Goal: Task Accomplishment & Management: Manage account settings

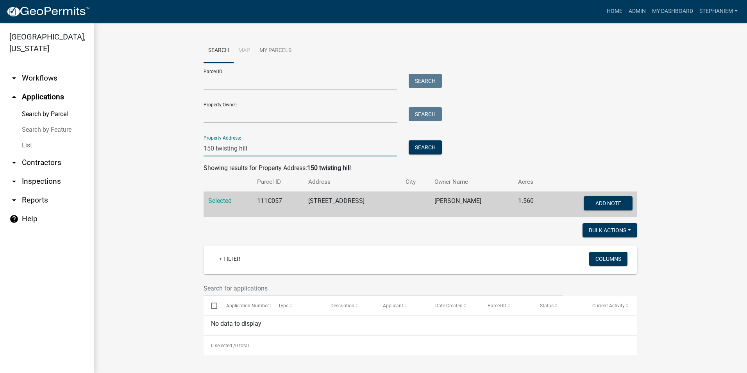
drag, startPoint x: 256, startPoint y: 142, endPoint x: 166, endPoint y: 155, distance: 91.1
click at [166, 155] on wm-workflow-application-search-view "Search Map My Parcels Parcel ID: Search Property Owner: Search Property Address…" at bounding box center [420, 196] width 622 height 317
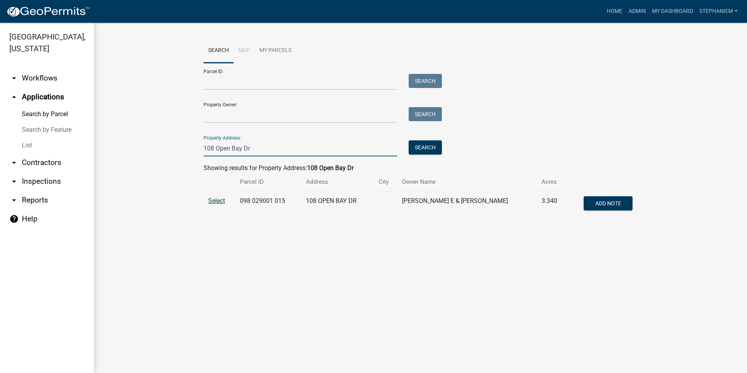
type input "108 Open Bay Dr"
click at [220, 202] on span "Select" at bounding box center [216, 200] width 17 height 7
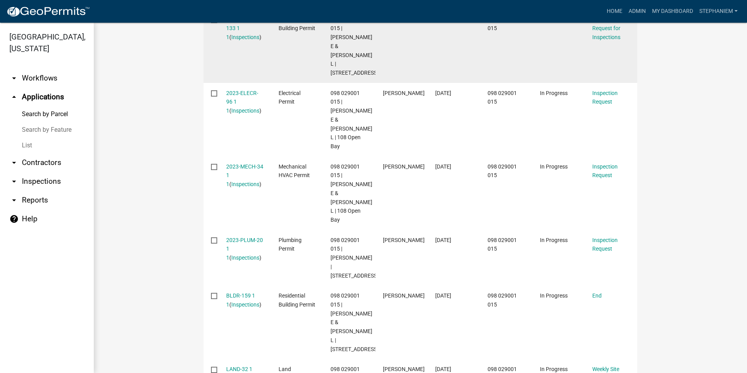
scroll to position [262, 0]
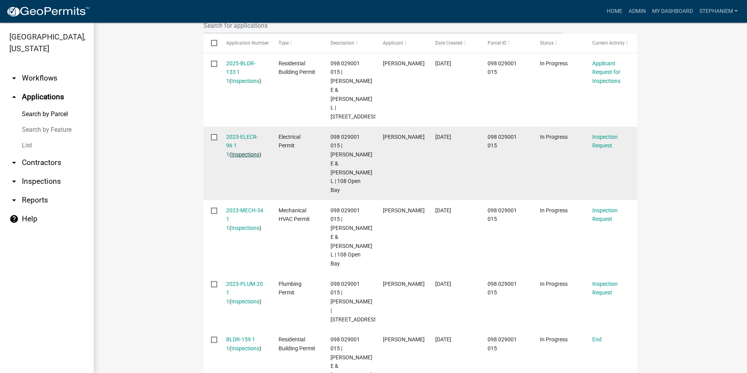
click at [231, 151] on link "Inspections" at bounding box center [245, 154] width 28 height 6
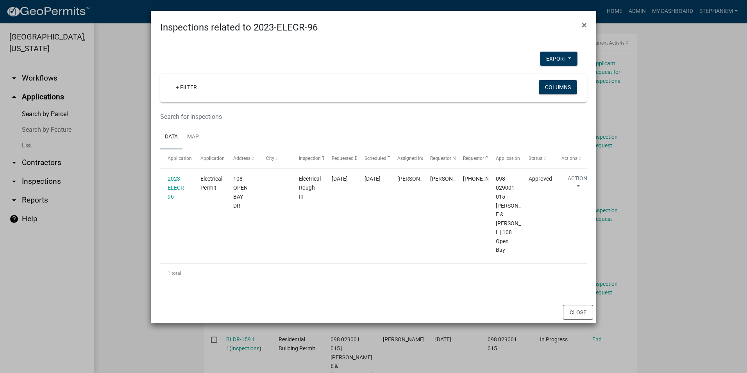
click at [126, 143] on ngb-modal-window "Inspections related to 2023-ELECR-96 × Export Excel Format (.xlsx) CSV Format (…" at bounding box center [373, 186] width 747 height 373
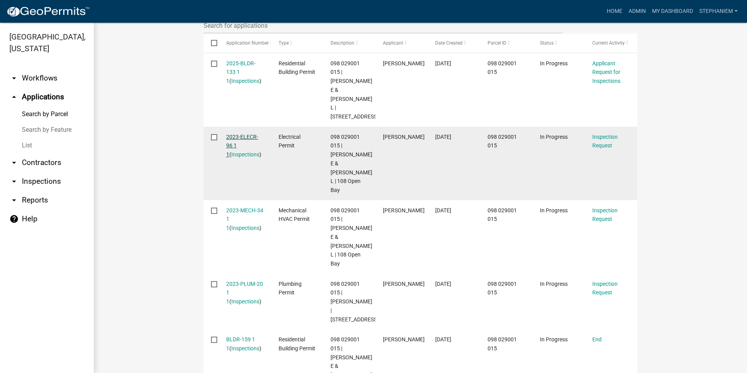
click at [230, 134] on link "2023-ELECR-96 1 1" at bounding box center [242, 146] width 32 height 24
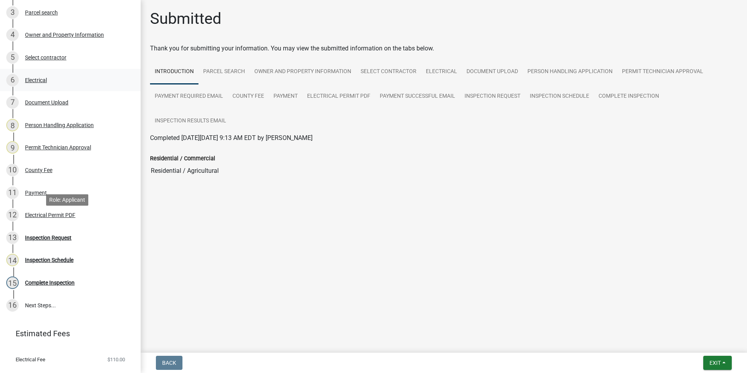
scroll to position [192, 0]
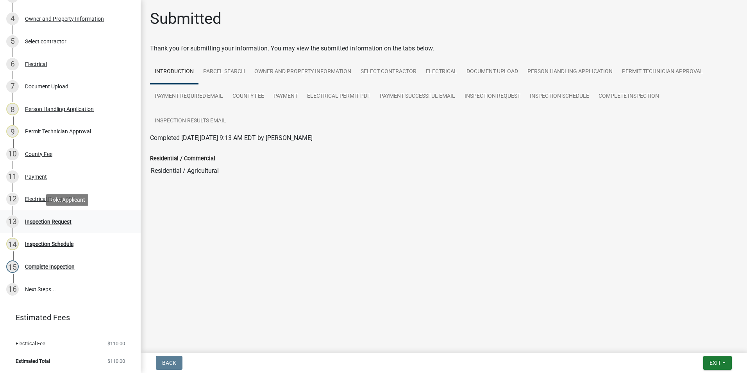
click at [68, 226] on div "13 Inspection Request" at bounding box center [67, 221] width 122 height 12
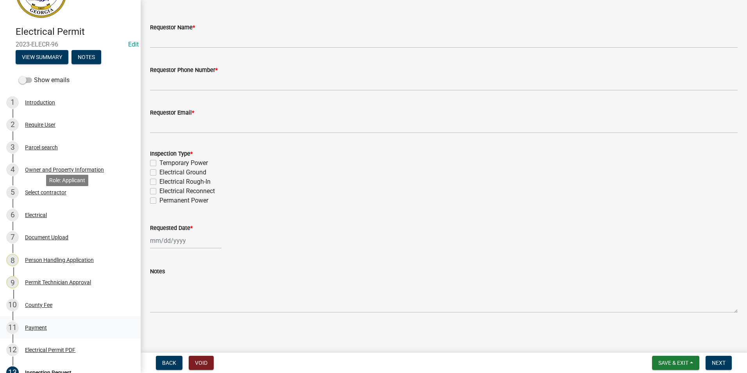
scroll to position [0, 0]
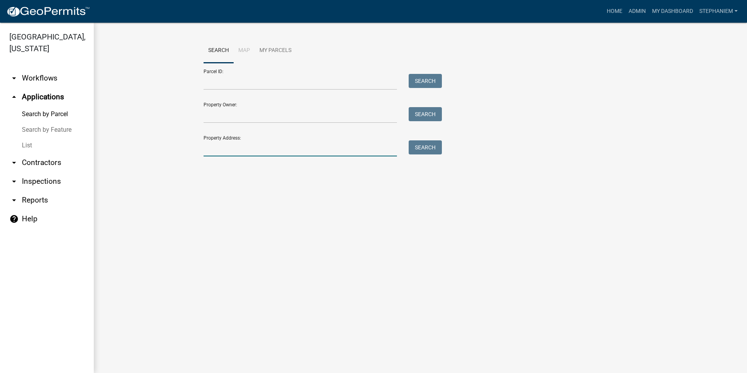
click at [248, 150] on input "Property Address:" at bounding box center [299, 148] width 193 height 16
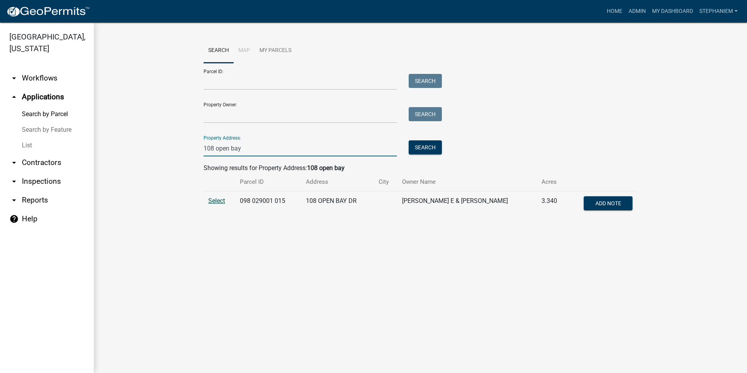
type input "108 open bay"
click at [214, 200] on span "Select" at bounding box center [216, 200] width 17 height 7
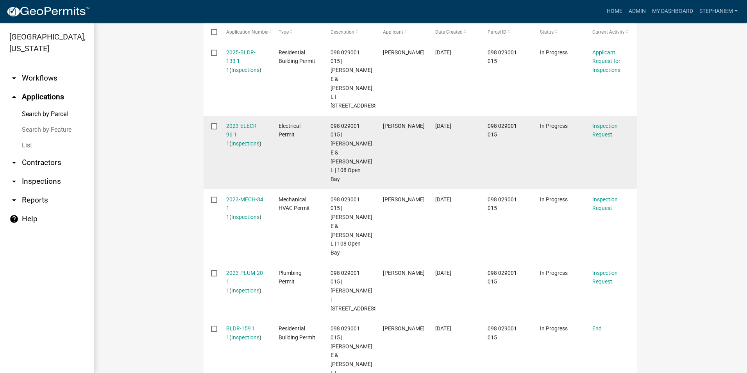
scroll to position [234, 0]
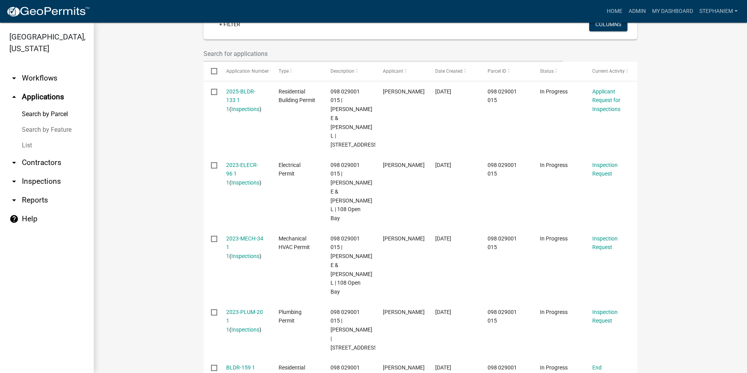
click at [50, 181] on link "arrow_drop_down Inspections" at bounding box center [47, 181] width 94 height 19
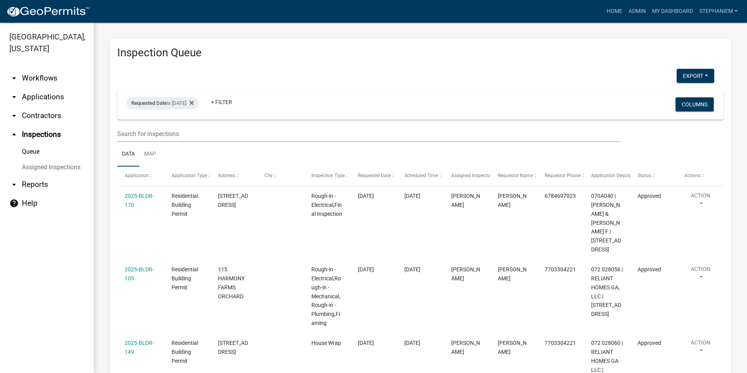
click at [53, 96] on link "arrow_drop_down Applications" at bounding box center [47, 96] width 94 height 19
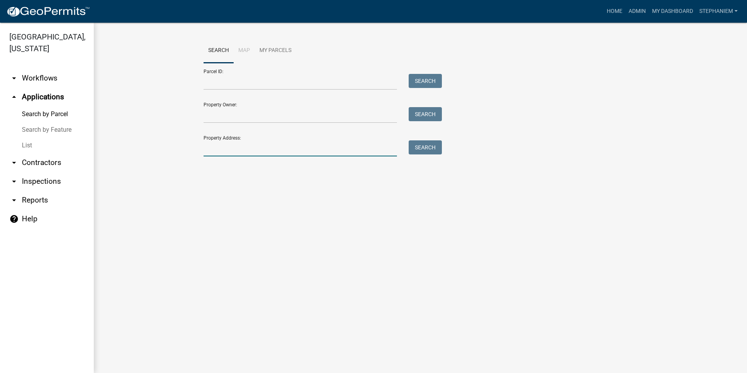
click at [230, 148] on input "Property Address:" at bounding box center [299, 148] width 193 height 16
type input "108 open bay"
click at [432, 150] on button "Search" at bounding box center [424, 147] width 33 height 14
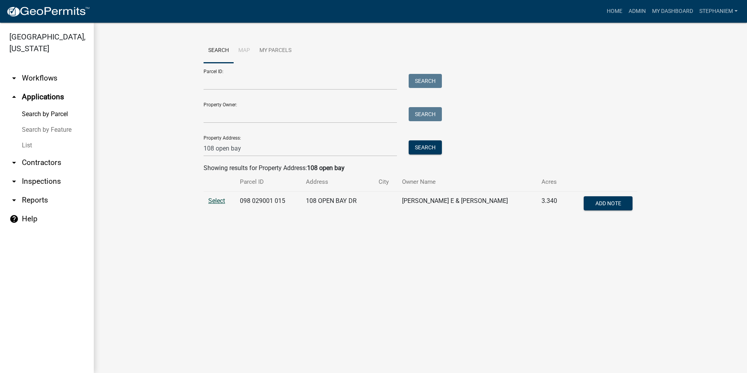
click at [219, 202] on span "Select" at bounding box center [216, 200] width 17 height 7
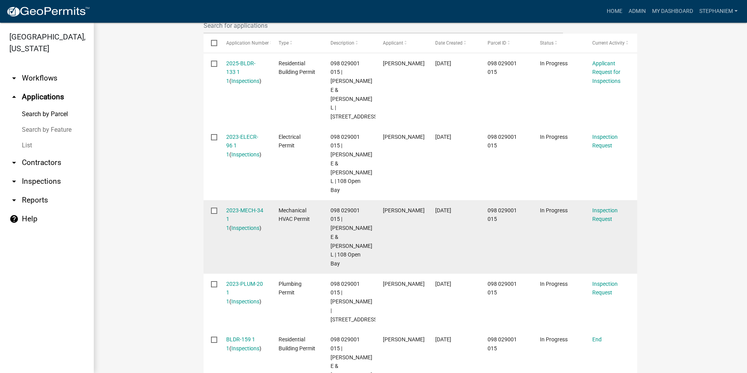
scroll to position [223, 0]
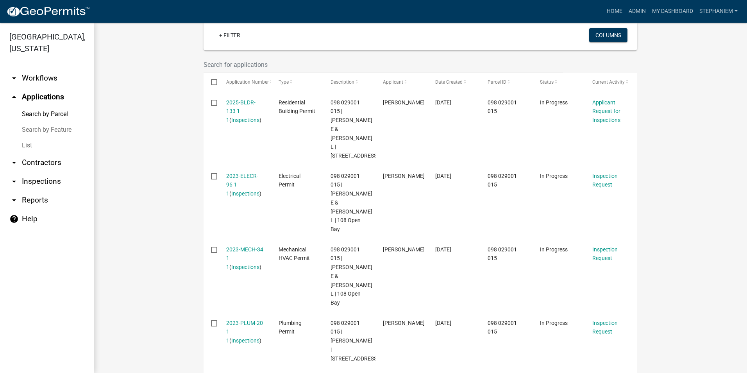
click at [39, 143] on link "List" at bounding box center [47, 145] width 94 height 16
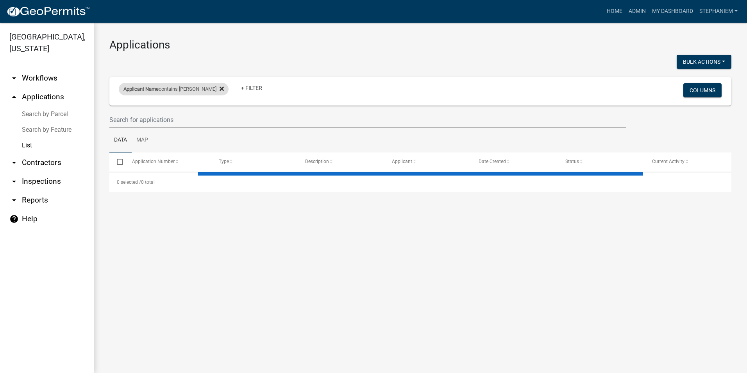
select select "2: 50"
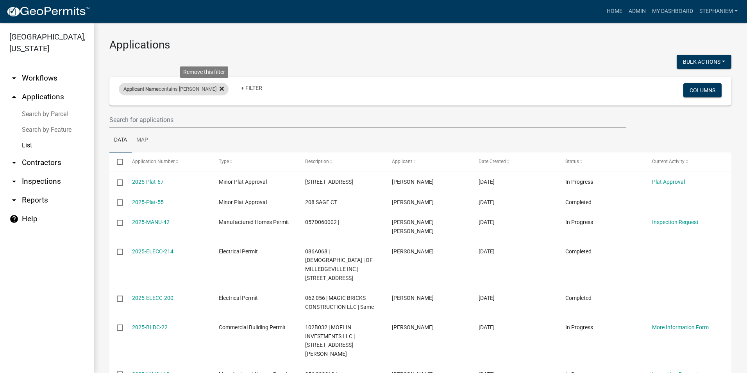
click at [216, 91] on fa-icon at bounding box center [219, 89] width 7 height 12
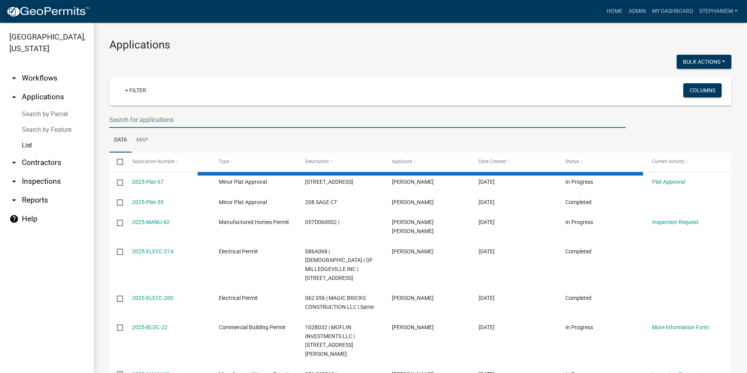
click at [146, 120] on input "text" at bounding box center [367, 120] width 516 height 16
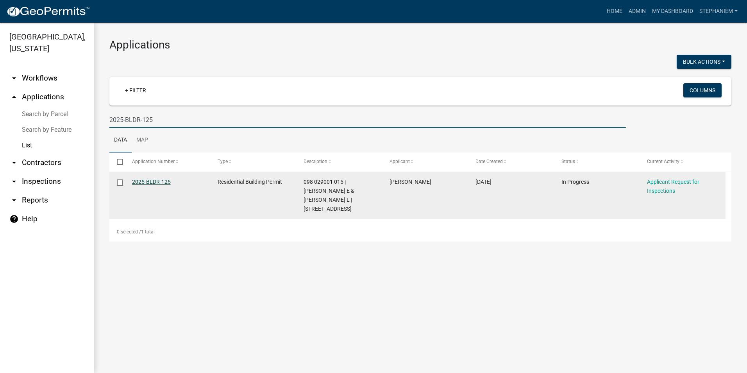
type input "2025-BLDR-125"
click at [146, 179] on link "2025-BLDR-125" at bounding box center [151, 181] width 39 height 6
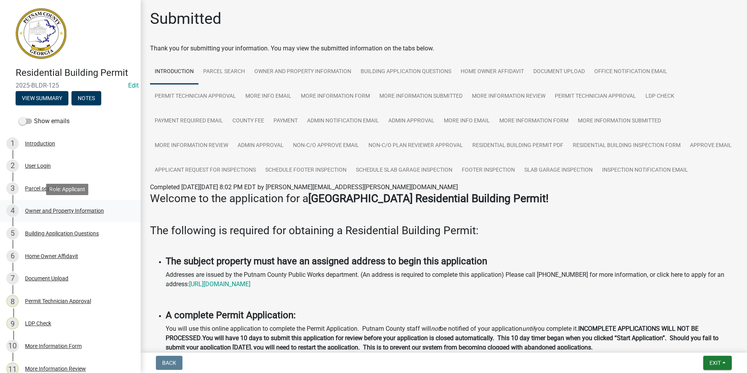
click at [87, 206] on div "4 Owner and Property Information" at bounding box center [67, 210] width 122 height 12
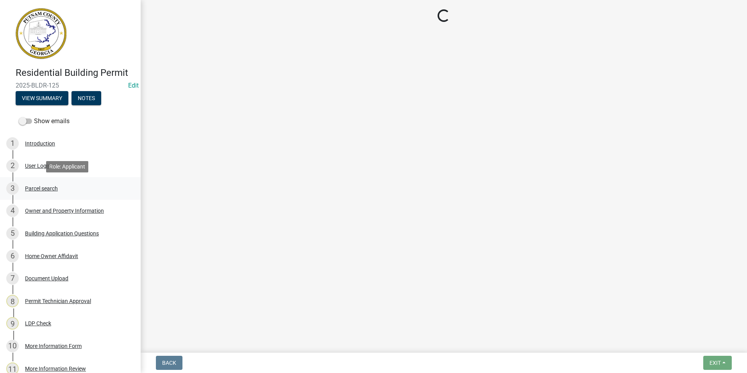
click at [77, 188] on div "3 Parcel search" at bounding box center [67, 188] width 122 height 12
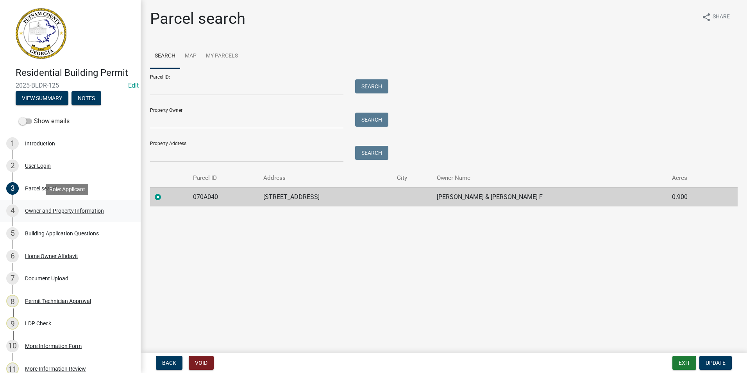
click at [103, 213] on div "4 Owner and Property Information" at bounding box center [67, 210] width 122 height 12
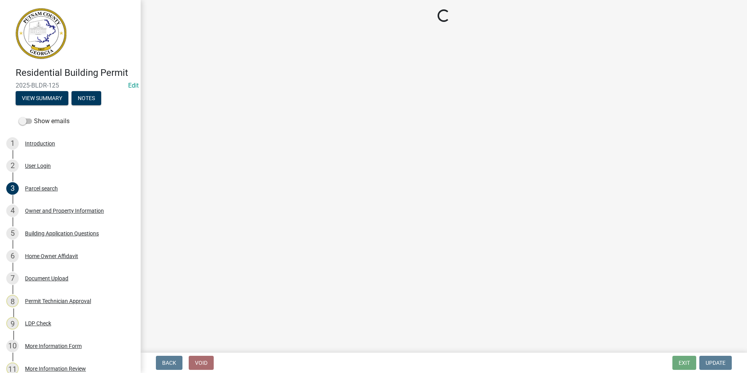
select select "78bfdc44-73ff-456e-a557-d4c99b9c08be"
select select "83394b22-4a11-496c-8e5c-75ade2e72faf"
select select "ece5c1a9-df30-4702-9587-5deee23533b7"
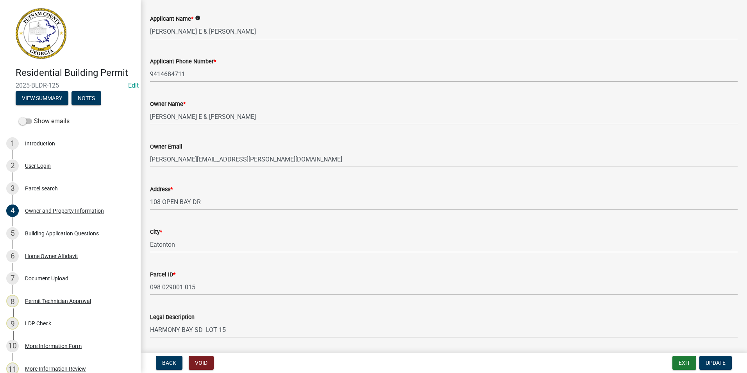
scroll to position [78, 0]
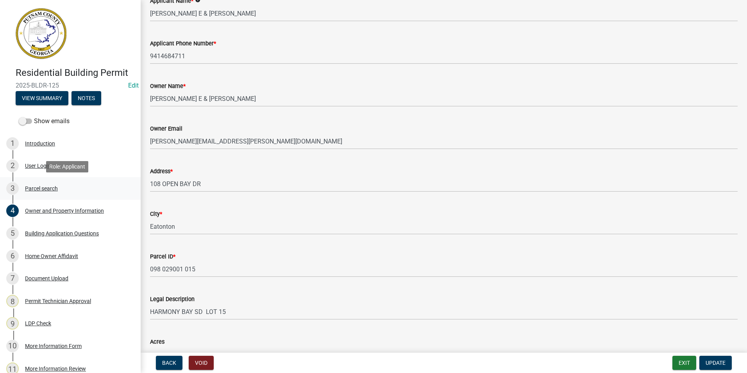
click at [85, 188] on div "3 Parcel search" at bounding box center [67, 188] width 122 height 12
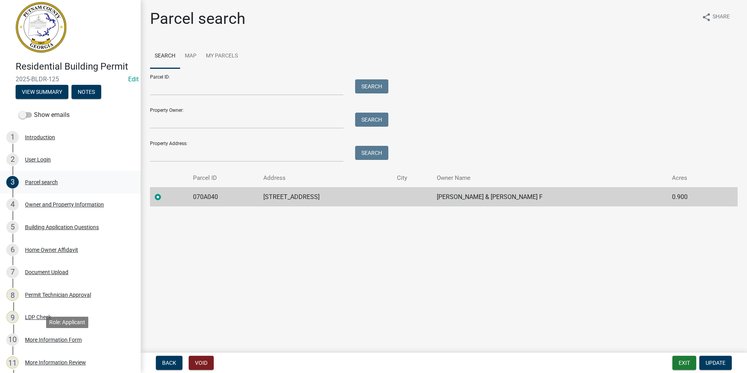
scroll to position [0, 0]
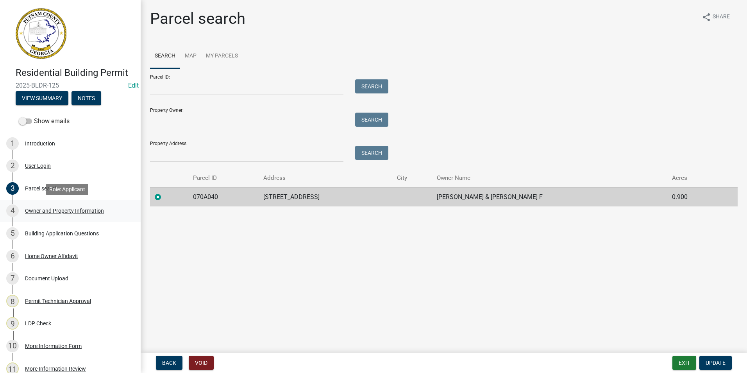
click at [60, 209] on div "Owner and Property Information" at bounding box center [64, 210] width 79 height 5
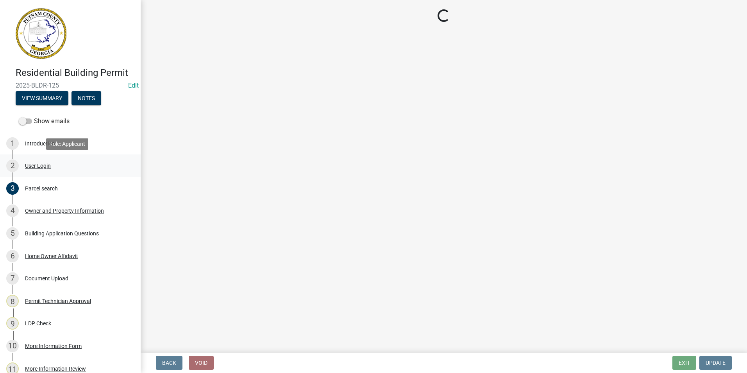
select select "78bfdc44-73ff-456e-a557-d4c99b9c08be"
select select "83394b22-4a11-496c-8e5c-75ade2e72faf"
select select "ece5c1a9-df30-4702-9587-5deee23533b7"
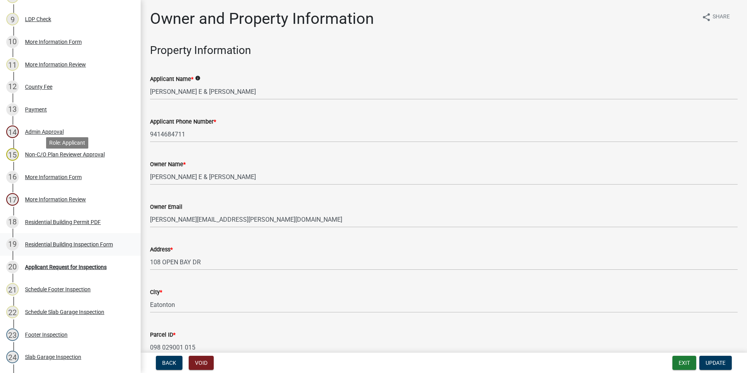
scroll to position [316, 0]
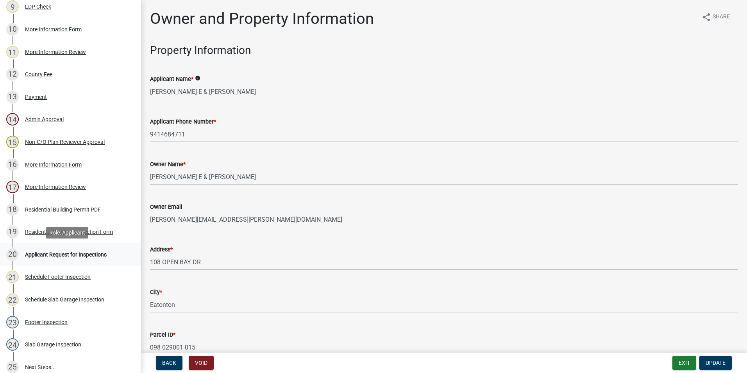
click at [80, 256] on div "Applicant Request for Inspections" at bounding box center [66, 253] width 82 height 5
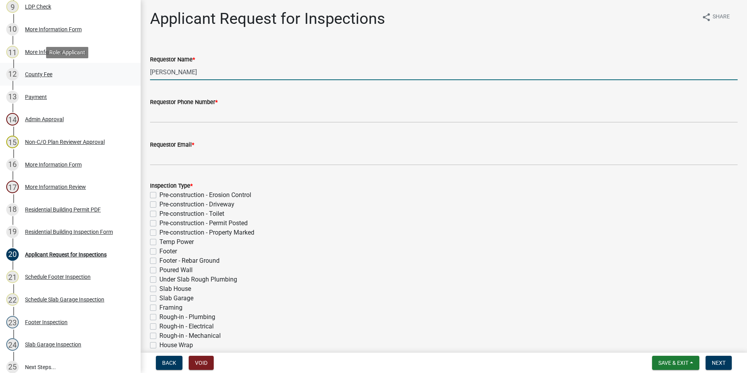
drag, startPoint x: 204, startPoint y: 70, endPoint x: 48, endPoint y: 72, distance: 155.8
click at [48, 72] on div "Residential Building Permit 2025-BLDR-125 Edit View Summary Notes Show emails 1…" at bounding box center [373, 186] width 747 height 373
type input "Beverly"
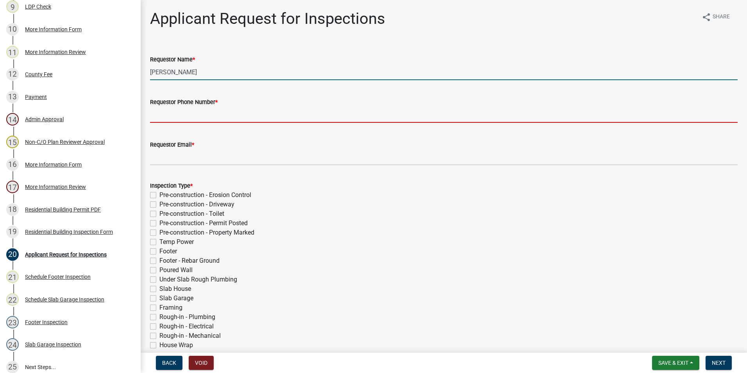
click at [304, 118] on input "Requestor Phone Number *" at bounding box center [443, 115] width 587 height 16
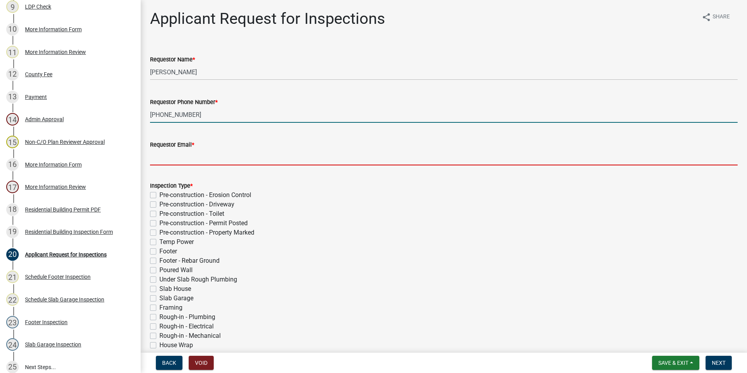
click at [234, 162] on input "Requestor Email *" at bounding box center [443, 157] width 587 height 16
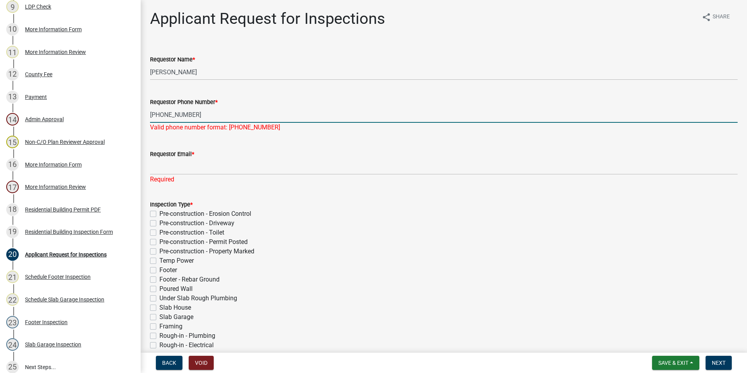
drag, startPoint x: 194, startPoint y: 114, endPoint x: 180, endPoint y: 116, distance: 13.8
click at [180, 116] on input "941-468-84711" at bounding box center [443, 115] width 587 height 16
click at [213, 115] on input "941-468-84711" at bounding box center [443, 115] width 587 height 16
type input "941-468-8471"
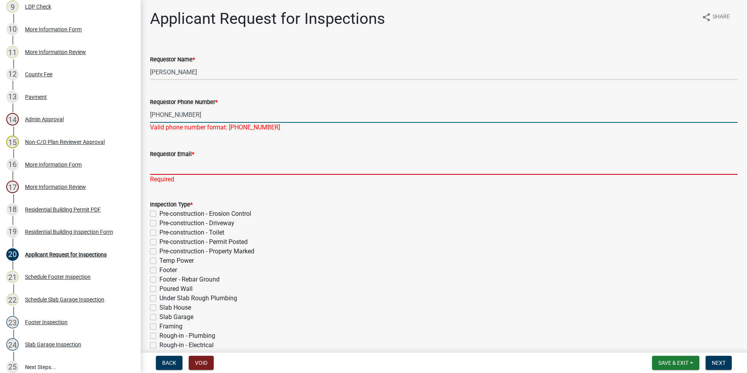
click at [185, 168] on div "Requestor Email * Required" at bounding box center [443, 161] width 587 height 46
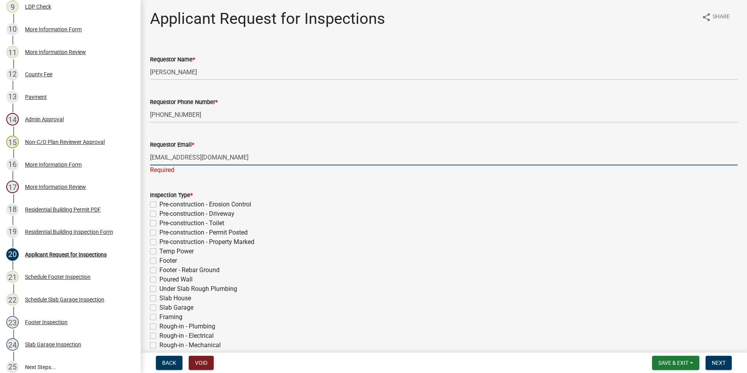
click at [176, 158] on input "beverlygerard01@gmail.com" at bounding box center [443, 157] width 587 height 16
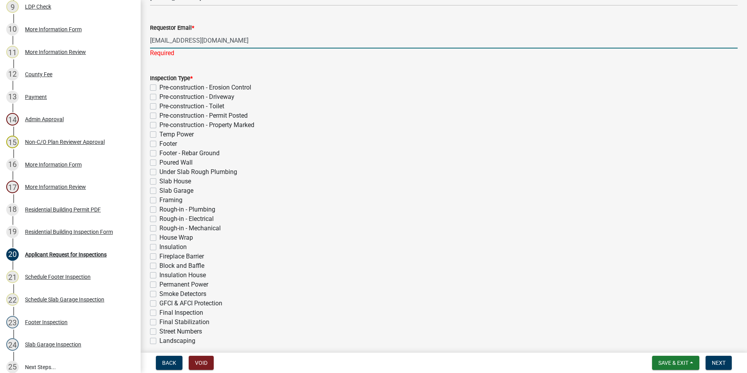
scroll to position [117, 0]
type input "beverlygirard01@gmail.com"
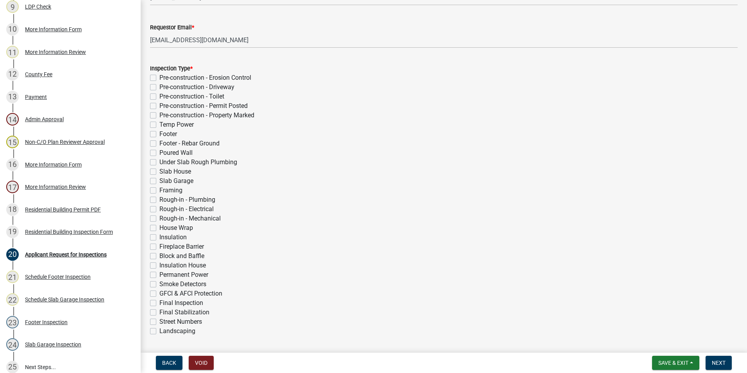
click at [159, 131] on label "Footer" at bounding box center [168, 133] width 18 height 9
click at [159, 131] on input "Footer" at bounding box center [161, 131] width 5 height 5
checkbox input "true"
checkbox input "false"
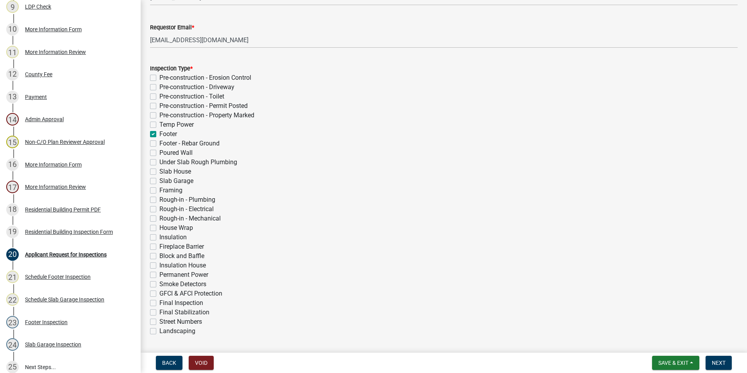
checkbox input "false"
checkbox input "true"
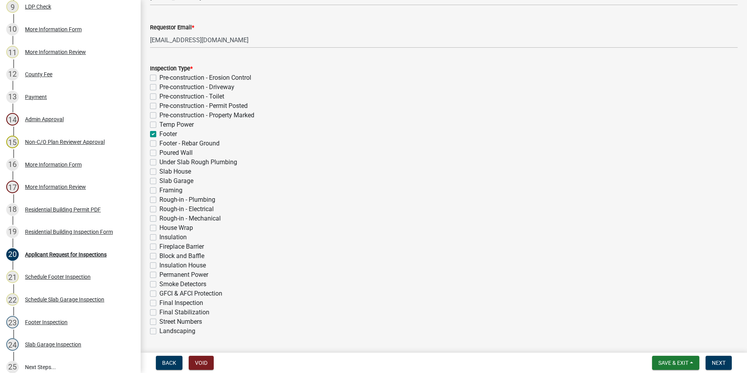
checkbox input "false"
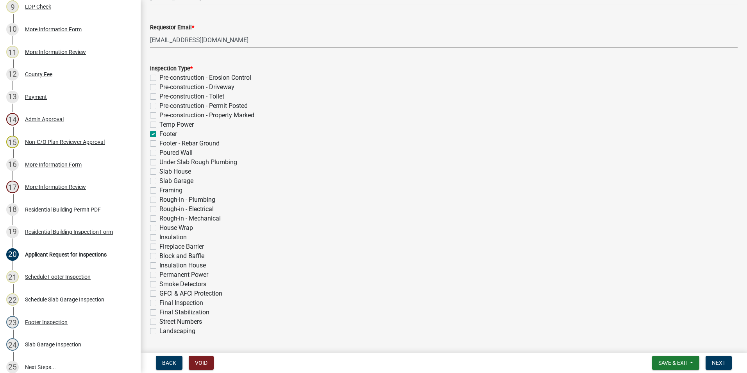
checkbox input "false"
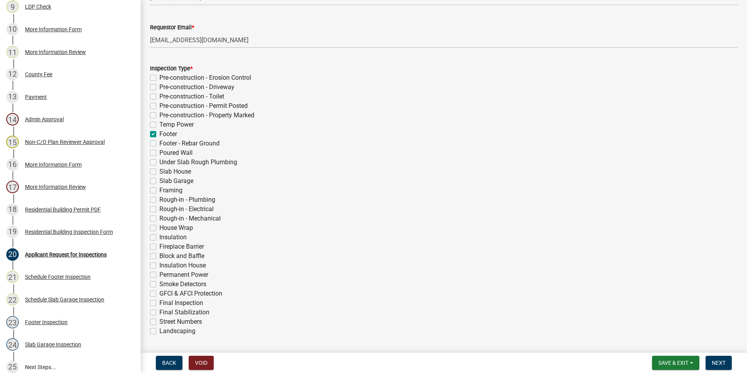
checkbox input "false"
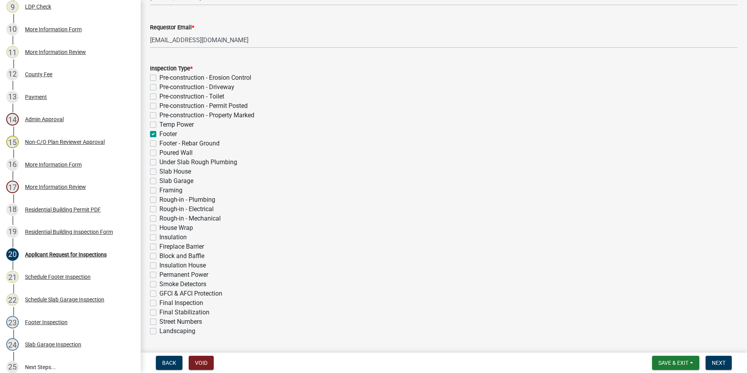
checkbox input "false"
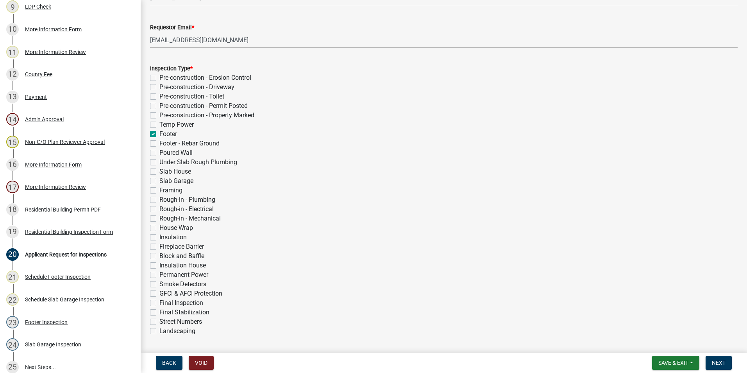
checkbox input "false"
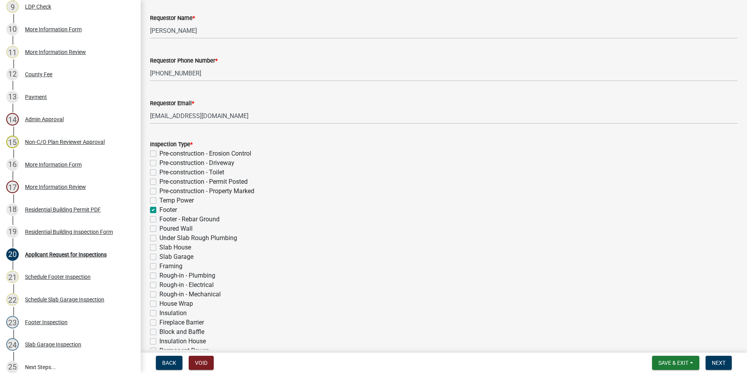
scroll to position [78, 0]
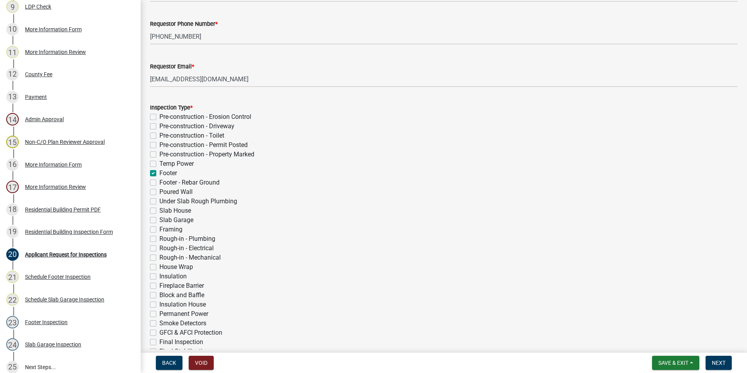
click at [159, 218] on label "Slab Garage" at bounding box center [176, 219] width 34 height 9
click at [159, 218] on input "Slab Garage" at bounding box center [161, 217] width 5 height 5
checkbox input "true"
checkbox input "false"
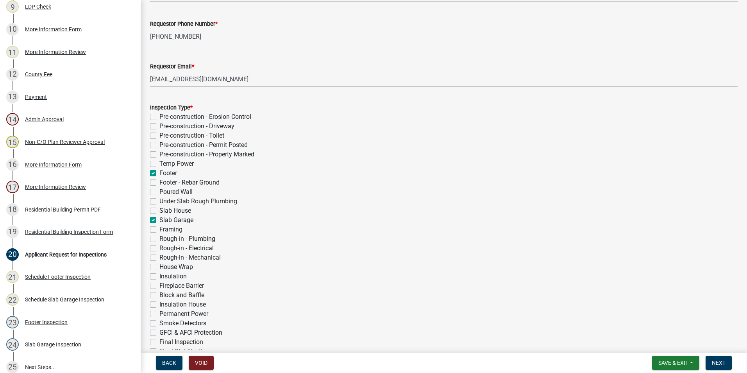
checkbox input "false"
checkbox input "true"
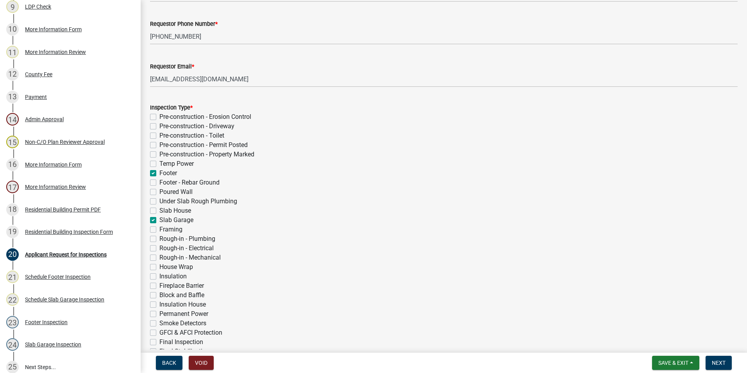
checkbox input "false"
checkbox input "true"
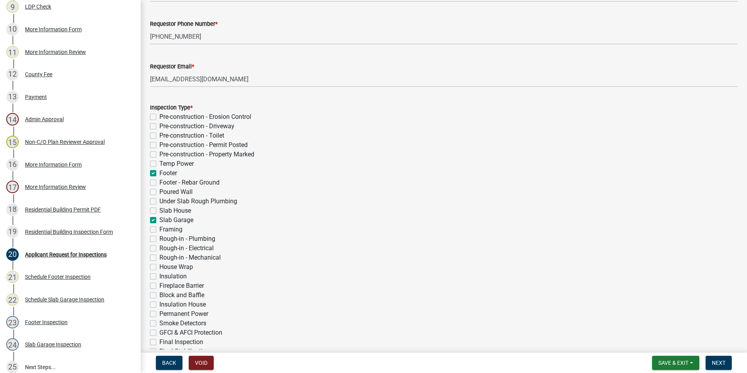
checkbox input "false"
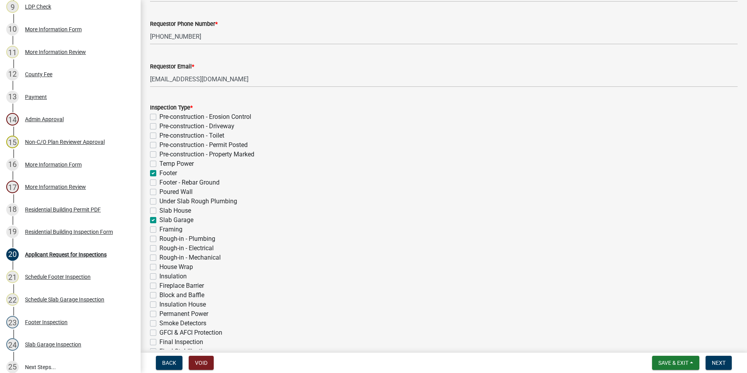
checkbox input "false"
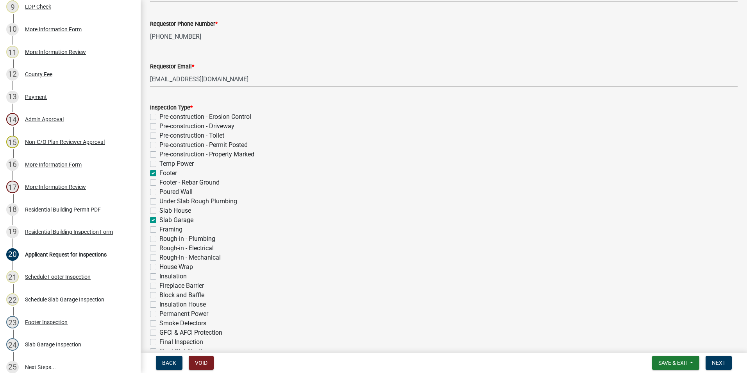
checkbox input "false"
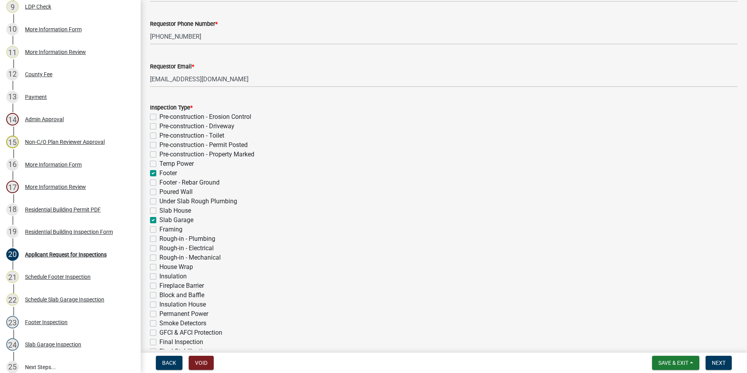
checkbox input "false"
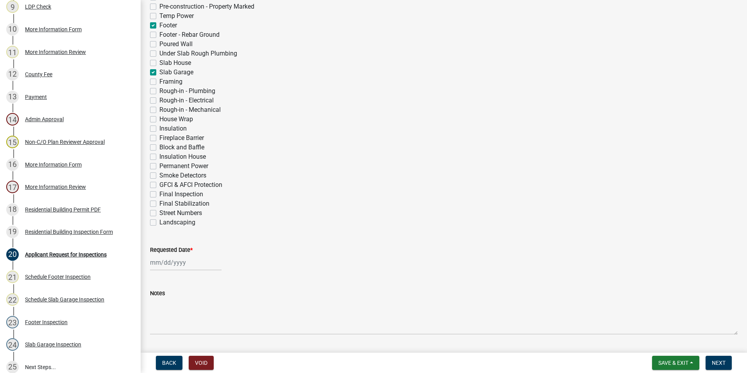
scroll to position [248, 0]
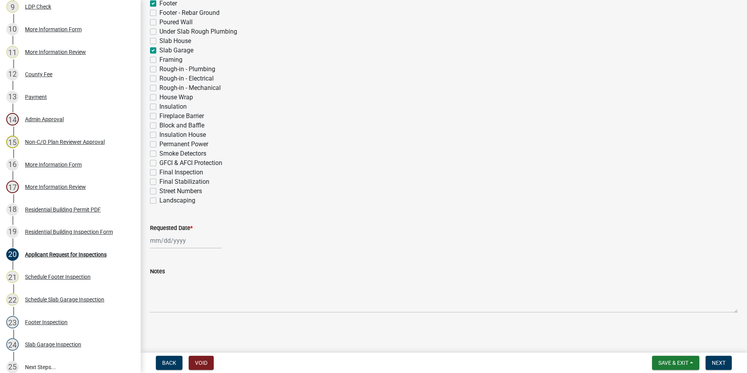
click at [178, 238] on div at bounding box center [185, 240] width 71 height 16
select select "8"
select select "2025"
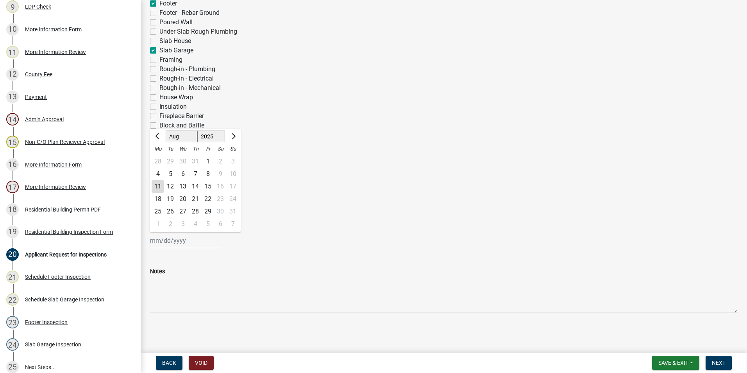
click at [161, 187] on div "11" at bounding box center [158, 186] width 12 height 12
type input "[DATE]"
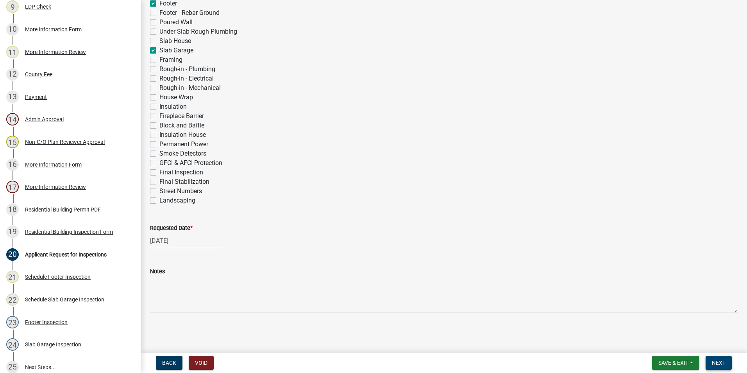
click at [722, 358] on button "Next" at bounding box center [718, 362] width 26 height 14
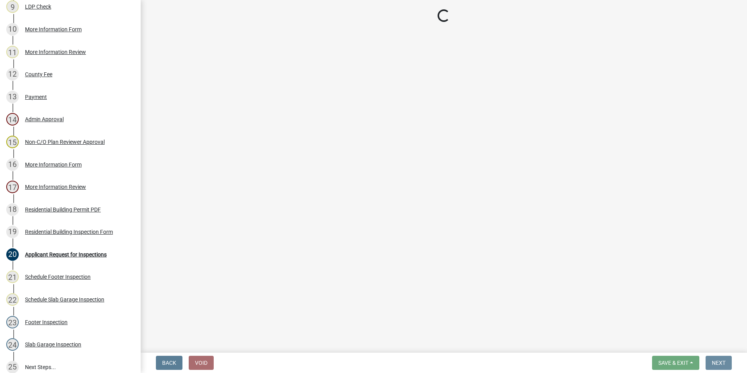
scroll to position [0, 0]
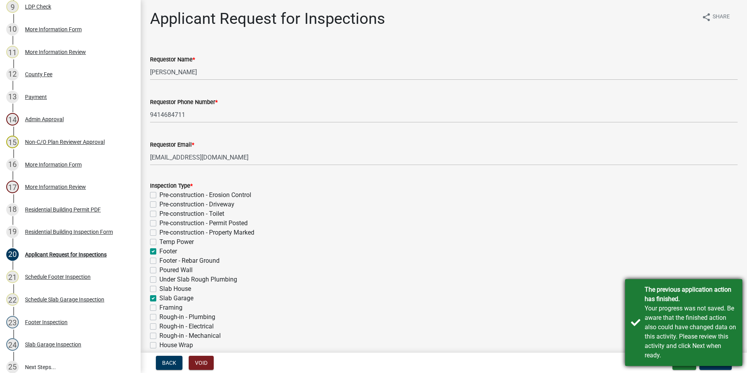
click at [637, 323] on div "The previous application action has finished. Your progress was not saved. Be a…" at bounding box center [683, 322] width 117 height 87
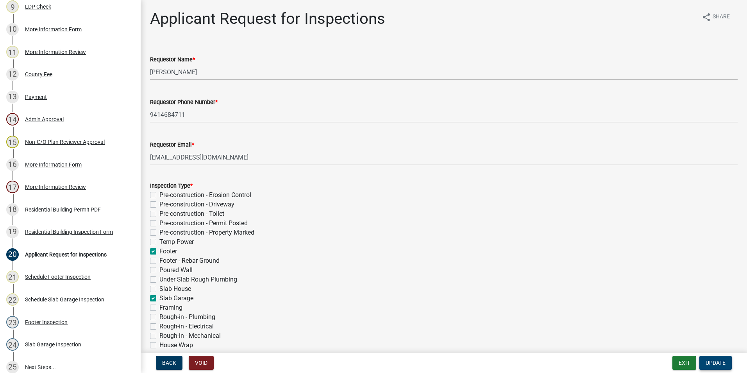
click at [713, 362] on span "Update" at bounding box center [715, 362] width 20 height 6
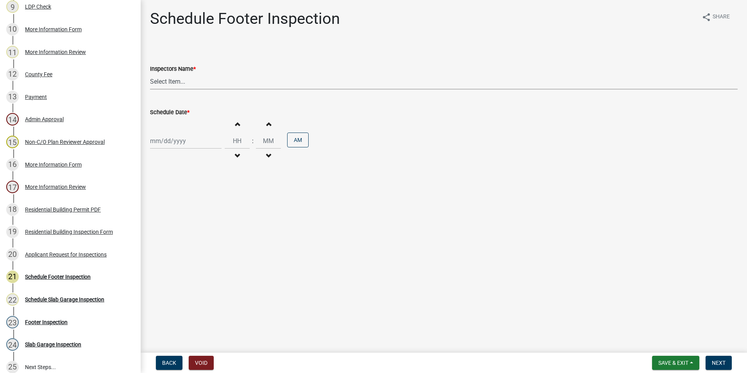
click at [193, 79] on select "Select Item... mrivera ([PERSON_NAME]) jstokes ([PERSON_NAME]) asmith105 ([PERS…" at bounding box center [443, 81] width 587 height 16
select select "a0ea4169-8540-4a2c-b9f4-cf4c1ffdeb95"
click at [150, 73] on select "Select Item... mrivera ([PERSON_NAME]) jstokes ([PERSON_NAME]) asmith105 ([PERS…" at bounding box center [443, 81] width 587 height 16
click at [176, 142] on div at bounding box center [185, 141] width 71 height 16
select select "8"
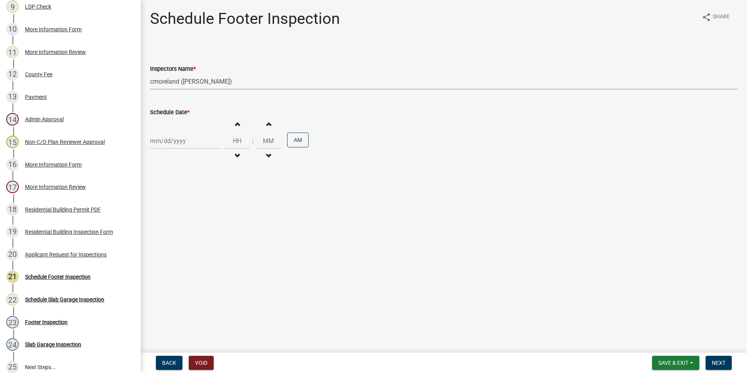
select select "2025"
click at [174, 207] on div "12" at bounding box center [170, 207] width 12 height 12
type input "[DATE]"
click at [716, 360] on span "Next" at bounding box center [718, 362] width 14 height 6
click at [180, 83] on select "Select Item... mrivera ([PERSON_NAME]) jstokes ([PERSON_NAME]) asmith105 ([PERS…" at bounding box center [443, 81] width 587 height 16
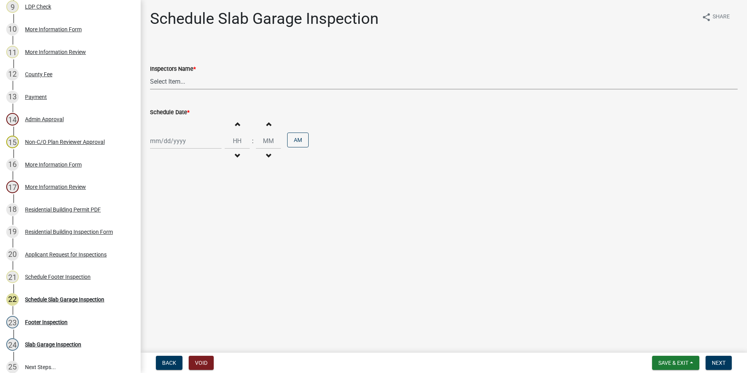
select select "a0ea4169-8540-4a2c-b9f4-cf4c1ffdeb95"
click at [150, 73] on select "Select Item... mrivera ([PERSON_NAME]) jstokes ([PERSON_NAME]) asmith105 ([PERS…" at bounding box center [443, 81] width 587 height 16
click at [177, 145] on div at bounding box center [185, 141] width 71 height 16
select select "8"
select select "2025"
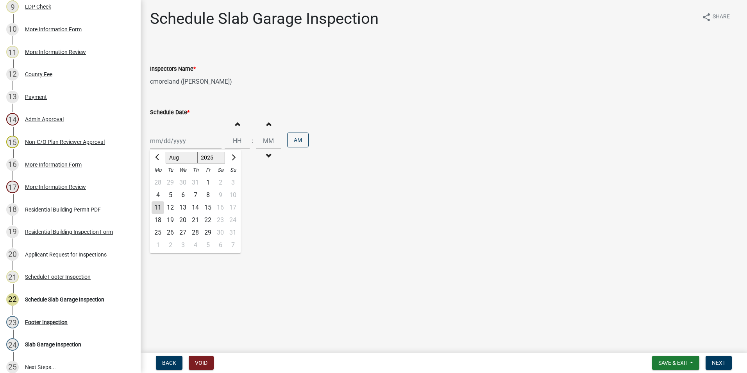
click at [171, 202] on div "12" at bounding box center [170, 207] width 12 height 12
type input "[DATE]"
click at [709, 363] on button "Next" at bounding box center [718, 362] width 26 height 14
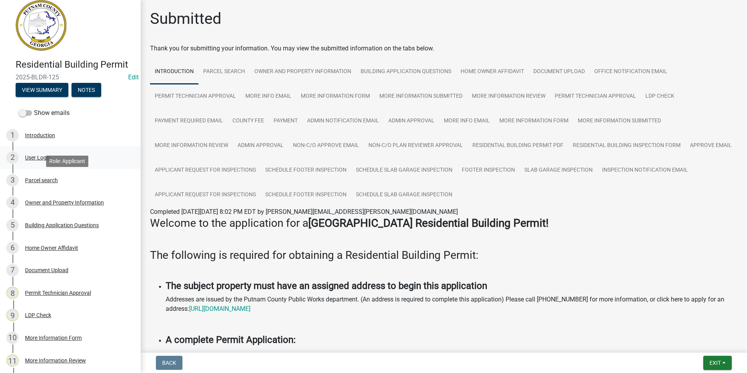
scroll to position [4, 0]
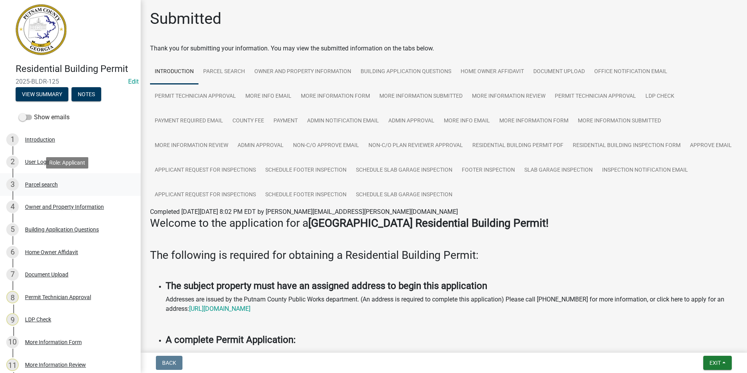
click at [87, 181] on div "3 Parcel search" at bounding box center [67, 184] width 122 height 12
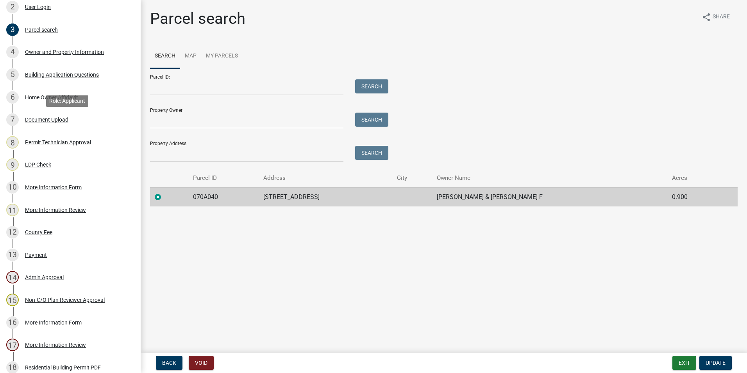
scroll to position [160, 0]
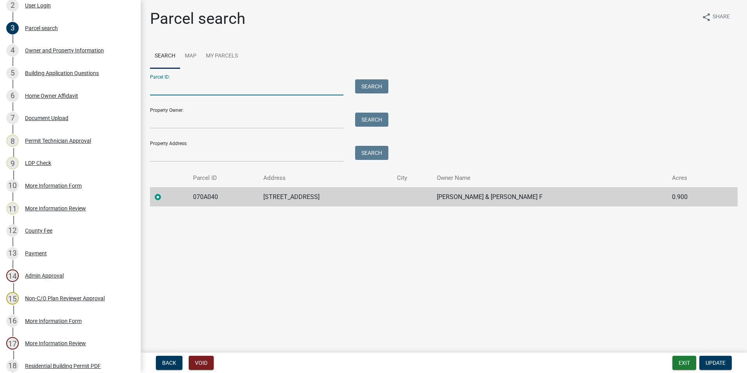
click at [180, 89] on input "Parcel ID:" at bounding box center [246, 87] width 193 height 16
click at [196, 227] on main "Parcel search share Share Search Map My Parcels Parcel ID: Search Property Owne…" at bounding box center [444, 174] width 606 height 349
click at [218, 152] on input "Property Address:" at bounding box center [246, 154] width 193 height 16
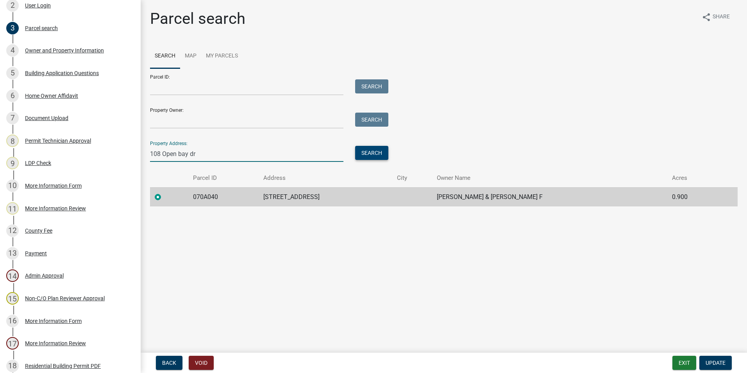
type input "108 Open bay dr"
click at [381, 153] on button "Search" at bounding box center [371, 153] width 33 height 14
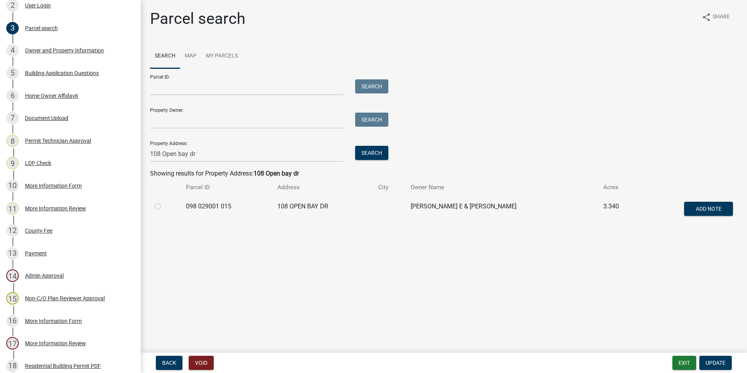
click at [164, 201] on label at bounding box center [164, 201] width 0 height 0
click at [164, 207] on 015 "radio" at bounding box center [166, 203] width 5 height 5
radio 015 "true"
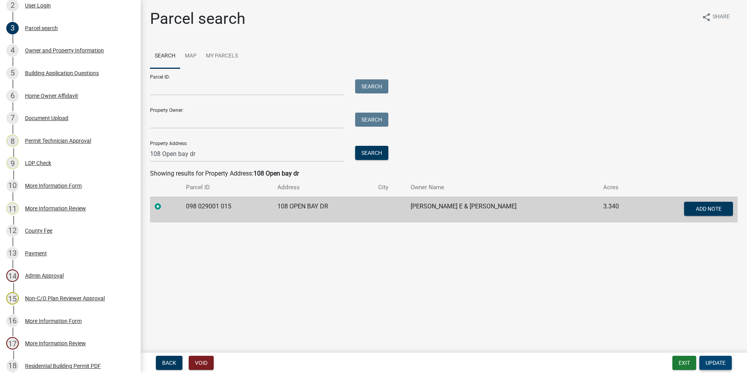
click at [718, 364] on span "Update" at bounding box center [715, 362] width 20 height 6
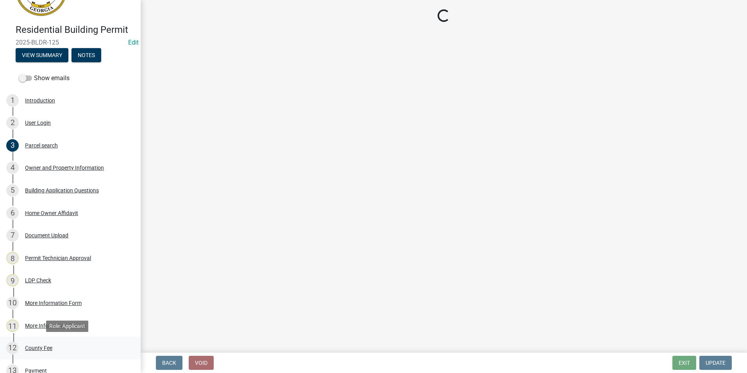
scroll to position [0, 0]
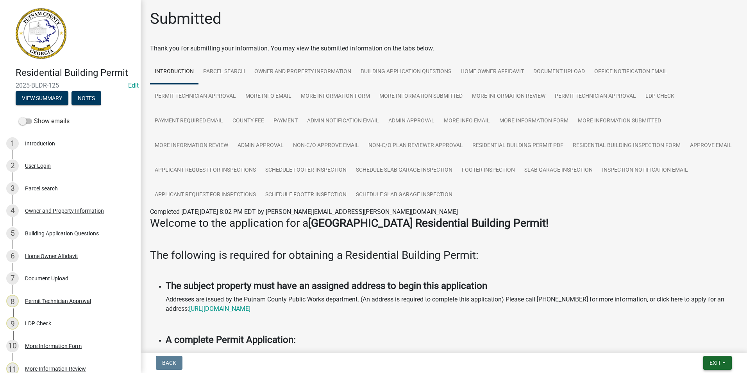
click at [715, 362] on span "Exit" at bounding box center [714, 362] width 11 height 6
click at [715, 343] on button "Save & Exit" at bounding box center [700, 342] width 62 height 19
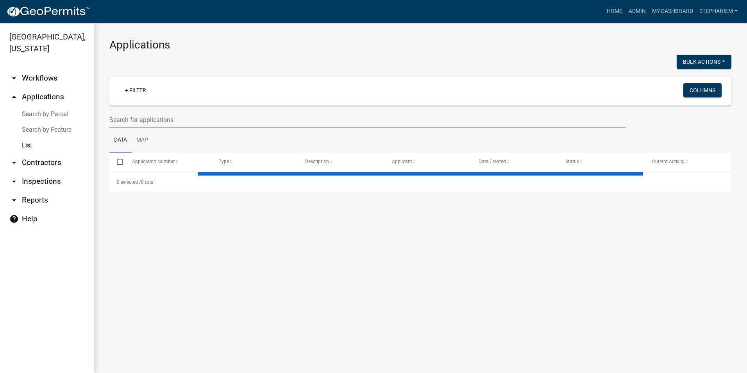
select select "2: 50"
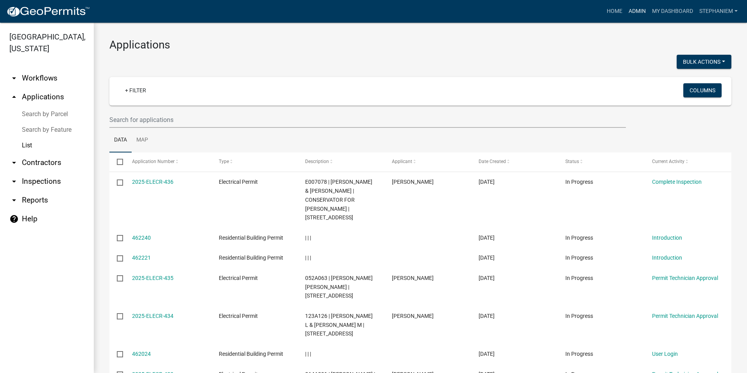
click at [633, 9] on link "Admin" at bounding box center [636, 11] width 23 height 15
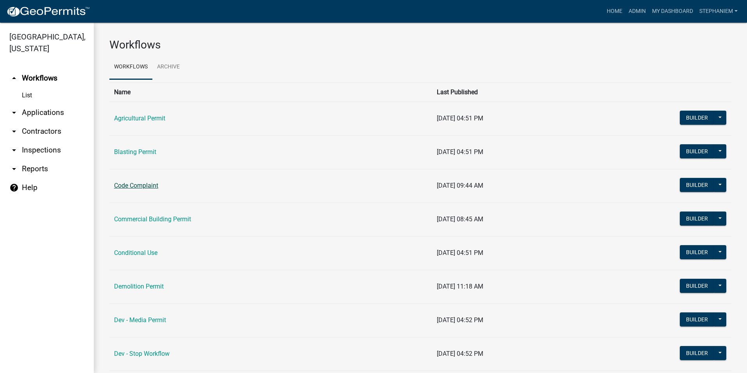
click at [144, 185] on link "Code Complaint" at bounding box center [136, 185] width 44 height 7
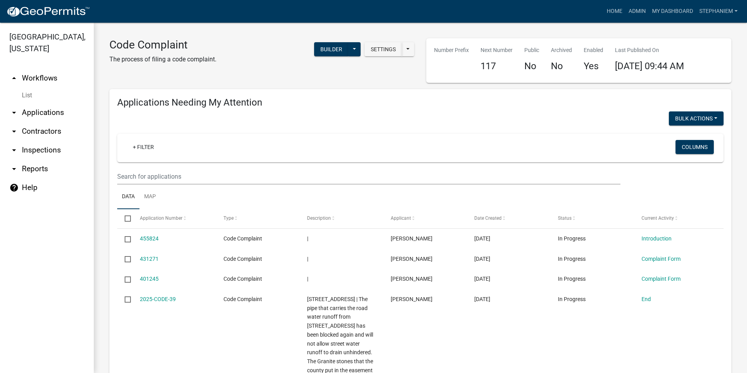
select select "3: 100"
click at [183, 176] on input "text" at bounding box center [368, 176] width 503 height 16
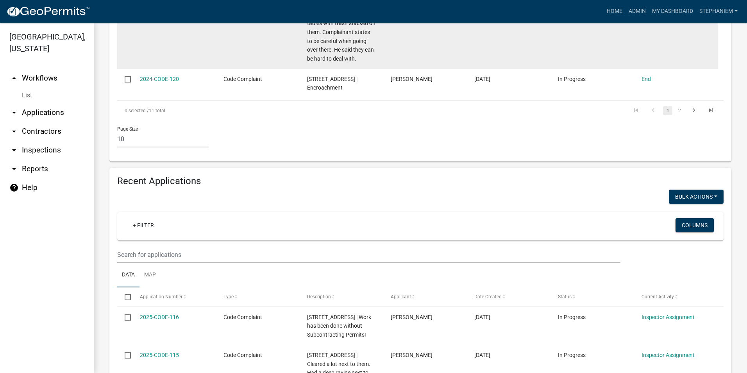
scroll to position [898, 0]
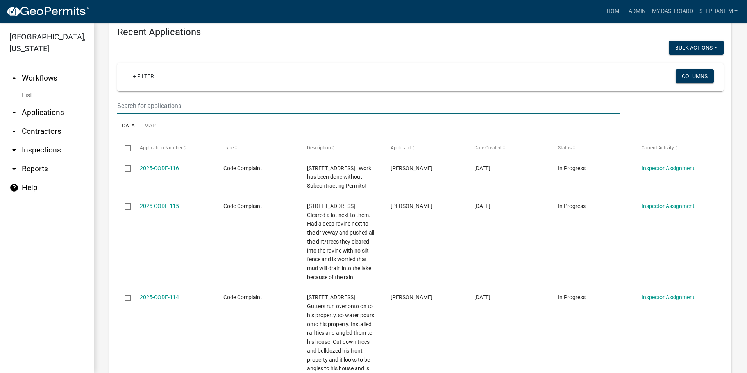
click at [232, 114] on input "text" at bounding box center [368, 106] width 503 height 16
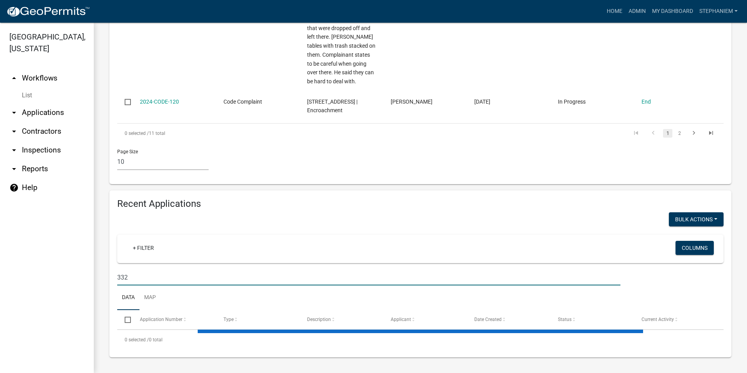
scroll to position [755, 0]
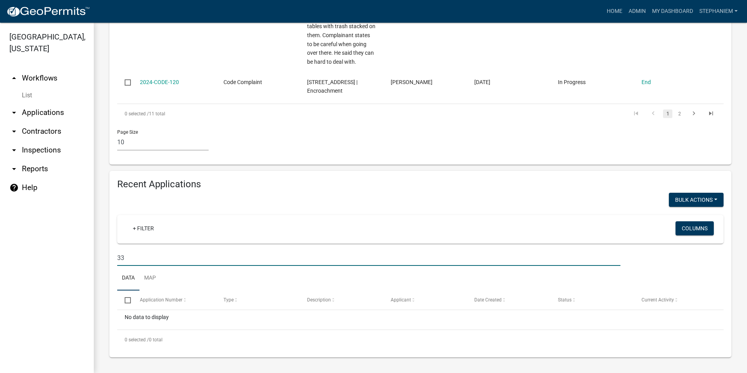
type input "3"
type input "no"
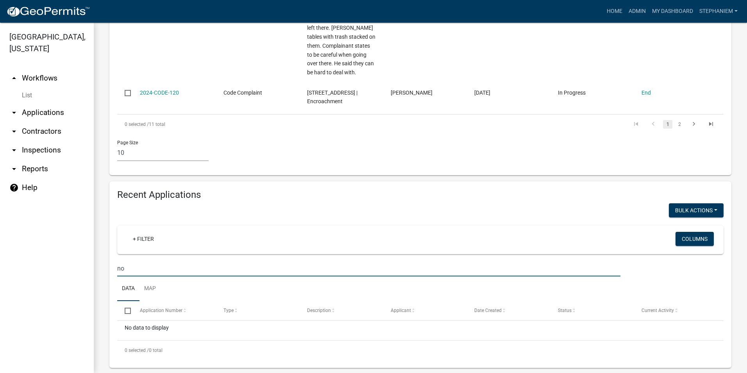
select select "3: 100"
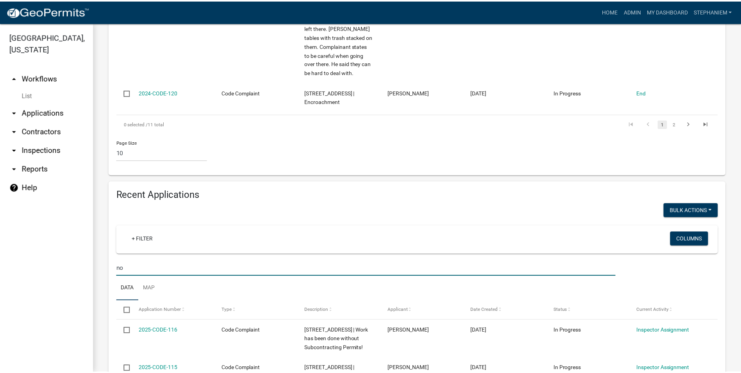
scroll to position [898, 0]
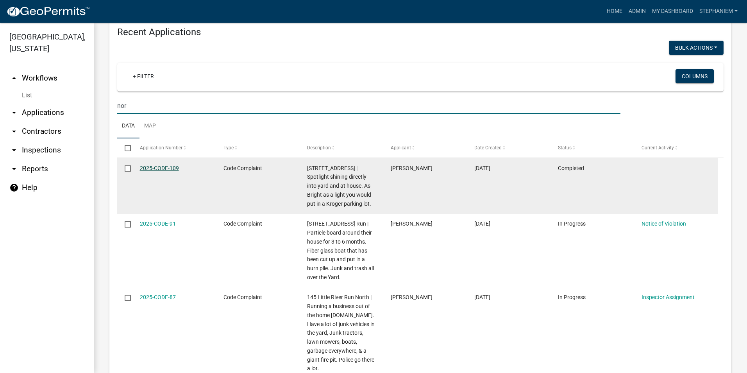
type input "nor"
click at [141, 171] on link "2025-CODE-109" at bounding box center [159, 168] width 39 height 6
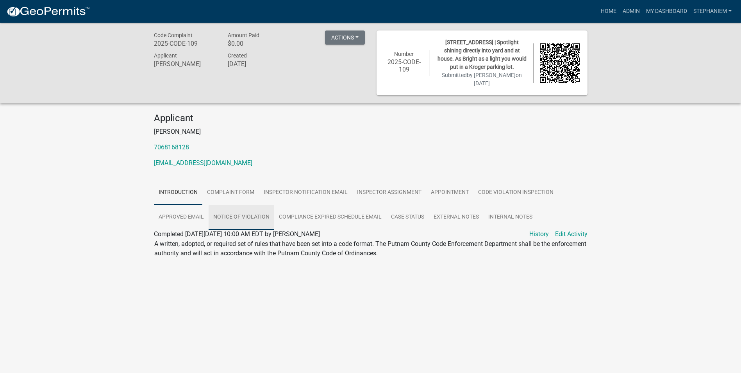
click at [247, 211] on link "Notice of Violation" at bounding box center [242, 217] width 66 height 25
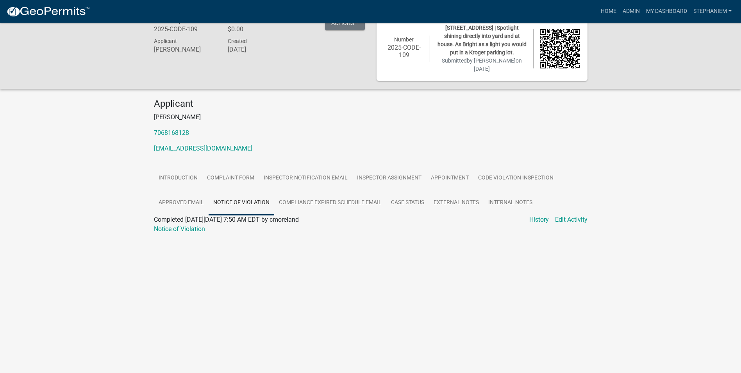
scroll to position [23, 0]
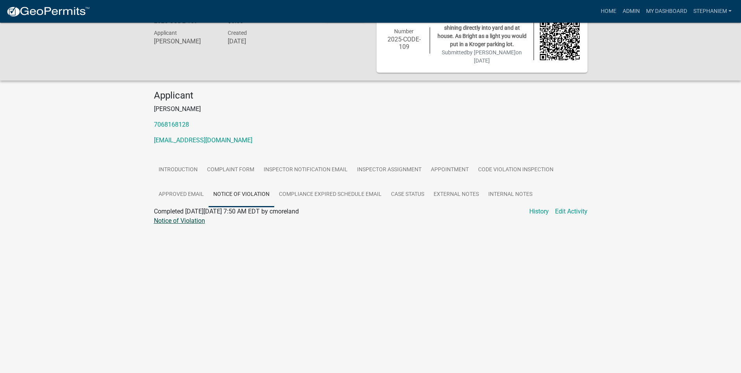
click at [195, 222] on link "Notice of Violation" at bounding box center [179, 220] width 51 height 7
click at [318, 197] on link "Compliance Expired Schedule Email" at bounding box center [330, 194] width 112 height 25
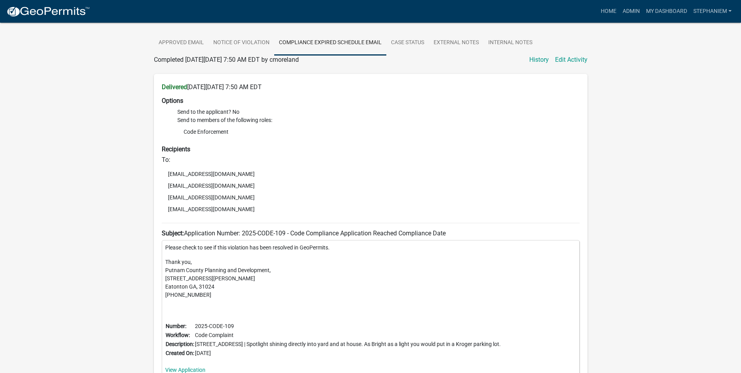
scroll to position [151, 0]
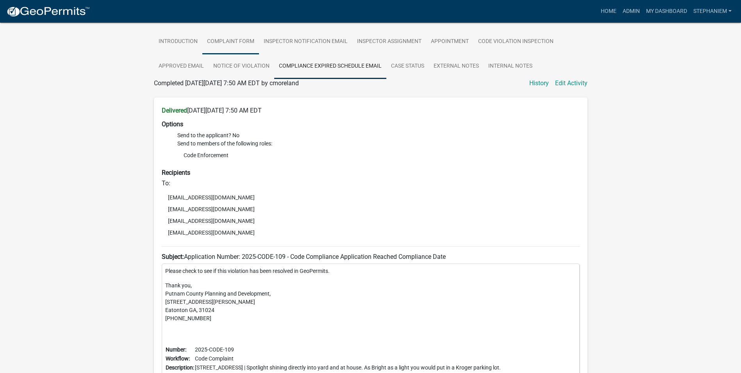
click at [237, 49] on link "Complaint Form" at bounding box center [230, 41] width 57 height 25
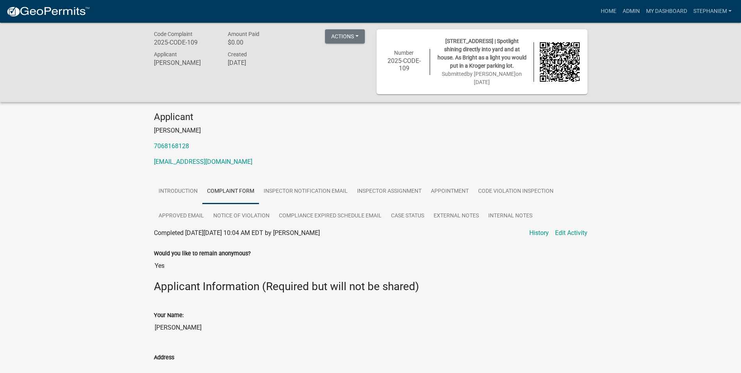
scroll to position [0, 0]
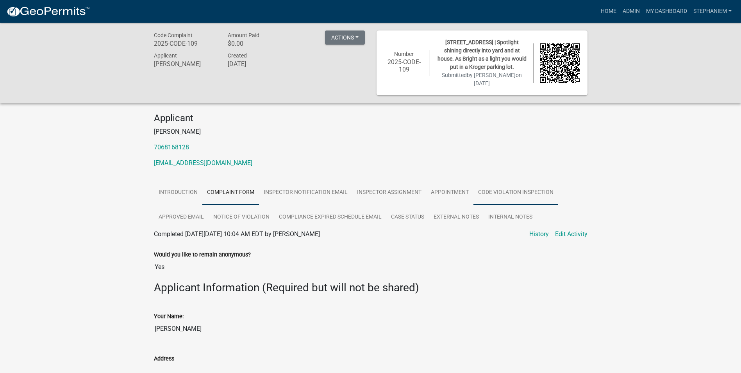
click at [481, 197] on link "Code Violation Inspection" at bounding box center [515, 192] width 85 height 25
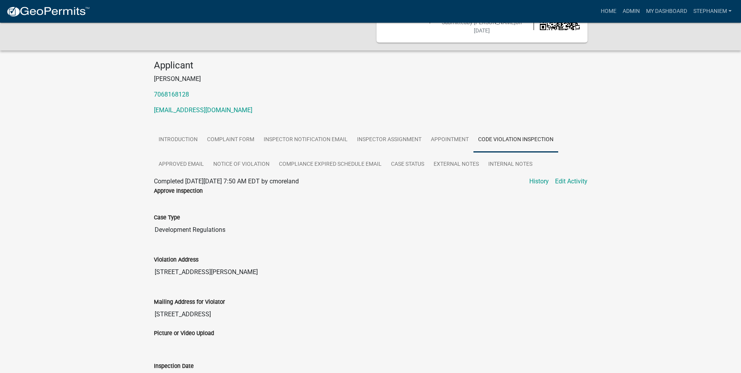
scroll to position [92, 0]
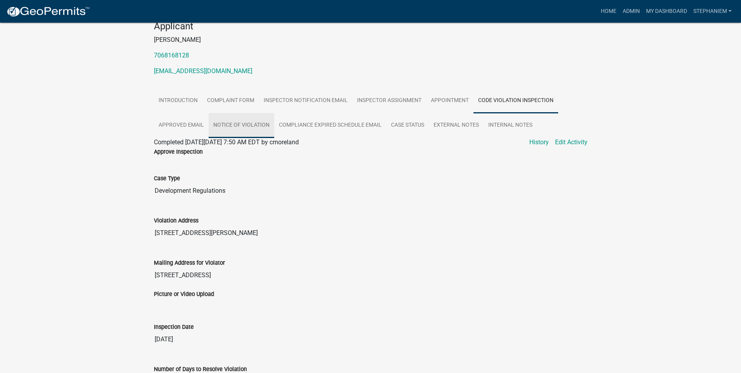
click at [245, 128] on link "Notice of Violation" at bounding box center [242, 125] width 66 height 25
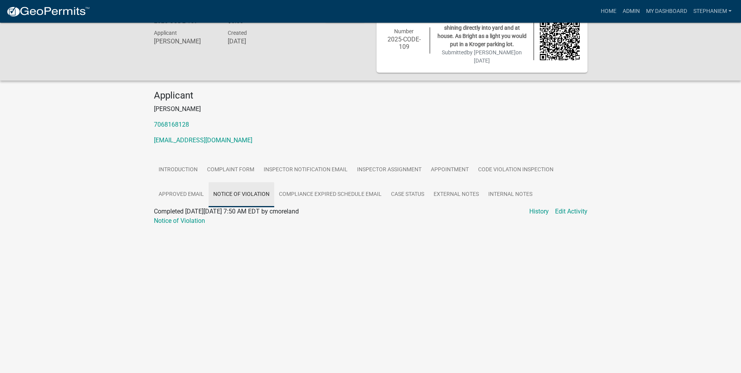
scroll to position [23, 0]
click at [195, 224] on link "Notice of Violation" at bounding box center [179, 220] width 51 height 7
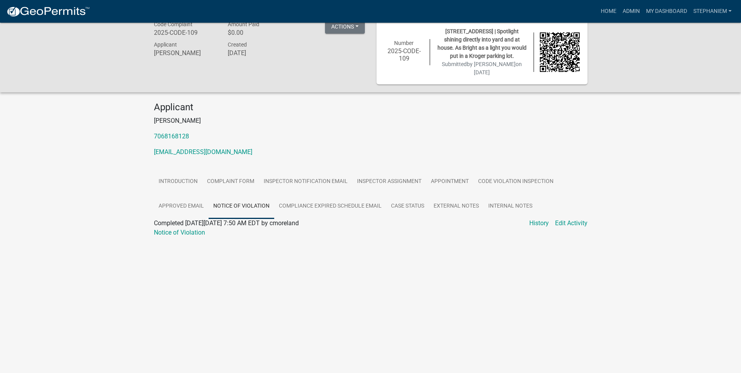
scroll to position [0, 0]
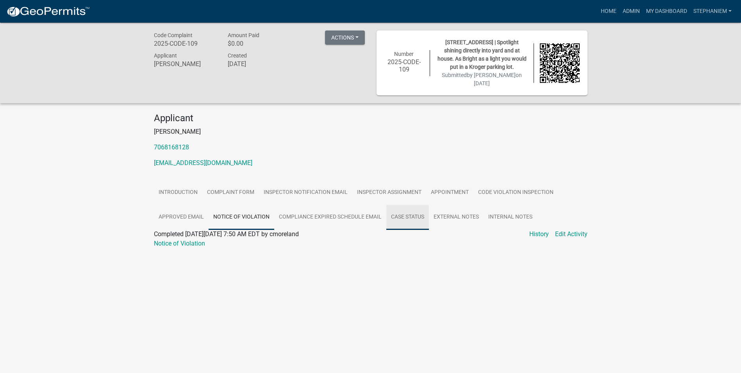
click at [421, 220] on link "Case Status" at bounding box center [407, 217] width 43 height 25
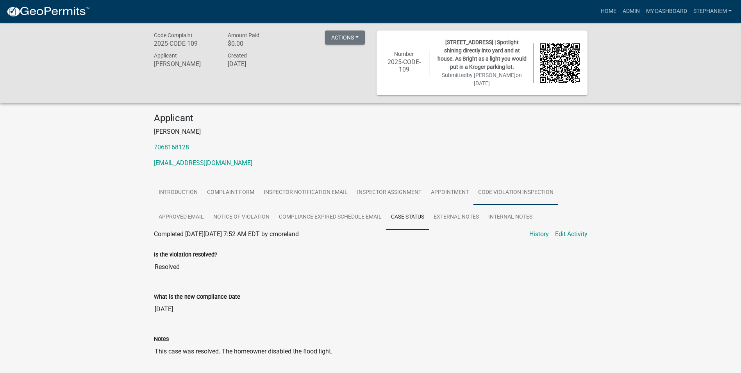
click at [481, 191] on link "Code Violation Inspection" at bounding box center [515, 192] width 85 height 25
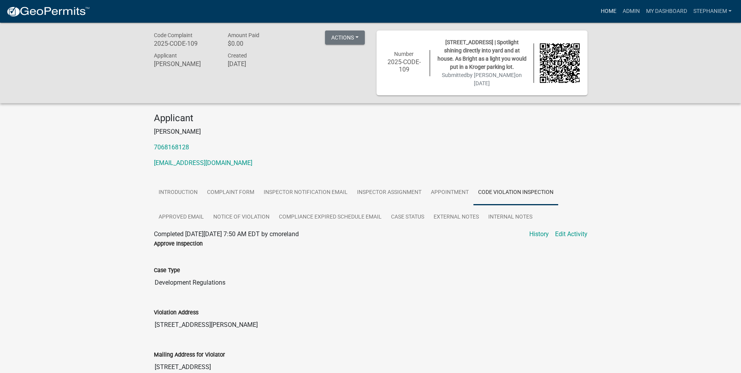
click at [617, 7] on link "Home" at bounding box center [608, 11] width 22 height 15
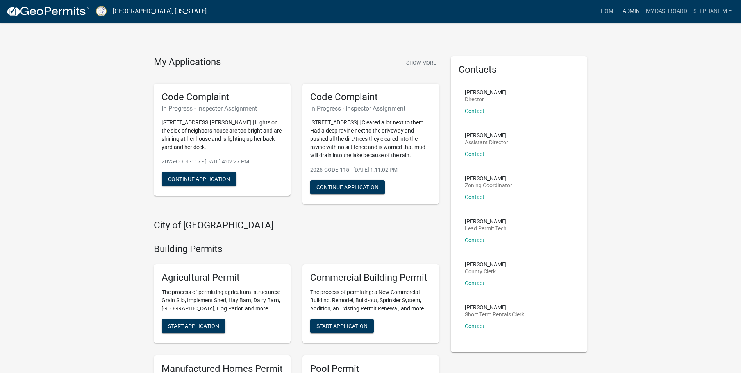
click at [632, 12] on link "Admin" at bounding box center [630, 11] width 23 height 15
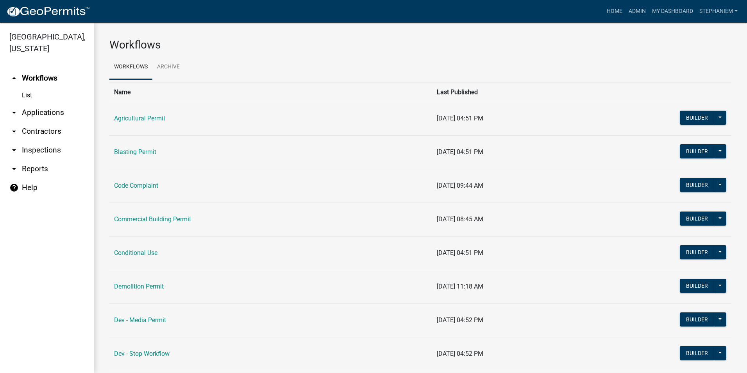
click at [50, 109] on link "arrow_drop_down Applications" at bounding box center [47, 112] width 94 height 19
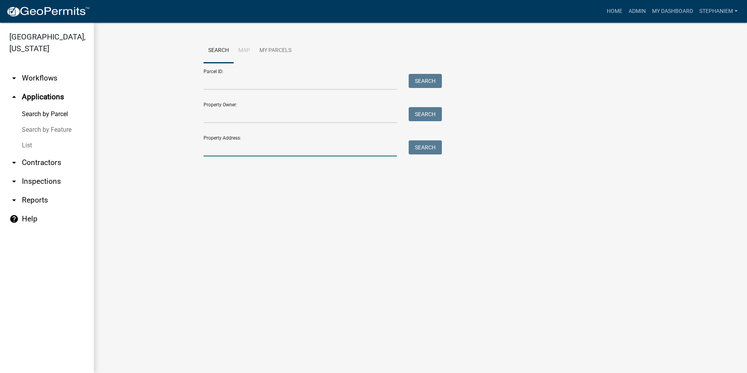
click at [217, 150] on input "Property Address:" at bounding box center [299, 148] width 193 height 16
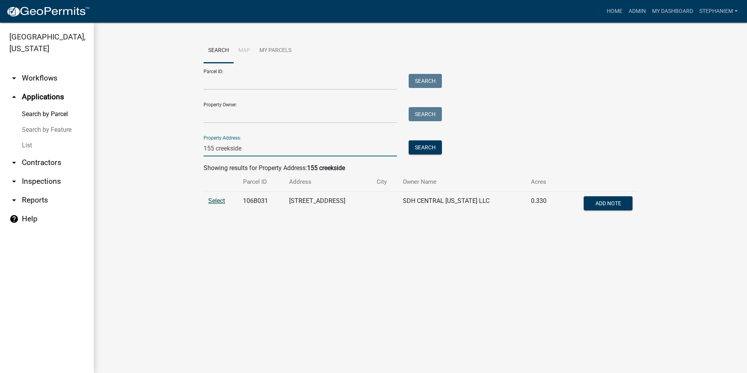
click at [214, 200] on span "Select" at bounding box center [216, 200] width 17 height 7
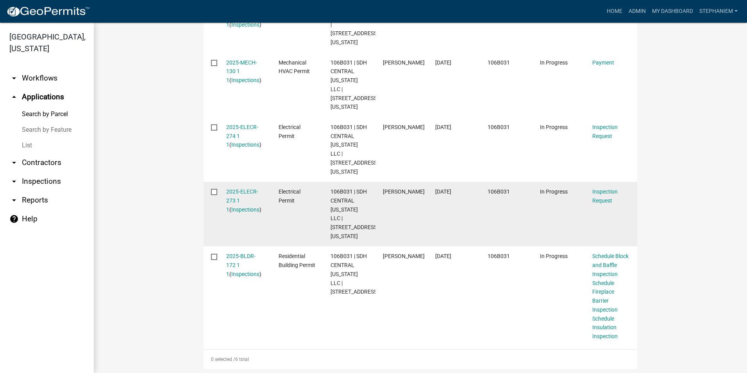
scroll to position [386, 0]
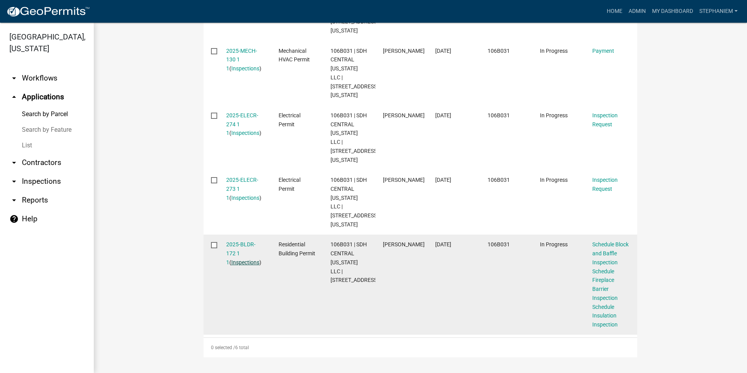
click at [235, 262] on link "Inspections" at bounding box center [245, 262] width 28 height 6
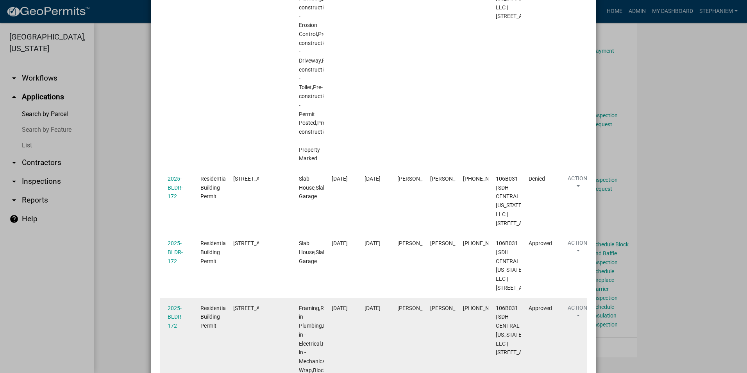
scroll to position [115, 0]
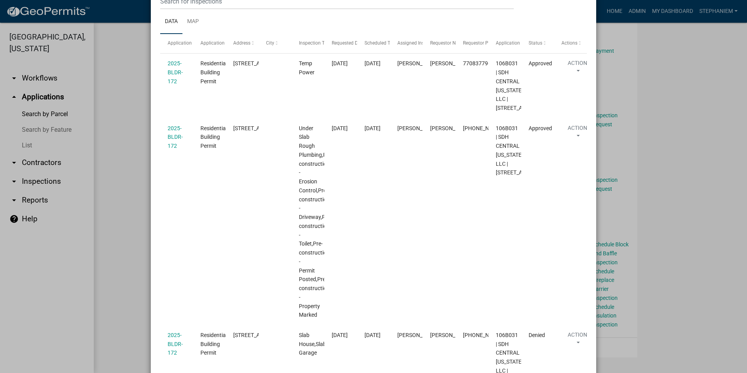
click at [125, 166] on ngb-modal-window "Inspections related to 2025-BLDR-172 × Export Excel Format (.xlsx) CSV Format (…" at bounding box center [373, 186] width 747 height 373
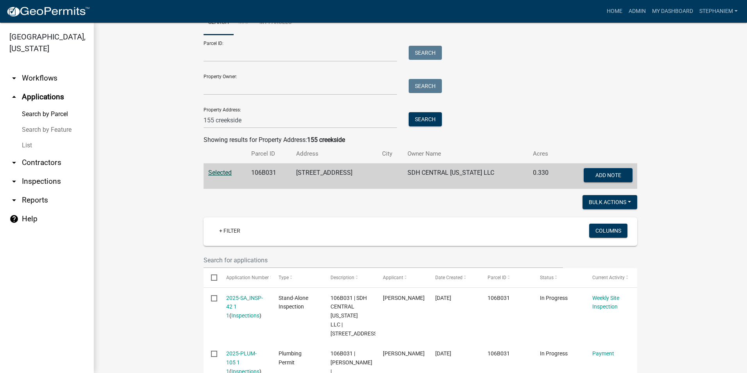
scroll to position [0, 0]
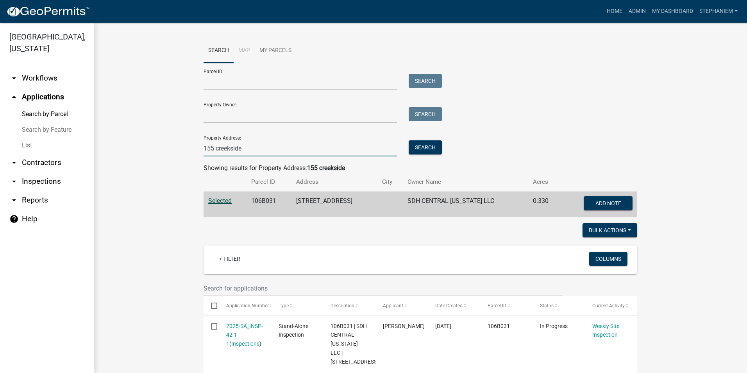
click at [305, 154] on input "155 creekside" at bounding box center [299, 148] width 193 height 16
click at [305, 144] on input "155 creekside" at bounding box center [299, 148] width 193 height 16
click at [311, 148] on input "155 creekside" at bounding box center [299, 148] width 193 height 16
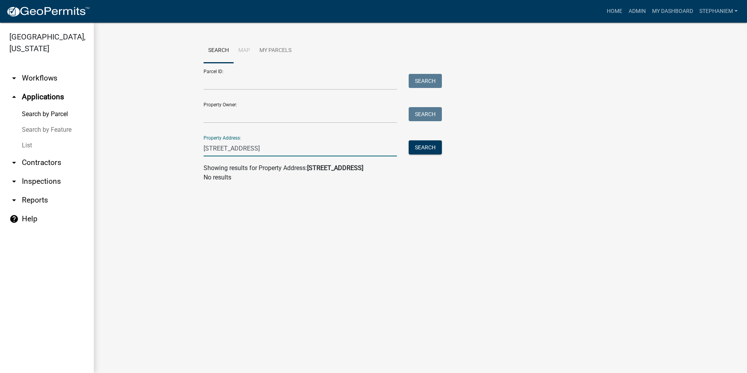
drag, startPoint x: 245, startPoint y: 150, endPoint x: 237, endPoint y: 153, distance: 8.9
click at [237, 153] on input "255 harbor dr" at bounding box center [299, 148] width 193 height 16
click at [213, 147] on input "255 harbor" at bounding box center [299, 148] width 193 height 16
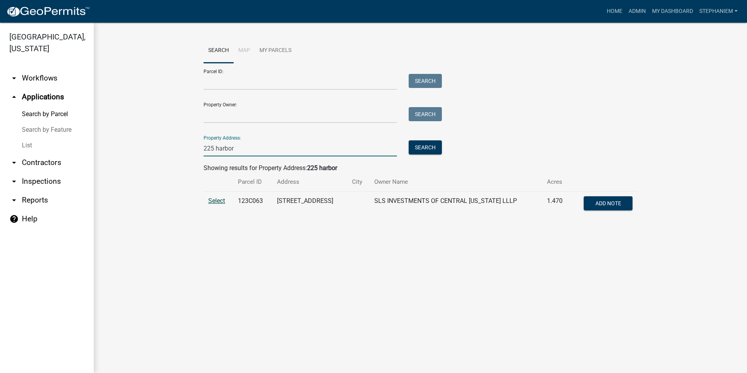
type input "225 harbor"
click at [219, 198] on span "Select" at bounding box center [216, 200] width 17 height 7
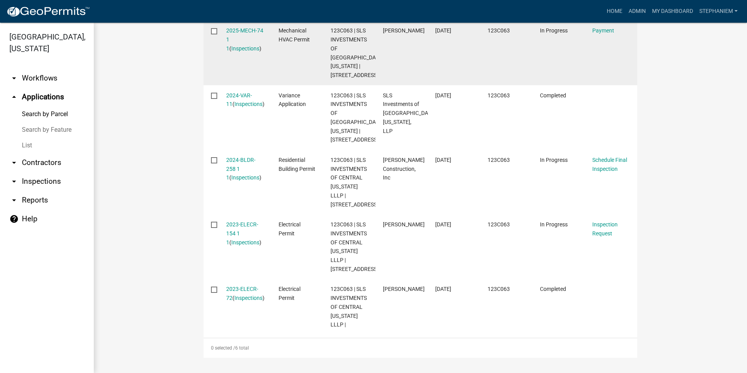
scroll to position [303, 0]
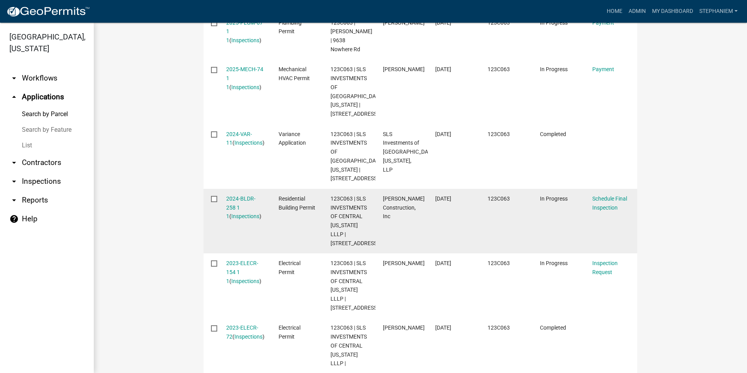
click at [241, 212] on div "2024-BLDR-258 1 1 ( Inspections )" at bounding box center [244, 207] width 37 height 27
click at [242, 215] on link "Inspections" at bounding box center [245, 216] width 28 height 6
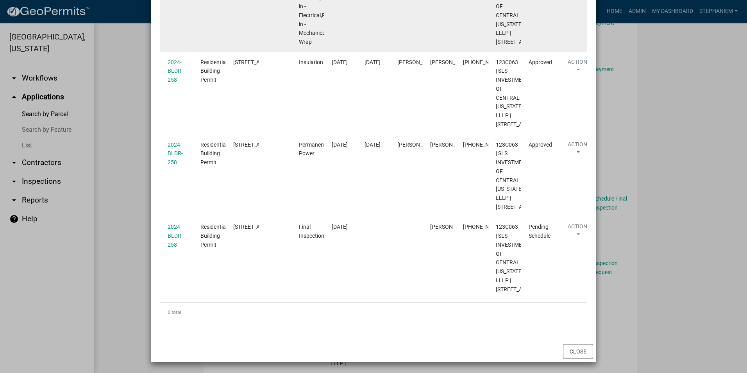
scroll to position [351, 0]
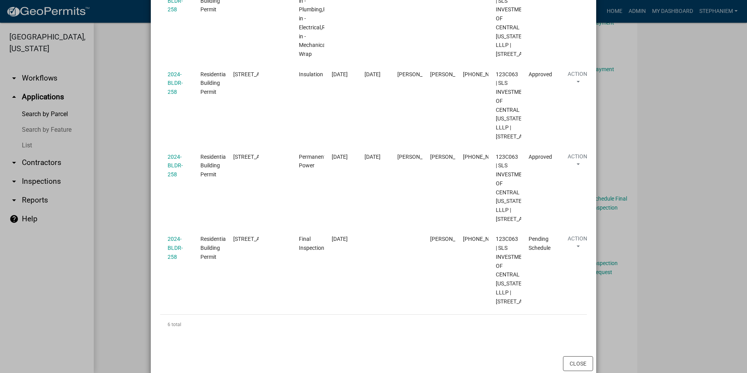
click at [653, 201] on ngb-modal-window "Inspections related to 2024-BLDR-258 × Export Excel Format (.xlsx) CSV Format (…" at bounding box center [373, 186] width 747 height 373
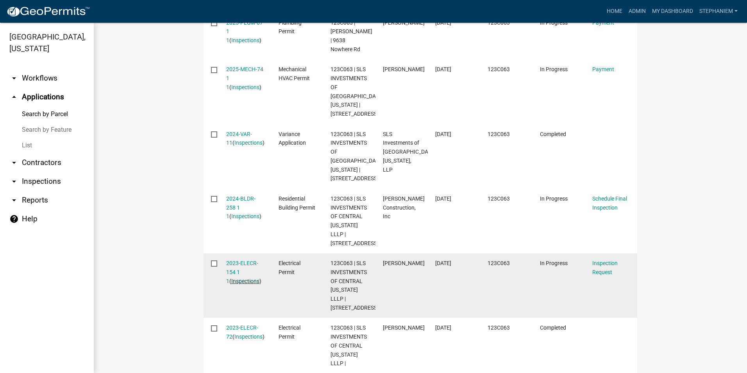
click at [231, 282] on link "Inspections" at bounding box center [245, 281] width 28 height 6
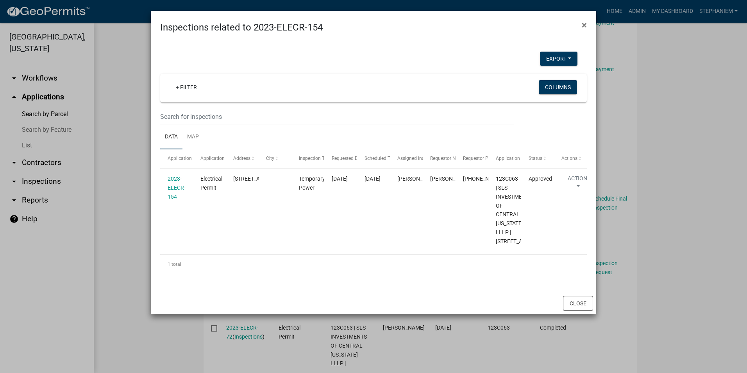
click at [141, 185] on ngb-modal-window "Inspections related to 2023-ELECR-154 × Export Excel Format (.xlsx) CSV Format …" at bounding box center [373, 186] width 747 height 373
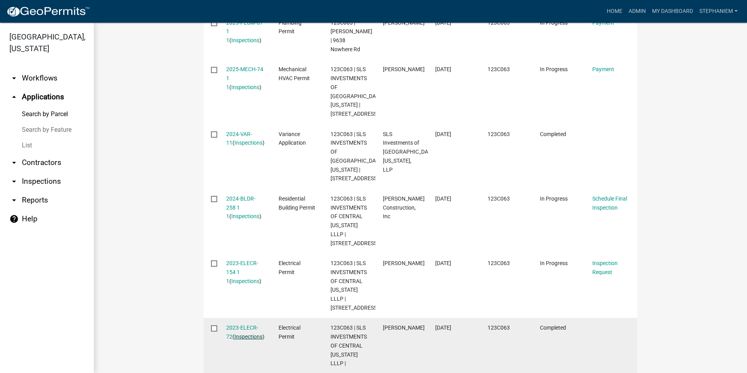
click at [248, 339] on link "Inspections" at bounding box center [248, 336] width 28 height 6
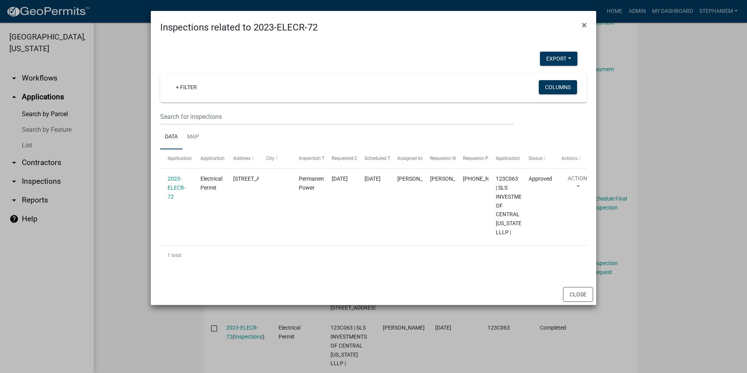
click at [709, 255] on ngb-modal-window "Inspections related to 2023-ELECR-72 × Export Excel Format (.xlsx) CSV Format (…" at bounding box center [373, 186] width 747 height 373
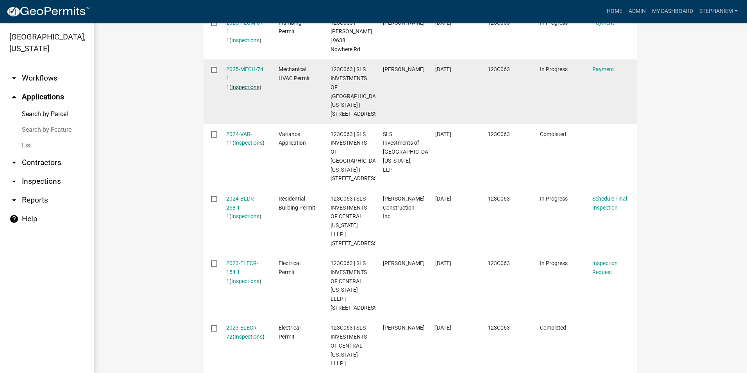
click at [241, 85] on link "Inspections" at bounding box center [245, 87] width 28 height 6
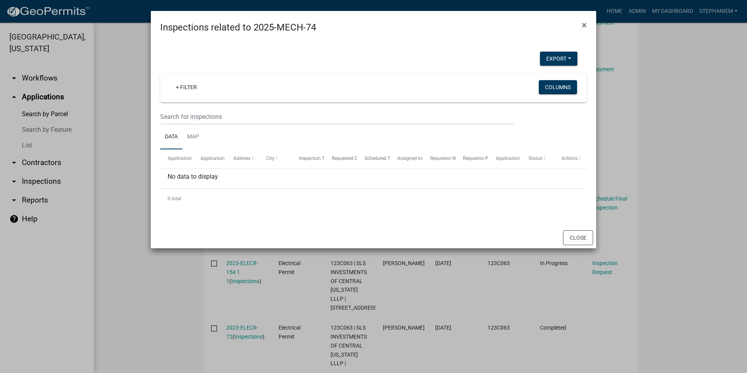
drag, startPoint x: 704, startPoint y: 198, endPoint x: 671, endPoint y: 200, distance: 33.2
click at [704, 199] on ngb-modal-window "Inspections related to 2025-MECH-74 × Export Excel Format (.xlsx) CSV Format (.…" at bounding box center [373, 186] width 747 height 373
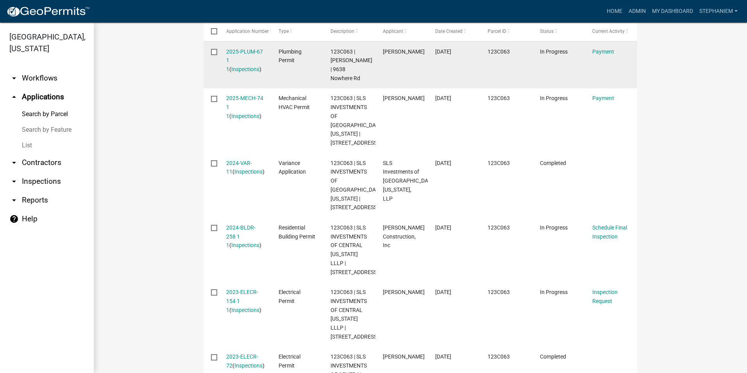
scroll to position [225, 0]
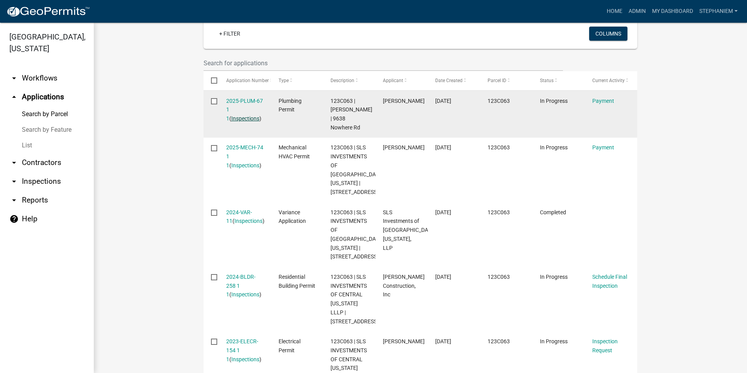
click at [233, 119] on link "Inspections" at bounding box center [245, 118] width 28 height 6
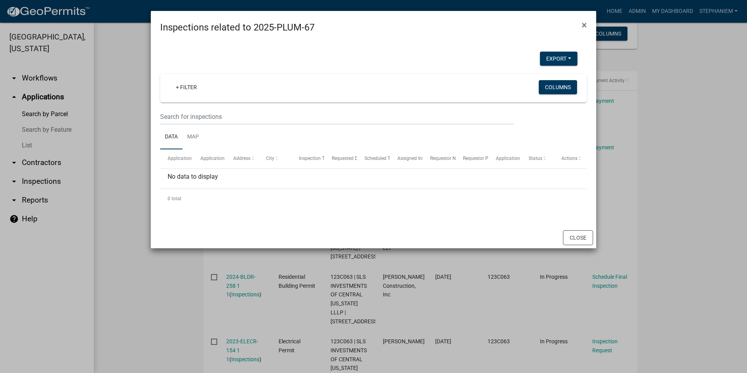
click at [645, 163] on ngb-modal-window "Inspections related to 2025-PLUM-67 × Export Excel Format (.xlsx) CSV Format (.…" at bounding box center [373, 186] width 747 height 373
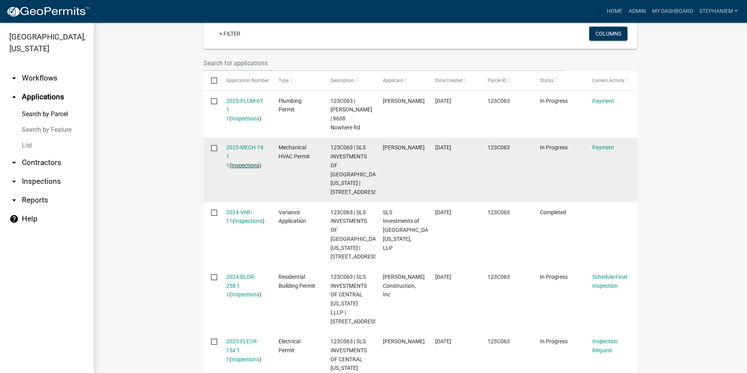
click at [239, 167] on link "Inspections" at bounding box center [245, 165] width 28 height 6
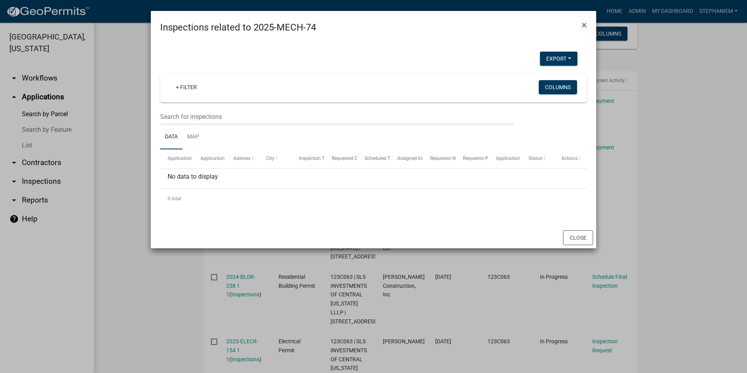
click at [679, 169] on ngb-modal-window "Inspections related to 2025-MECH-74 × Export Excel Format (.xlsx) CSV Format (.…" at bounding box center [373, 186] width 747 height 373
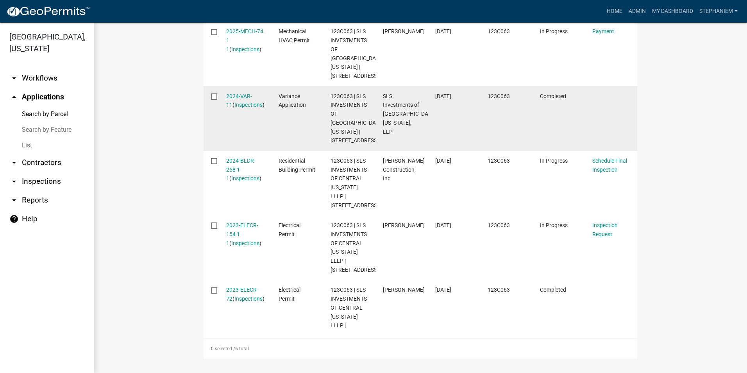
scroll to position [342, 0]
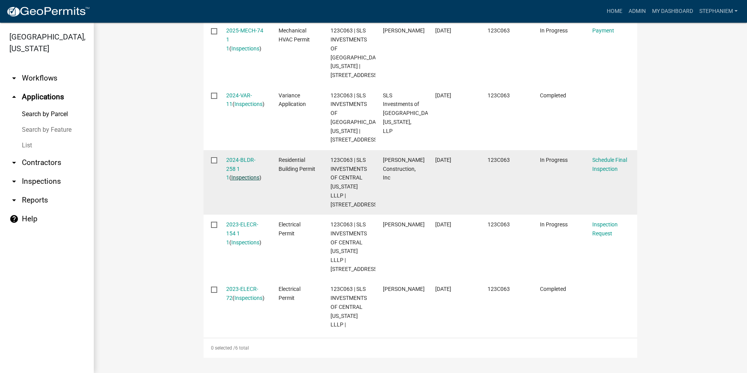
click at [242, 180] on link "Inspections" at bounding box center [245, 177] width 28 height 6
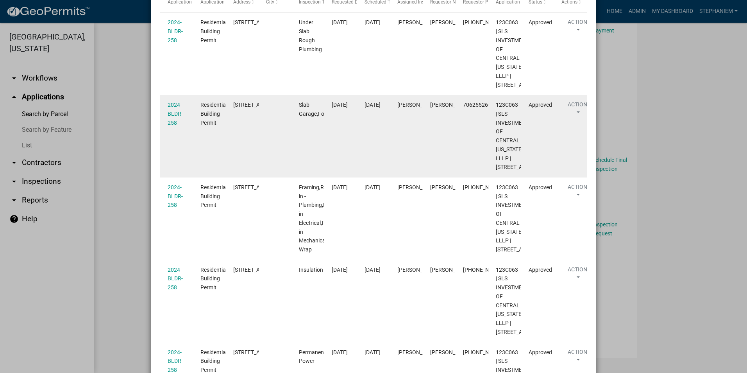
scroll to position [39, 0]
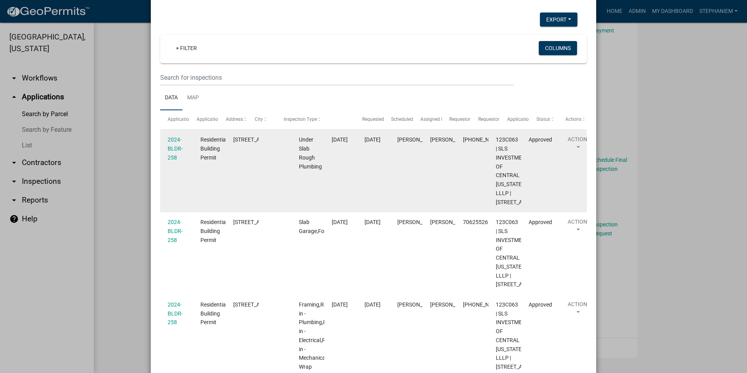
drag, startPoint x: 320, startPoint y: 123, endPoint x: 383, endPoint y: 133, distance: 63.7
click at [383, 133] on div "Application Application Type Address City Inspection Type Requested Date Schedu…" at bounding box center [373, 378] width 426 height 536
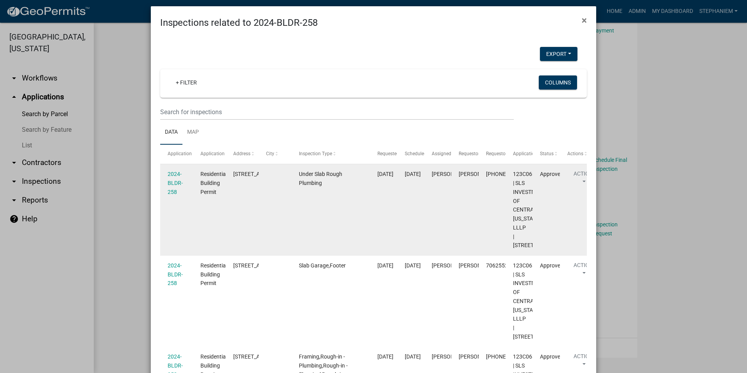
scroll to position [0, 0]
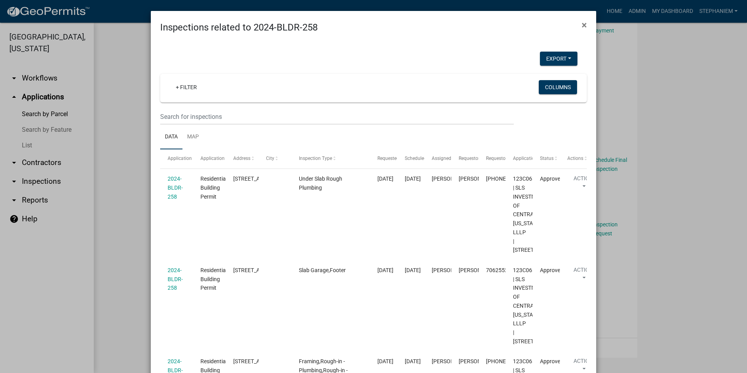
click at [707, 192] on ngb-modal-window "Inspections related to 2024-BLDR-258 × Export Excel Format (.xlsx) CSV Format (…" at bounding box center [373, 186] width 747 height 373
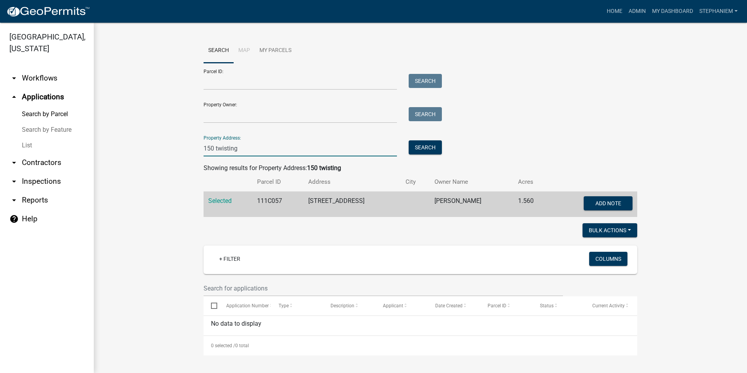
drag, startPoint x: 257, startPoint y: 149, endPoint x: 150, endPoint y: 155, distance: 107.9
click at [150, 155] on wm-workflow-application-search-view "Search Map My Parcels Parcel ID: Search Property Owner: Search Property Address…" at bounding box center [420, 196] width 622 height 317
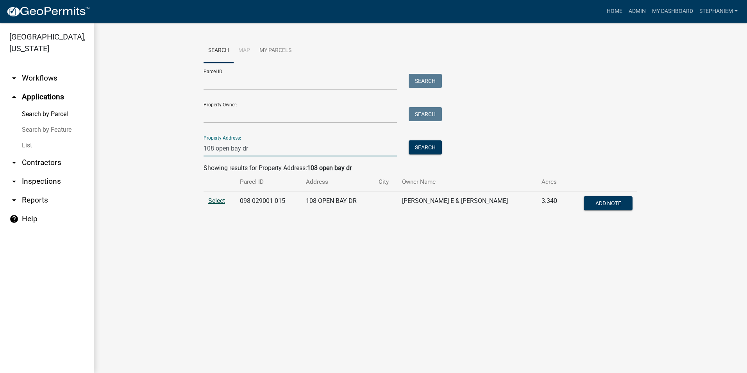
type input "108 open bay dr"
click at [211, 201] on span "Select" at bounding box center [216, 200] width 17 height 7
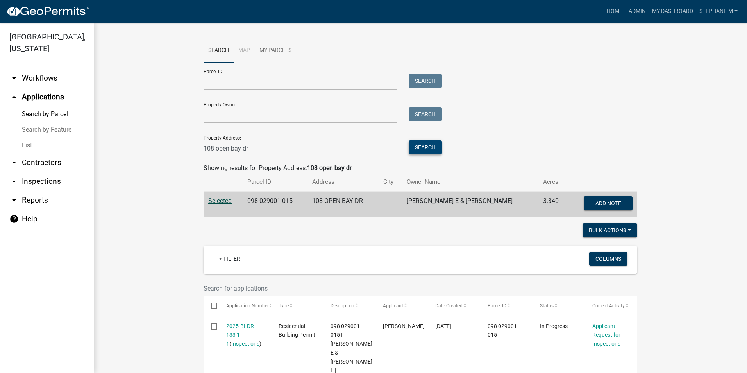
click at [424, 141] on button "Search" at bounding box center [424, 147] width 33 height 14
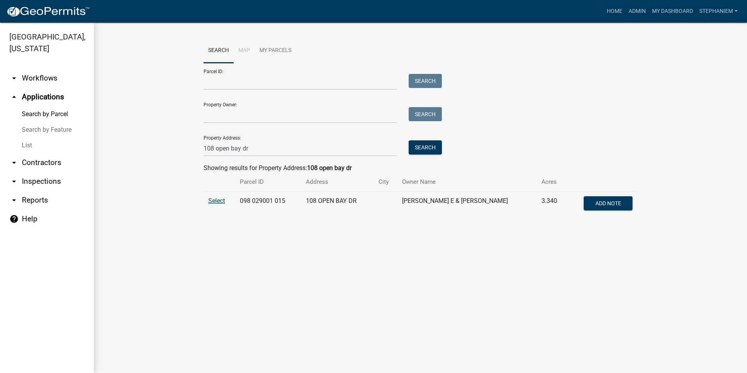
click at [221, 203] on span "Select" at bounding box center [216, 200] width 17 height 7
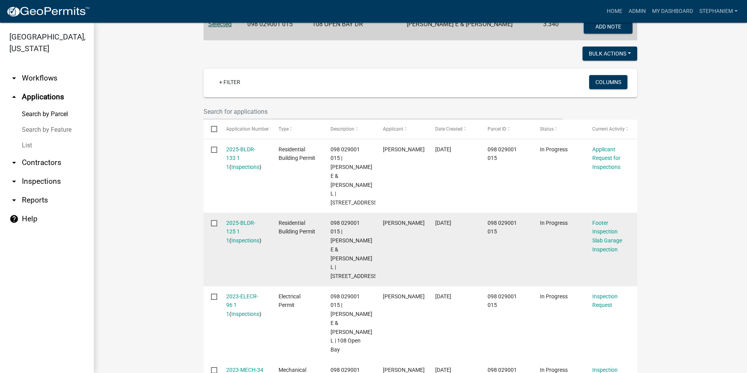
scroll to position [234, 0]
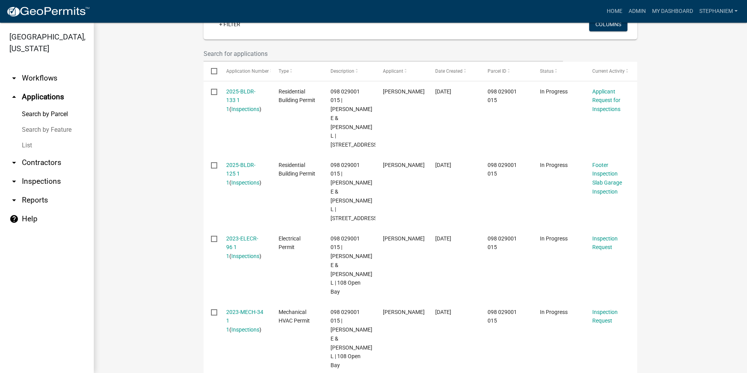
click at [166, 142] on wm-workflow-application-search-view "Search Map My Parcels Parcel ID: Search Property Owner: Search Property Address…" at bounding box center [420, 230] width 622 height 852
click at [52, 178] on link "arrow_drop_down Inspections" at bounding box center [47, 181] width 94 height 19
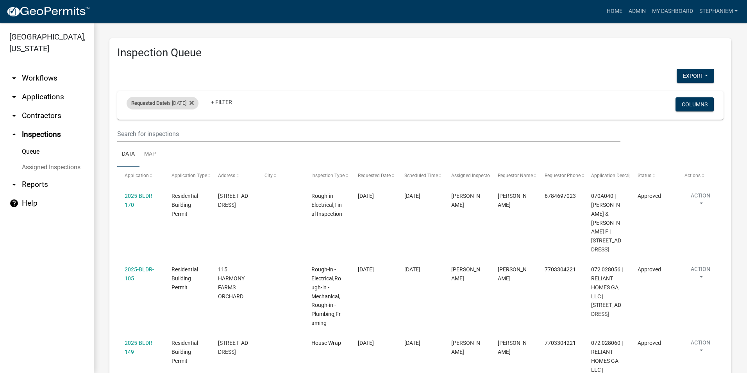
click at [175, 102] on div "Requested Date is [DATE]" at bounding box center [163, 103] width 72 height 12
click at [194, 102] on icon at bounding box center [191, 102] width 4 height 4
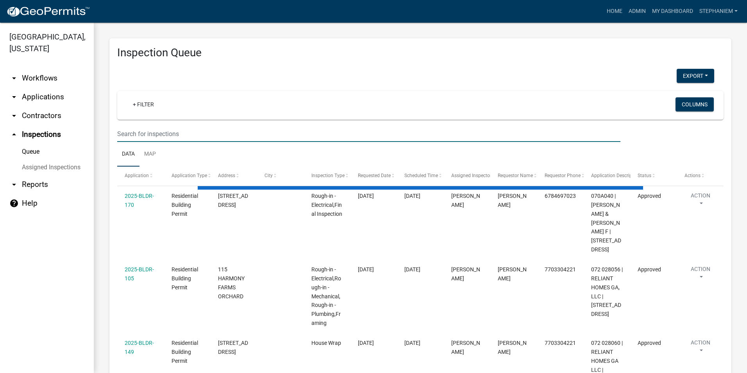
click at [166, 135] on input "text" at bounding box center [368, 134] width 503 height 16
type input "1109"
select select "3: 100"
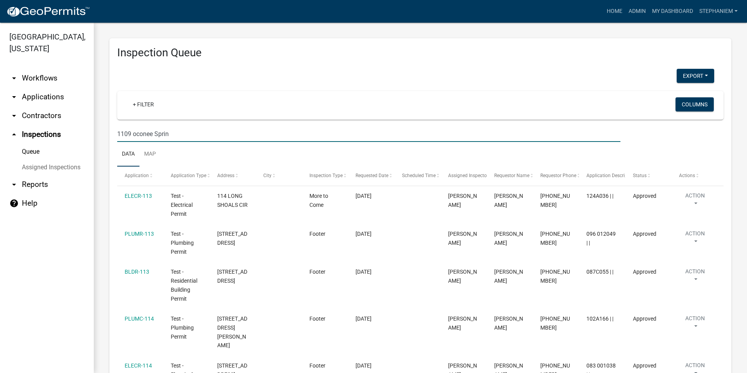
type input "1109 oconee Spring"
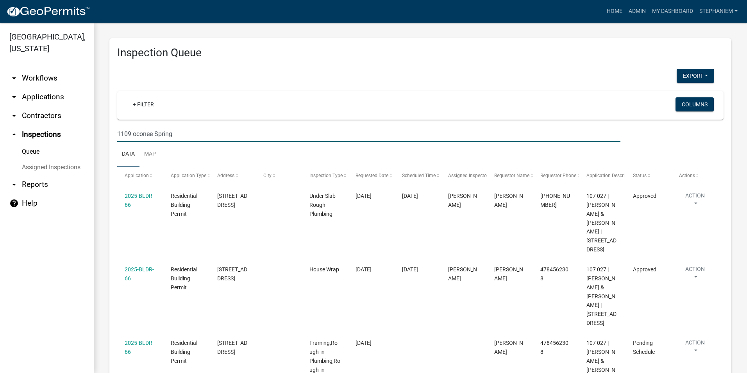
drag, startPoint x: 179, startPoint y: 136, endPoint x: 78, endPoint y: 127, distance: 102.0
click at [78, 127] on div "[GEOGRAPHIC_DATA], [US_STATE] arrow_drop_down Workflows List arrow_drop_down Ap…" at bounding box center [373, 198] width 747 height 350
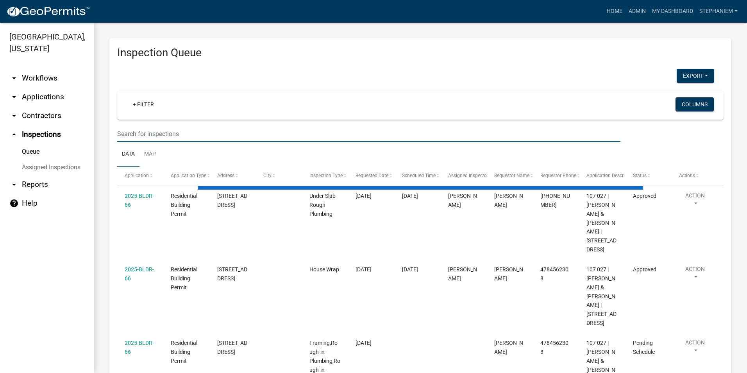
click at [61, 94] on link "arrow_drop_down Applications" at bounding box center [47, 96] width 94 height 19
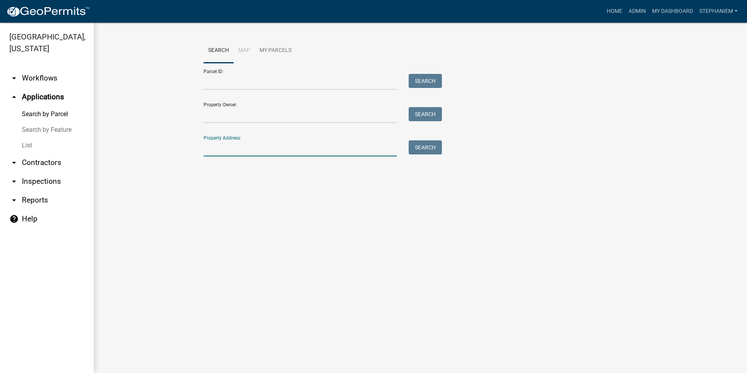
click at [216, 143] on input "Property Address:" at bounding box center [299, 148] width 193 height 16
type input "[STREET_ADDRESS]"
click at [417, 152] on button "Search" at bounding box center [424, 147] width 33 height 14
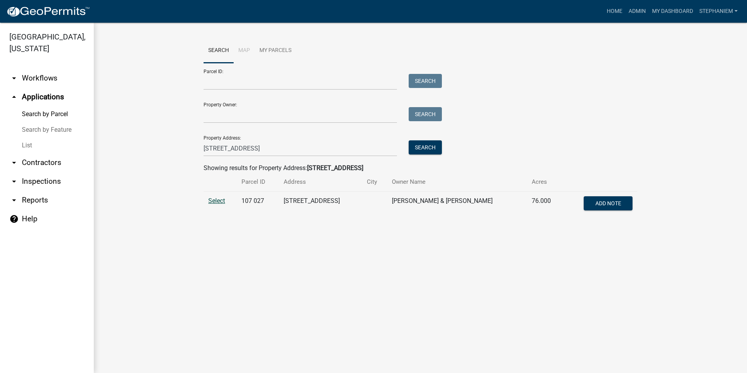
click at [218, 201] on span "Select" at bounding box center [216, 200] width 17 height 7
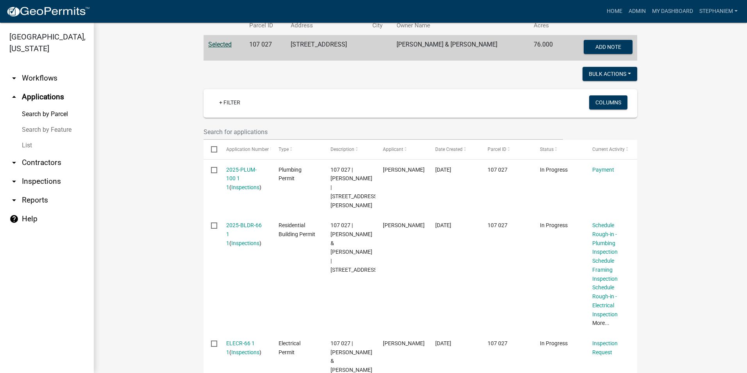
scroll to position [193, 0]
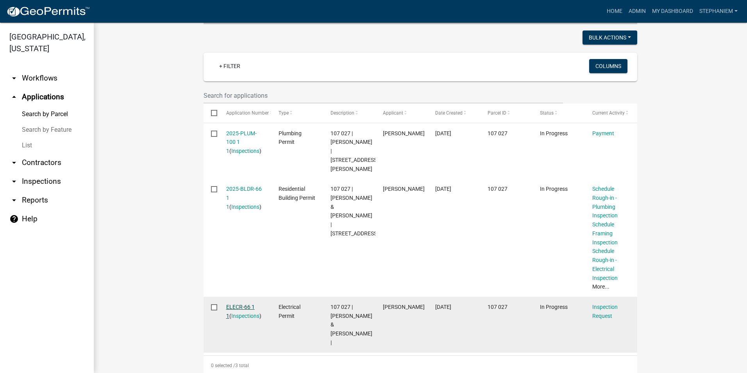
click at [246, 303] on link "ELECR-66 1 1" at bounding box center [240, 310] width 29 height 15
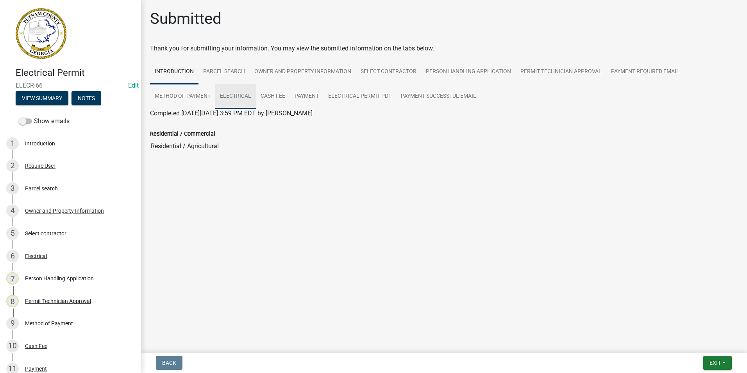
click at [243, 91] on link "Electrical" at bounding box center [235, 96] width 41 height 25
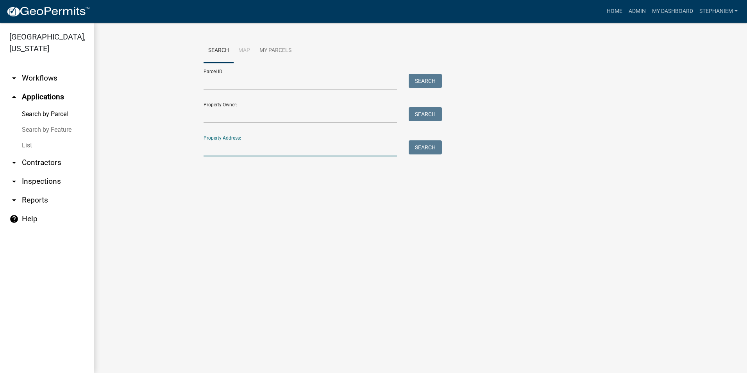
click at [228, 147] on input "Property Address:" at bounding box center [299, 148] width 193 height 16
type input "[STREET_ADDRESS]"
click at [424, 153] on button "Search" at bounding box center [424, 147] width 33 height 14
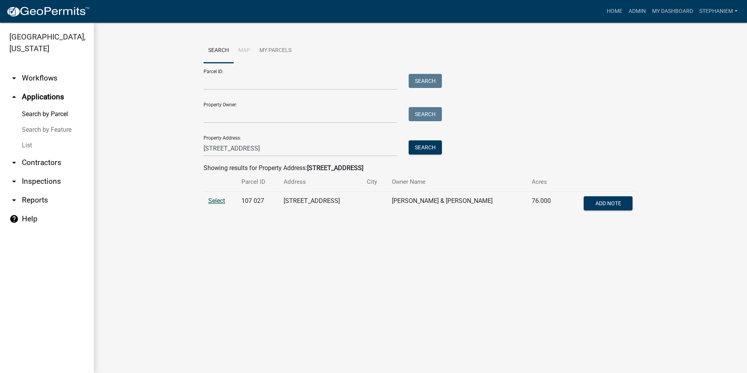
click at [215, 198] on span "Select" at bounding box center [216, 200] width 17 height 7
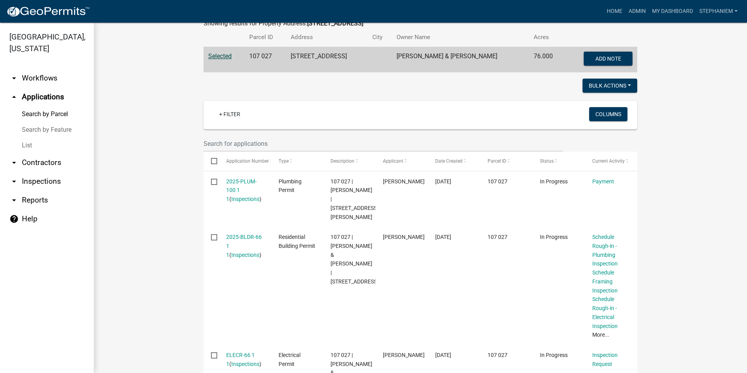
scroll to position [193, 0]
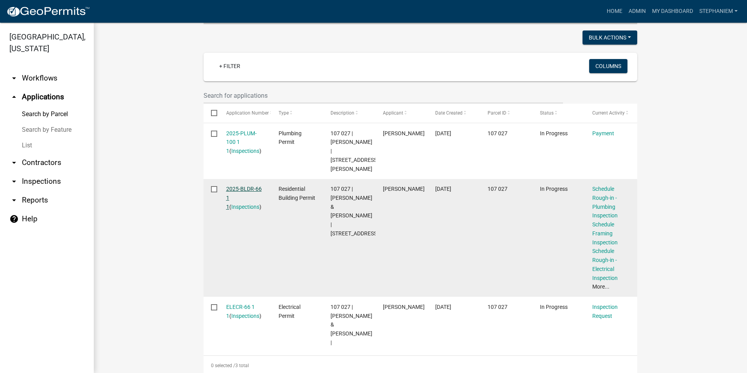
click at [240, 185] on link "2025-BLDR-66 1 1" at bounding box center [244, 197] width 36 height 24
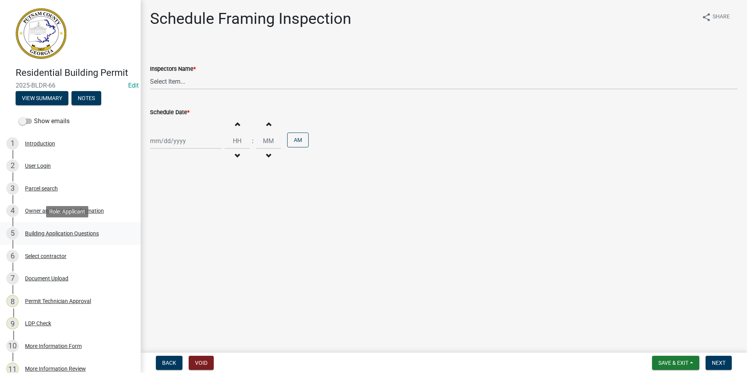
click at [67, 232] on div "Building Application Questions" at bounding box center [62, 232] width 74 height 5
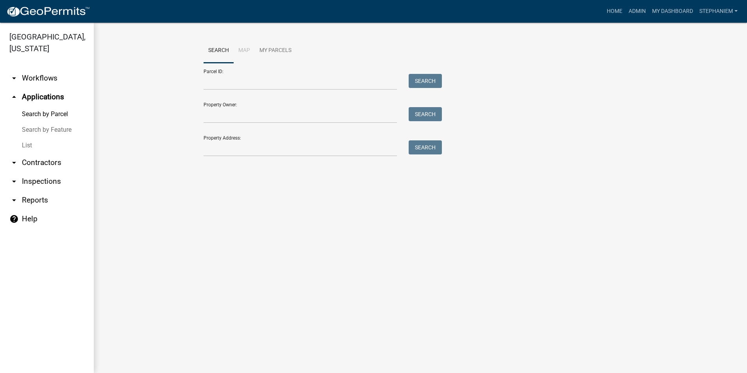
click at [41, 183] on link "arrow_drop_down Inspections" at bounding box center [47, 181] width 94 height 19
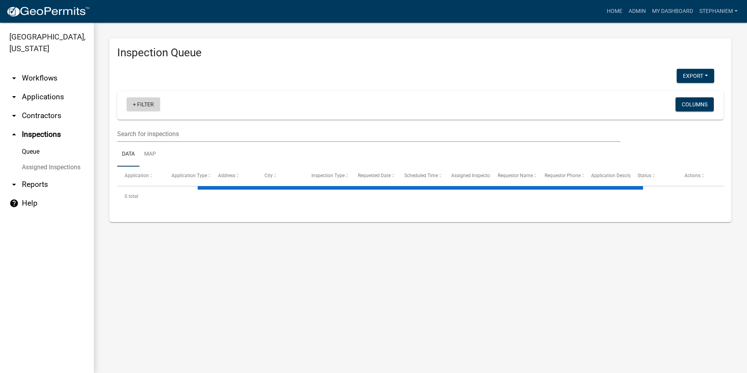
click at [147, 104] on link "+ Filter" at bounding box center [144, 104] width 34 height 14
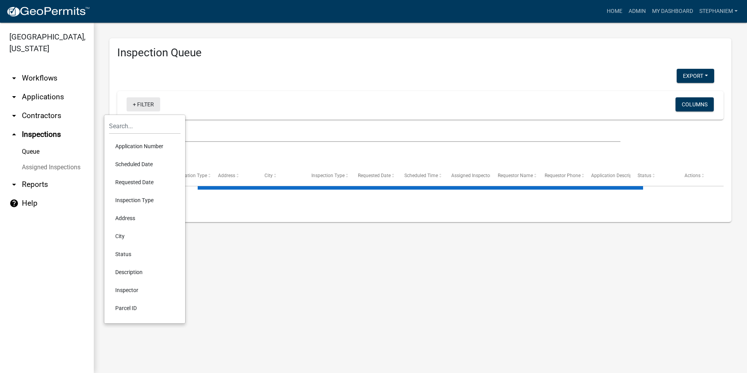
select select "3: 100"
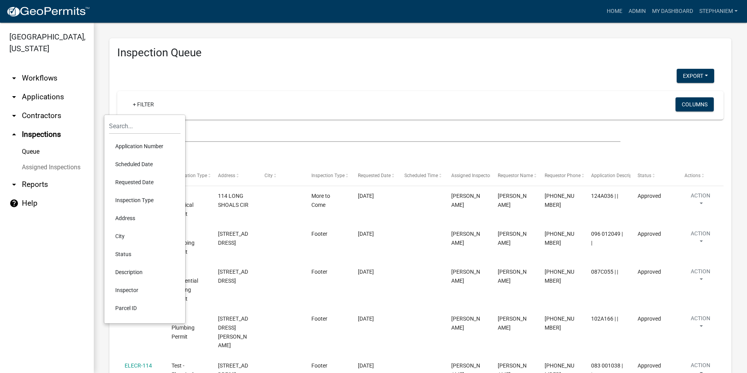
click at [155, 180] on li "Requested Date" at bounding box center [144, 182] width 71 height 18
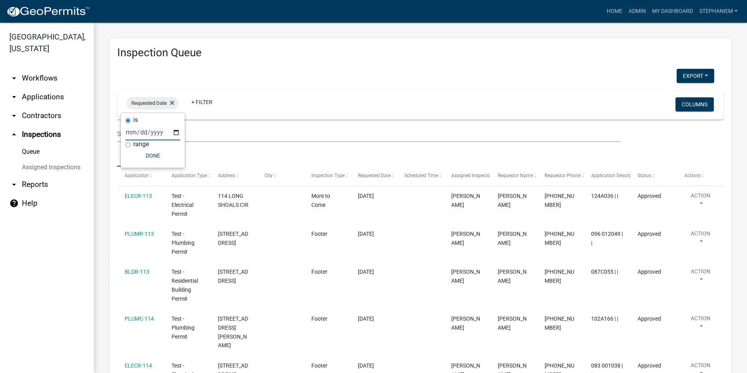
click at [175, 130] on input "date" at bounding box center [152, 132] width 55 height 16
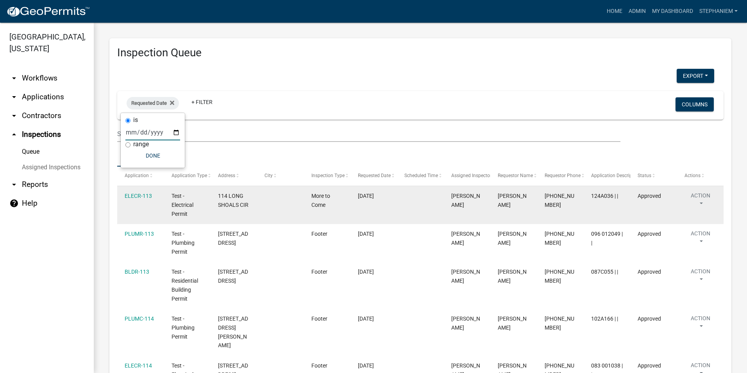
type input "[DATE]"
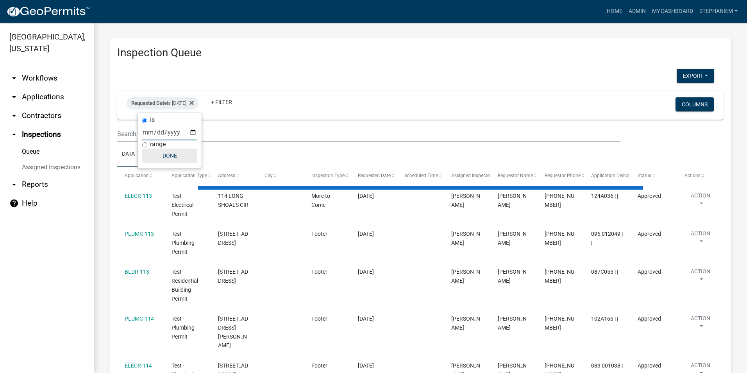
click at [175, 160] on button "Done" at bounding box center [169, 155] width 55 height 14
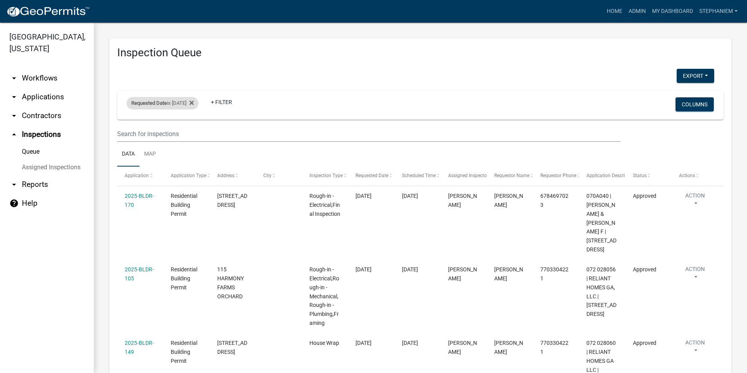
click at [190, 104] on div "Requested Date is [DATE]" at bounding box center [163, 103] width 72 height 12
click at [193, 129] on input "[DATE]" at bounding box center [169, 132] width 55 height 16
type input "[DATE]"
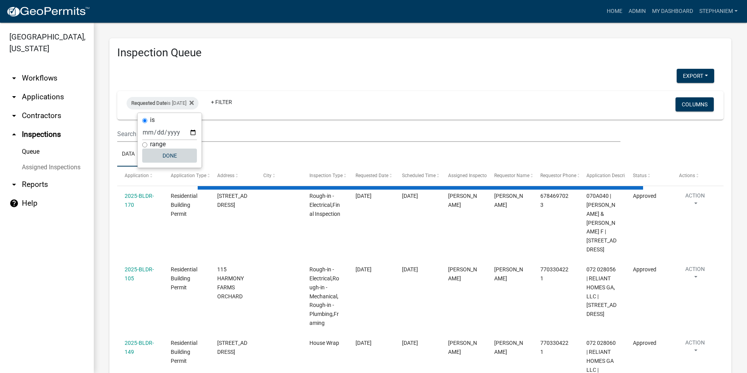
click at [168, 155] on button "Done" at bounding box center [169, 155] width 55 height 14
select select "3: 100"
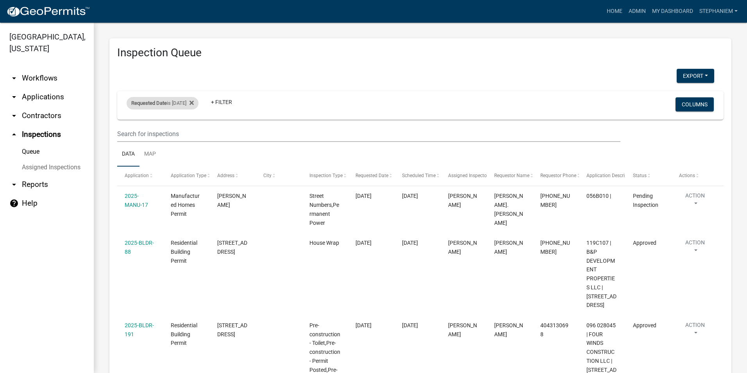
click at [184, 103] on div "Requested Date is [DATE]" at bounding box center [163, 103] width 72 height 12
click at [191, 132] on input "[DATE]" at bounding box center [169, 132] width 55 height 16
type input "[DATE]"
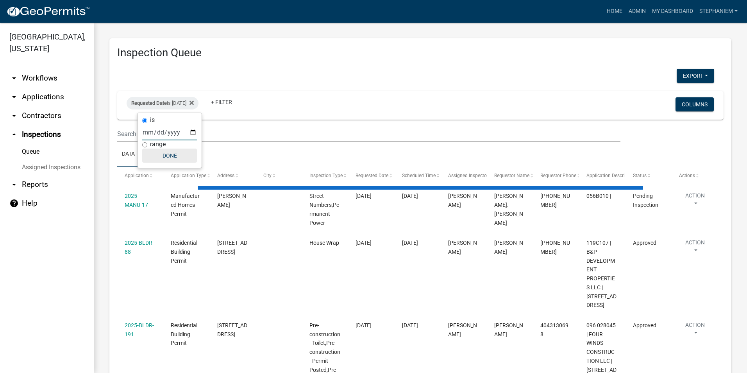
click at [185, 156] on button "Done" at bounding box center [169, 155] width 55 height 14
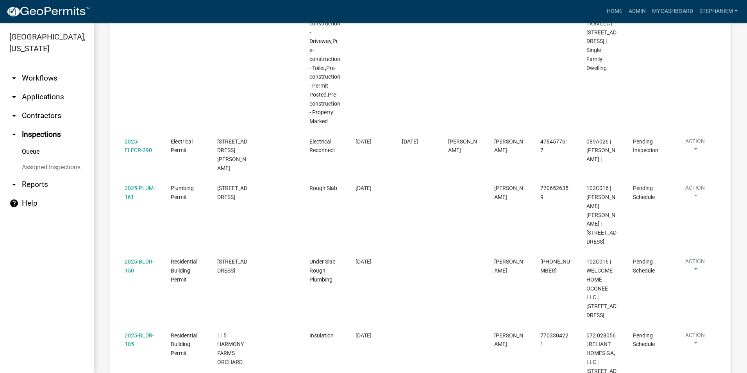
scroll to position [312, 0]
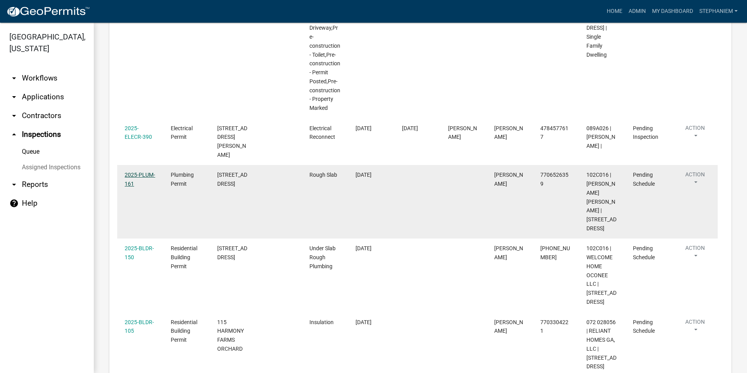
click at [138, 171] on link "2025-PLUM-161" at bounding box center [140, 178] width 30 height 15
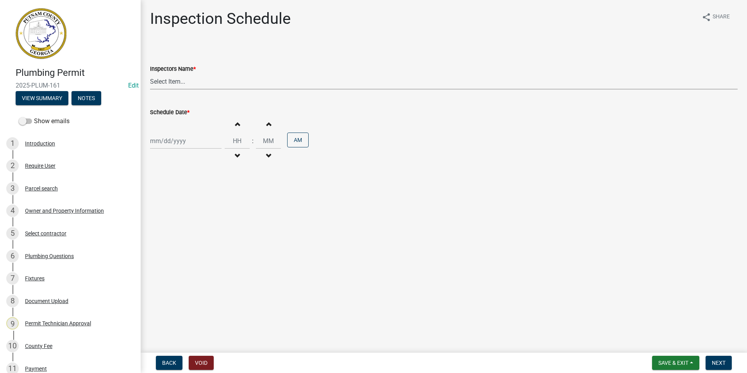
click at [174, 86] on select "Select Item... mrivera ([PERSON_NAME]) jstokes ([PERSON_NAME]) asmith105 ([PERS…" at bounding box center [443, 81] width 587 height 16
select select "a0ea4169-8540-4a2c-b9f4-cf4c1ffdeb95"
click at [150, 73] on select "Select Item... mrivera ([PERSON_NAME]) jstokes ([PERSON_NAME]) asmith105 ([PERS…" at bounding box center [443, 81] width 587 height 16
click at [163, 141] on div at bounding box center [185, 141] width 71 height 16
select select "8"
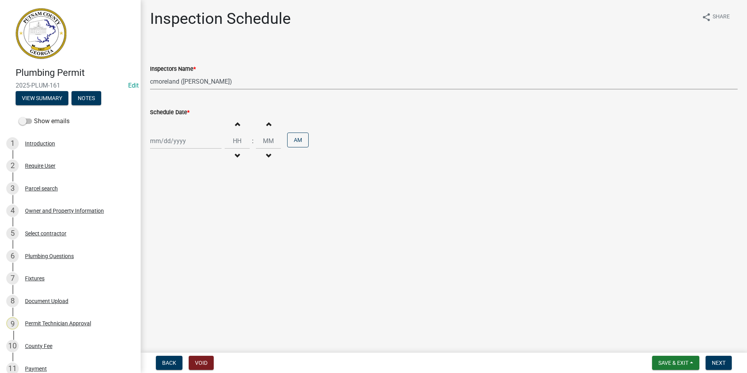
select select "2025"
click at [171, 205] on div "12" at bounding box center [170, 207] width 12 height 12
type input "[DATE]"
click at [723, 362] on span "Next" at bounding box center [718, 362] width 14 height 6
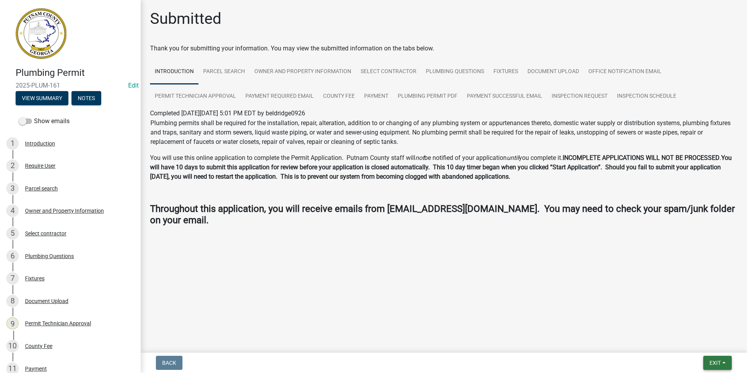
click at [711, 362] on span "Exit" at bounding box center [714, 362] width 11 height 6
click at [712, 343] on button "Save & Exit" at bounding box center [700, 342] width 62 height 19
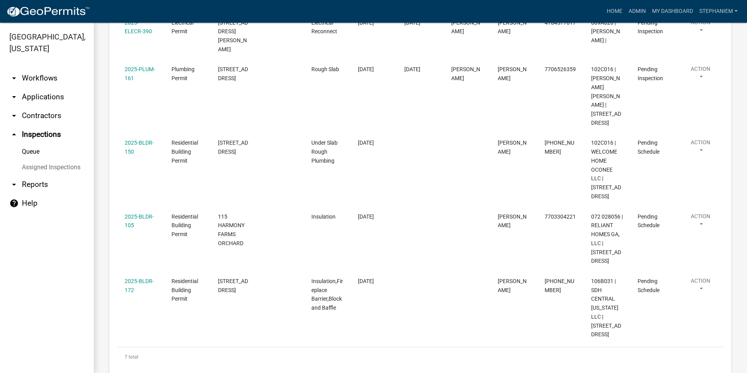
scroll to position [426, 0]
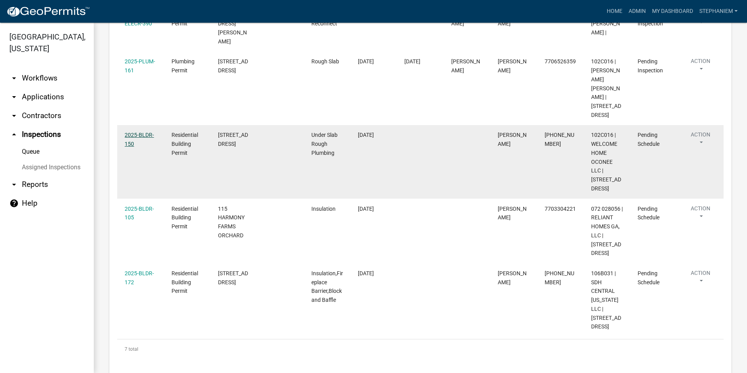
click at [141, 132] on link "2025-BLDR-150" at bounding box center [139, 139] width 29 height 15
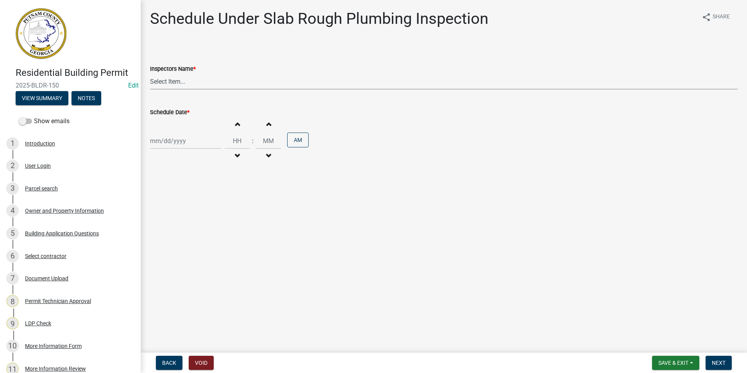
click at [223, 77] on select "Select Item... mrivera ([PERSON_NAME]) jstokes ([PERSON_NAME]) asmith105 ([PERS…" at bounding box center [443, 81] width 587 height 16
select select "a0ea4169-8540-4a2c-b9f4-cf4c1ffdeb95"
click at [150, 73] on select "Select Item... mrivera ([PERSON_NAME]) jstokes ([PERSON_NAME]) asmith105 ([PERS…" at bounding box center [443, 81] width 587 height 16
click at [193, 148] on div at bounding box center [185, 141] width 71 height 16
select select "8"
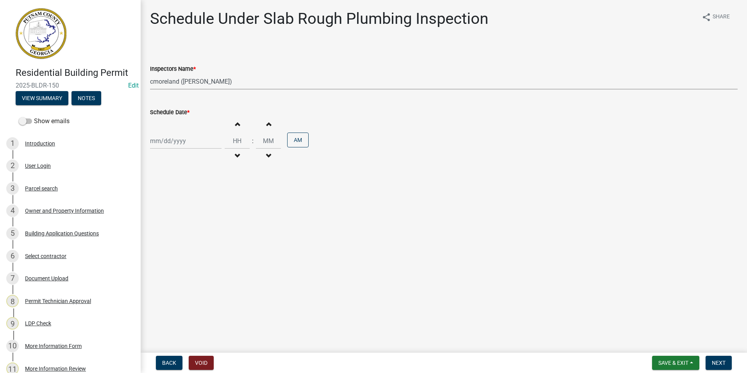
select select "2025"
click at [173, 205] on div "12" at bounding box center [170, 207] width 12 height 12
type input "[DATE]"
click at [723, 364] on span "Next" at bounding box center [718, 362] width 14 height 6
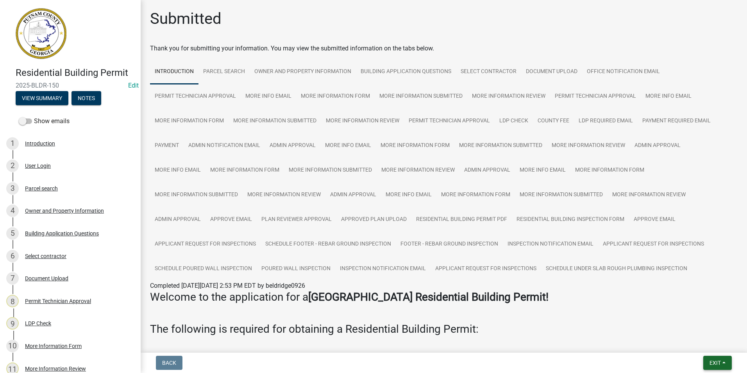
click at [711, 363] on span "Exit" at bounding box center [714, 362] width 11 height 6
click at [707, 336] on button "Save & Exit" at bounding box center [700, 342] width 62 height 19
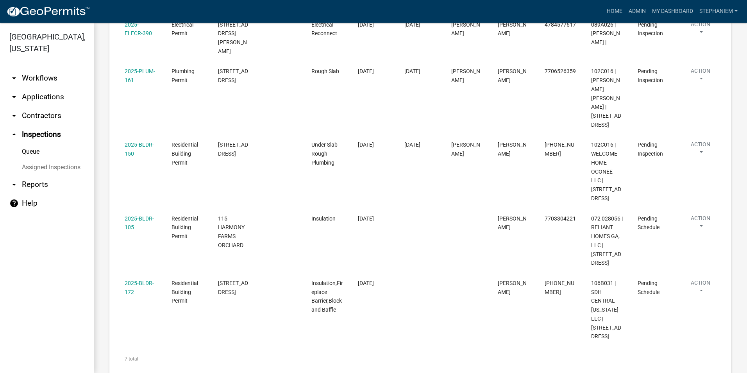
scroll to position [426, 0]
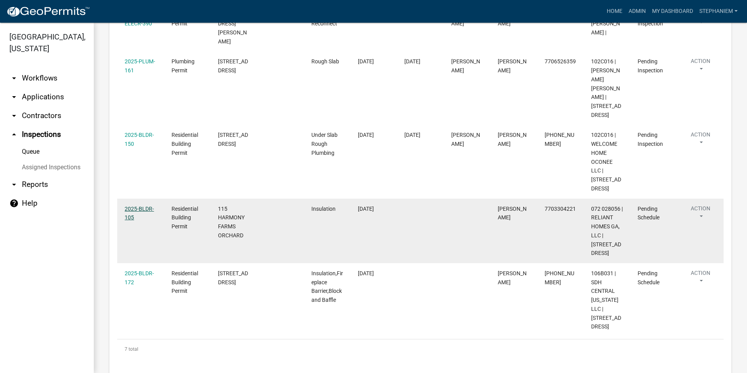
click at [134, 205] on link "2025-BLDR-105" at bounding box center [139, 212] width 29 height 15
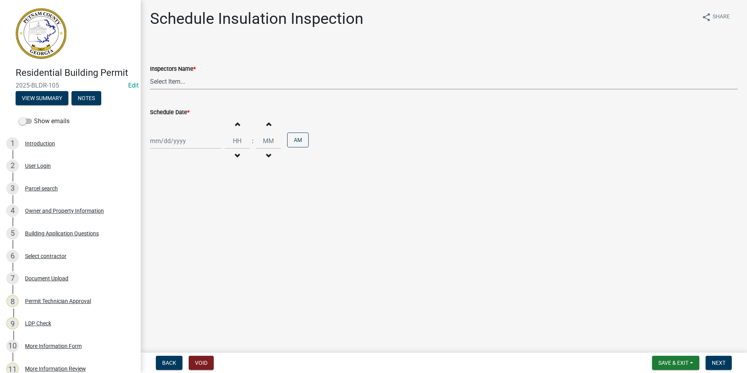
drag, startPoint x: 175, startPoint y: 75, endPoint x: 177, endPoint y: 82, distance: 7.6
click at [175, 75] on select "Select Item... mrivera ([PERSON_NAME]) jstokes ([PERSON_NAME]) asmith105 ([PERS…" at bounding box center [443, 81] width 587 height 16
select select "07642ab0-564c-47bb-824b-0ccf2da83593"
click at [150, 73] on select "Select Item... mrivera ([PERSON_NAME]) jstokes ([PERSON_NAME]) asmith105 ([PERS…" at bounding box center [443, 81] width 587 height 16
click at [172, 151] on div "Increment hours Decrement hours : Increment minutes Decrement minutes AM" at bounding box center [443, 141] width 587 height 48
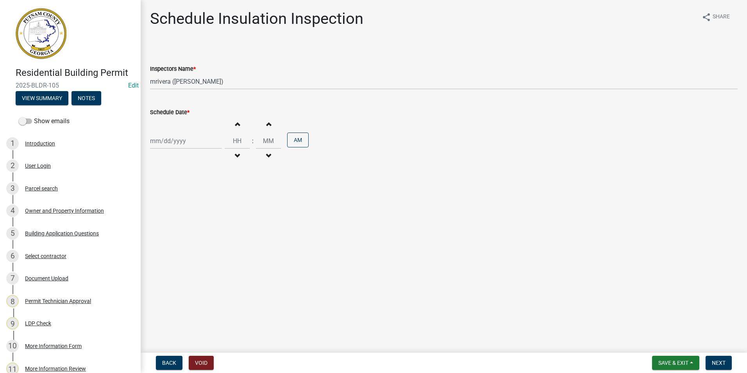
select select "8"
select select "2025"
click at [177, 144] on div "[PERSON_NAME] Feb Mar Apr [PERSON_NAME][DATE] Oct Nov [DATE] 1526 1527 1528 152…" at bounding box center [185, 141] width 71 height 16
click at [175, 207] on div "12" at bounding box center [170, 207] width 12 height 12
type input "[DATE]"
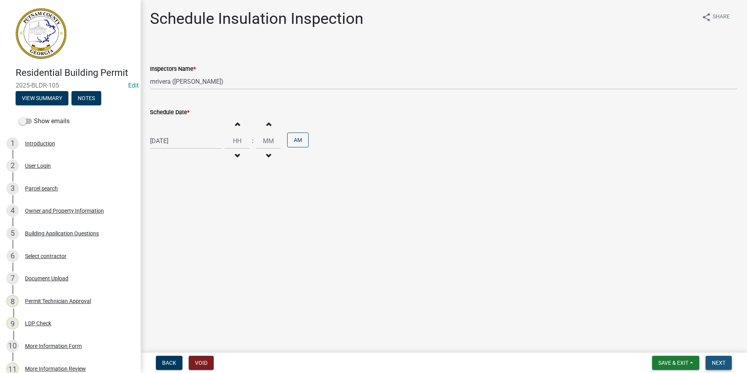
click at [724, 358] on button "Next" at bounding box center [718, 362] width 26 height 14
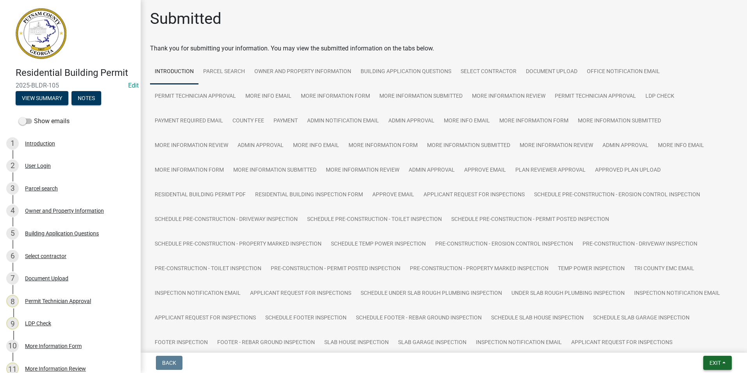
click at [727, 358] on button "Exit" at bounding box center [717, 362] width 29 height 14
click at [722, 342] on button "Save & Exit" at bounding box center [700, 342] width 62 height 19
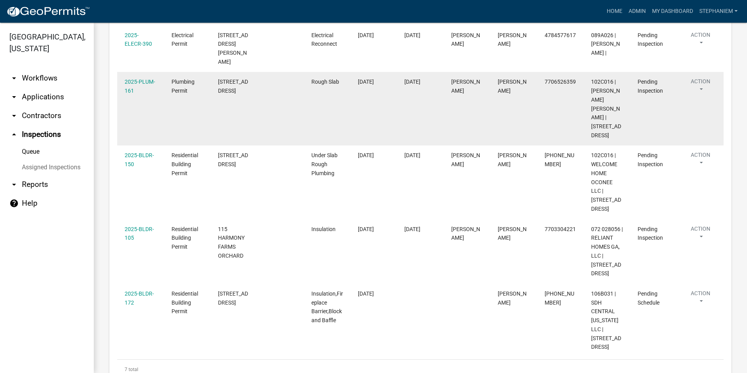
scroll to position [426, 0]
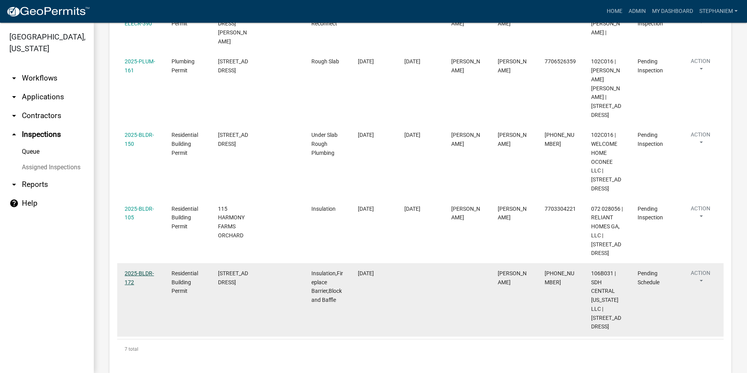
click at [138, 270] on link "2025-BLDR-172" at bounding box center [139, 277] width 29 height 15
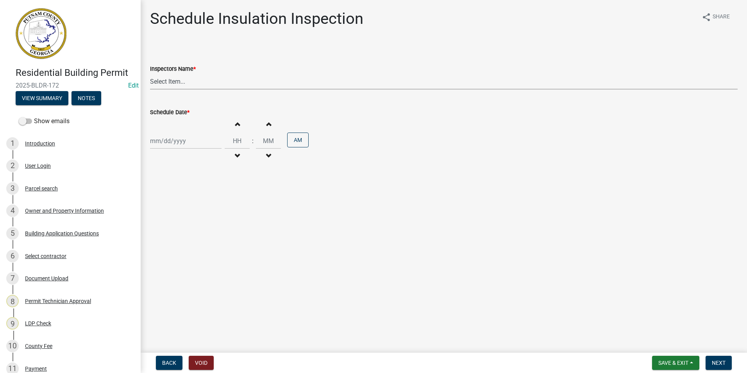
click at [184, 80] on select "Select Item... mrivera ([PERSON_NAME]) jstokes ([PERSON_NAME]) asmith105 ([PERS…" at bounding box center [443, 81] width 587 height 16
select select "07642ab0-564c-47bb-824b-0ccf2da83593"
click at [150, 73] on select "Select Item... mrivera ([PERSON_NAME]) jstokes ([PERSON_NAME]) asmith105 ([PERS…" at bounding box center [443, 81] width 587 height 16
select select "8"
select select "2025"
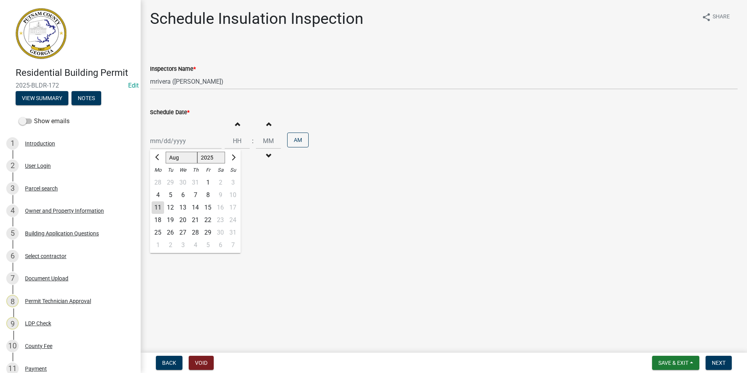
click at [187, 143] on div "[PERSON_NAME] Feb Mar Apr [PERSON_NAME][DATE] Oct Nov [DATE] 1526 1527 1528 152…" at bounding box center [185, 141] width 71 height 16
click at [168, 206] on div "12" at bounding box center [170, 207] width 12 height 12
type input "[DATE]"
click at [712, 360] on span "Next" at bounding box center [718, 362] width 14 height 6
click at [184, 86] on select "Select Item... mrivera ([PERSON_NAME]) jstokes ([PERSON_NAME]) asmith105 ([PERS…" at bounding box center [443, 81] width 587 height 16
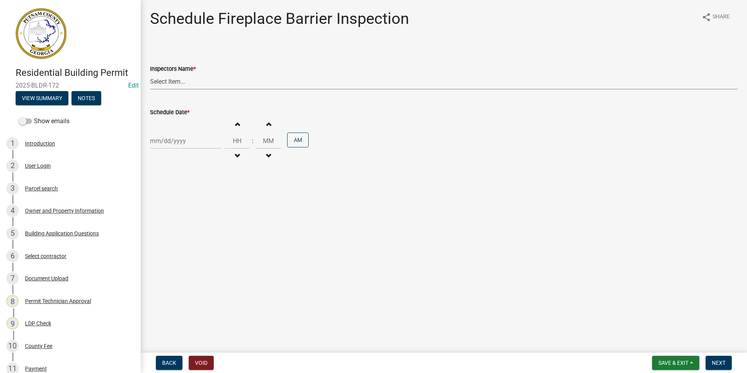
select select "07642ab0-564c-47bb-824b-0ccf2da83593"
click at [150, 73] on select "Select Item... mrivera ([PERSON_NAME]) jstokes ([PERSON_NAME]) asmith105 ([PERS…" at bounding box center [443, 81] width 587 height 16
click at [175, 137] on div at bounding box center [185, 141] width 71 height 16
select select "8"
select select "2025"
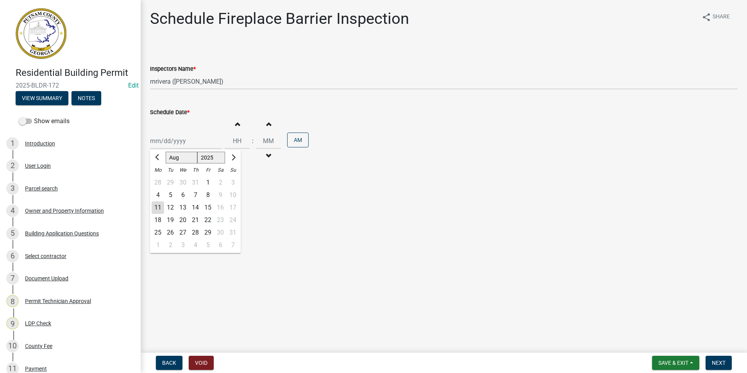
click at [176, 203] on div "12" at bounding box center [170, 207] width 12 height 12
type input "[DATE]"
click at [726, 367] on button "Next" at bounding box center [718, 362] width 26 height 14
click at [207, 87] on select "Select Item... mrivera ([PERSON_NAME]) jstokes ([PERSON_NAME]) asmith105 ([PERS…" at bounding box center [443, 81] width 587 height 16
select select "07642ab0-564c-47bb-824b-0ccf2da83593"
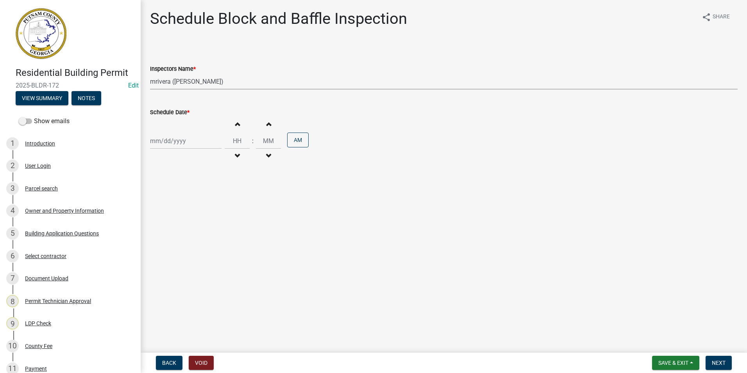
click at [150, 73] on select "Select Item... mrivera ([PERSON_NAME]) jstokes ([PERSON_NAME]) asmith105 ([PERS…" at bounding box center [443, 81] width 587 height 16
select select "8"
select select "2025"
click at [158, 141] on div "[PERSON_NAME] Feb Mar Apr [PERSON_NAME][DATE] Oct Nov [DATE] 1526 1527 1528 152…" at bounding box center [185, 141] width 71 height 16
click at [174, 209] on div "12" at bounding box center [170, 207] width 12 height 12
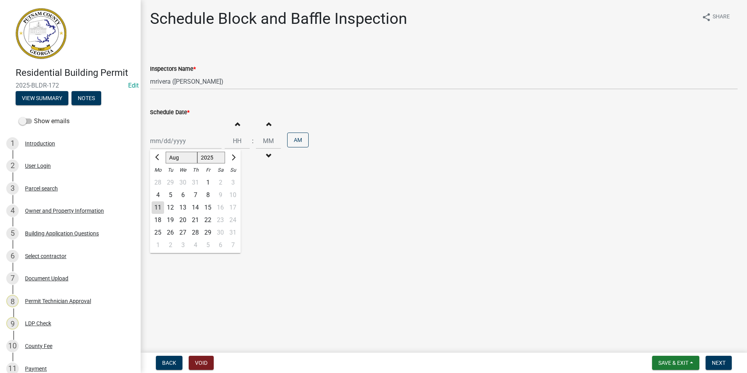
type input "[DATE]"
click at [724, 367] on button "Next" at bounding box center [718, 362] width 26 height 14
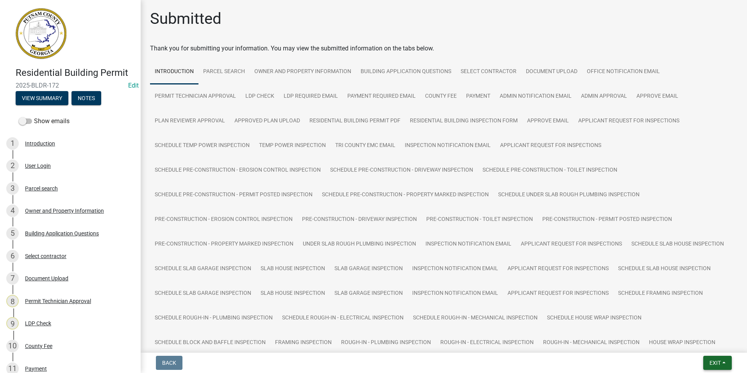
click at [721, 363] on button "Exit" at bounding box center [717, 362] width 29 height 14
click at [717, 343] on button "Save & Exit" at bounding box center [700, 342] width 62 height 19
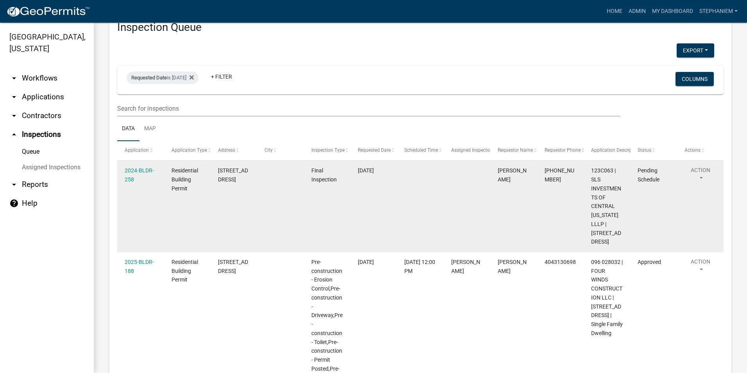
scroll to position [39, 0]
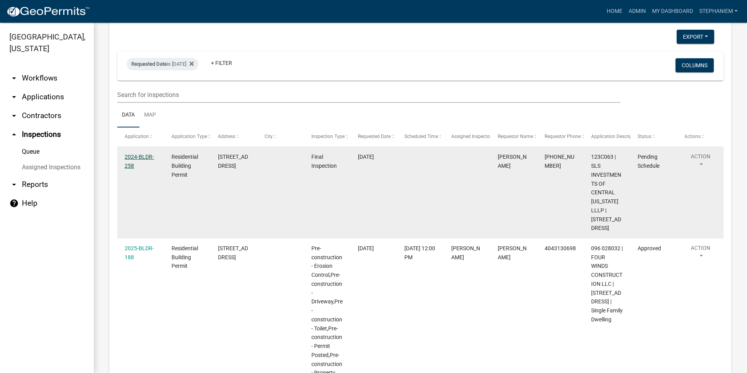
click at [147, 158] on link "2024-BLDR-258" at bounding box center [139, 160] width 29 height 15
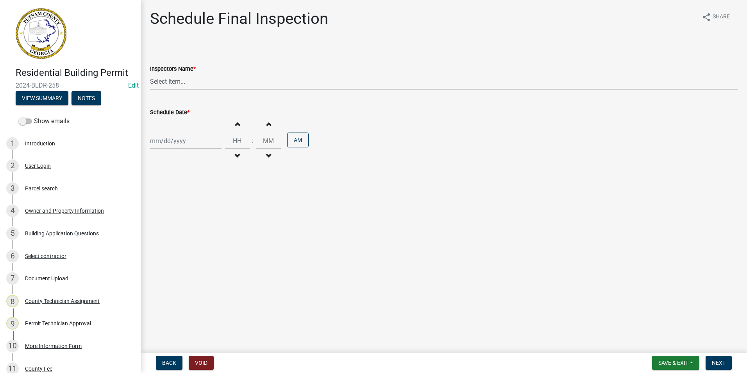
click at [242, 89] on select "Select Item... mrivera ([PERSON_NAME]) jstokes ([PERSON_NAME]) asmith105 ([PERS…" at bounding box center [443, 81] width 587 height 16
select select "07642ab0-564c-47bb-824b-0ccf2da83593"
click at [150, 73] on select "Select Item... mrivera ([PERSON_NAME]) jstokes ([PERSON_NAME]) asmith105 ([PERS…" at bounding box center [443, 81] width 587 height 16
click at [157, 143] on div at bounding box center [185, 141] width 71 height 16
select select "8"
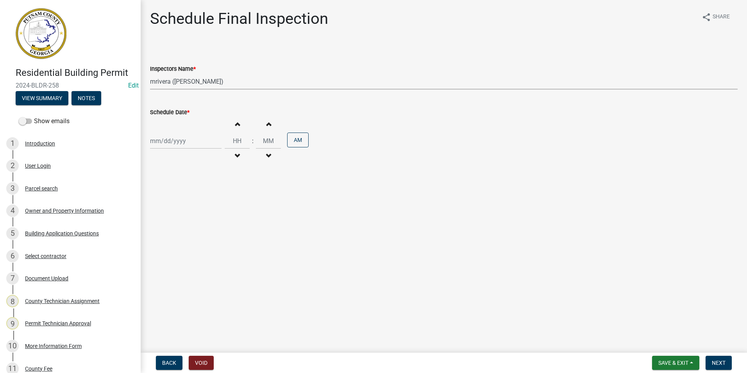
select select "2025"
click at [169, 212] on div "12" at bounding box center [170, 207] width 12 height 12
type input "[DATE]"
click at [713, 365] on span "Next" at bounding box center [718, 362] width 14 height 6
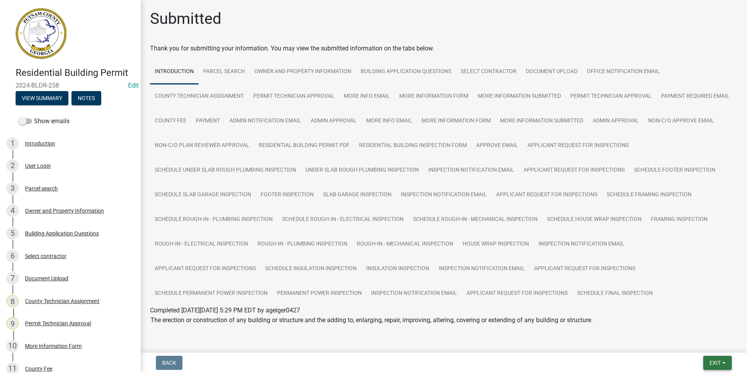
click at [704, 361] on button "Exit" at bounding box center [717, 362] width 29 height 14
click at [703, 345] on button "Save & Exit" at bounding box center [700, 342] width 62 height 19
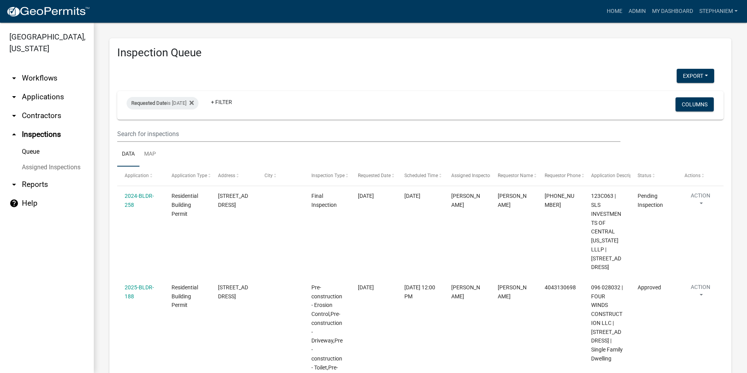
click at [36, 189] on link "arrow_drop_down Reports" at bounding box center [47, 184] width 94 height 19
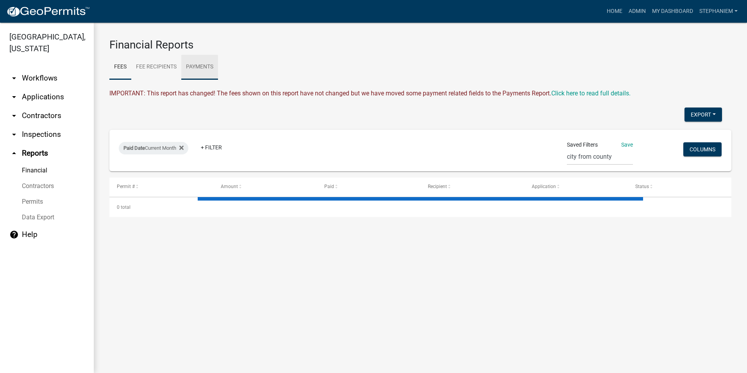
click at [209, 71] on link "Payments" at bounding box center [199, 67] width 37 height 25
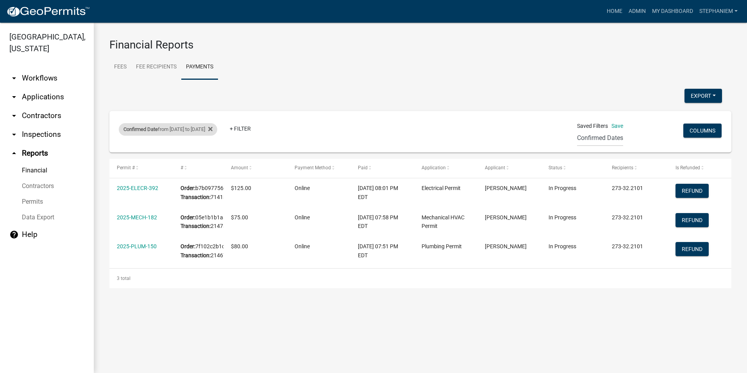
click at [215, 130] on div "Confirmed Date from [DATE] to [DATE]" at bounding box center [168, 129] width 98 height 12
select select "custom"
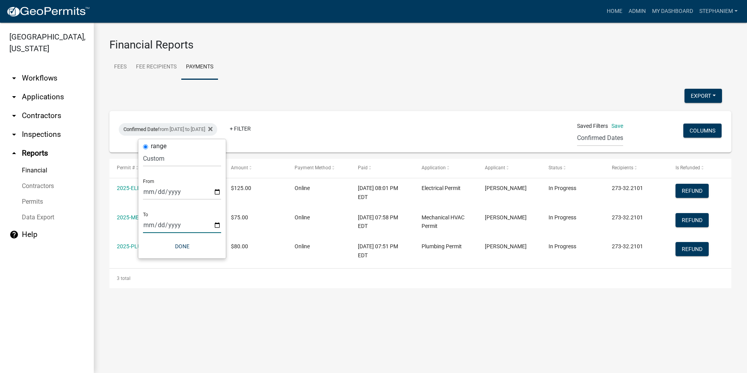
click at [217, 227] on input "[DATE]" at bounding box center [182, 225] width 78 height 16
type input "[DATE]"
click at [200, 244] on button "Done" at bounding box center [182, 246] width 78 height 14
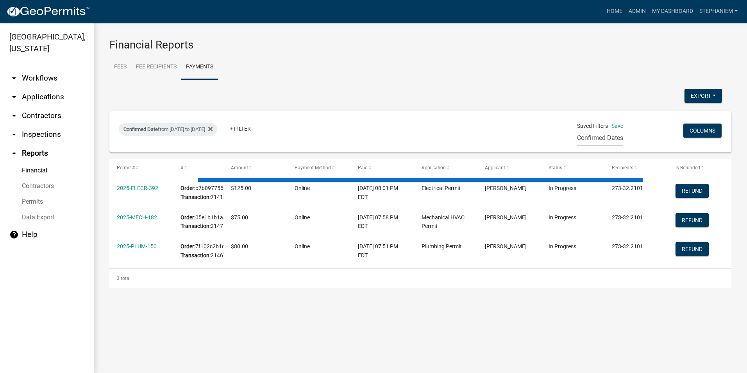
select select "3: 100"
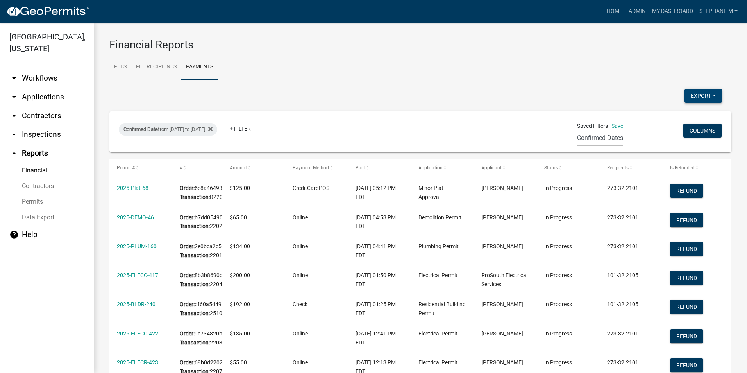
click at [690, 97] on button "Export" at bounding box center [702, 96] width 37 height 14
click at [675, 116] on button "Excel Format (.xlsx)" at bounding box center [685, 116] width 73 height 19
click at [40, 138] on link "arrow_drop_down Inspections" at bounding box center [47, 134] width 94 height 19
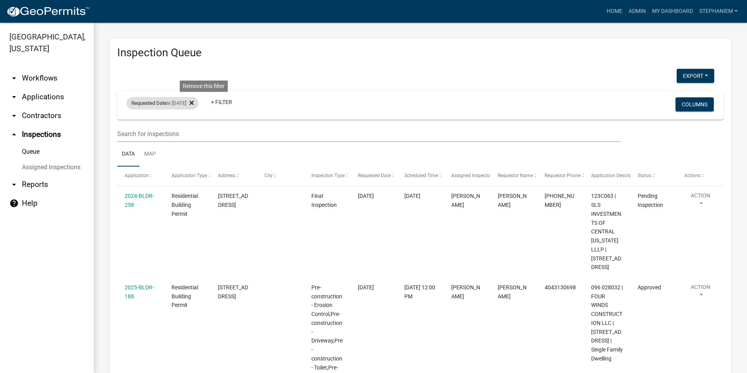
click at [194, 103] on icon at bounding box center [191, 102] width 4 height 4
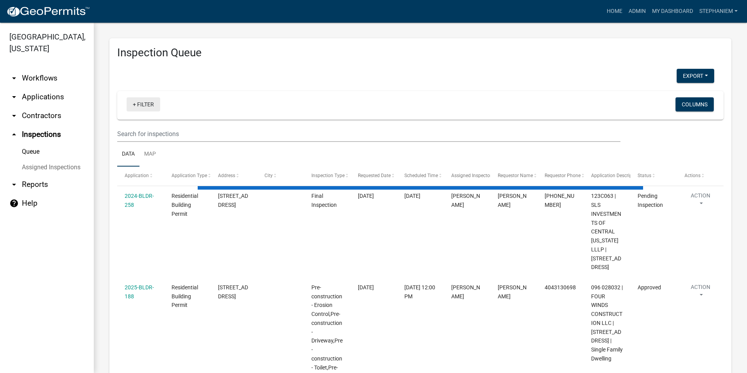
click at [153, 107] on link "+ Filter" at bounding box center [144, 104] width 34 height 14
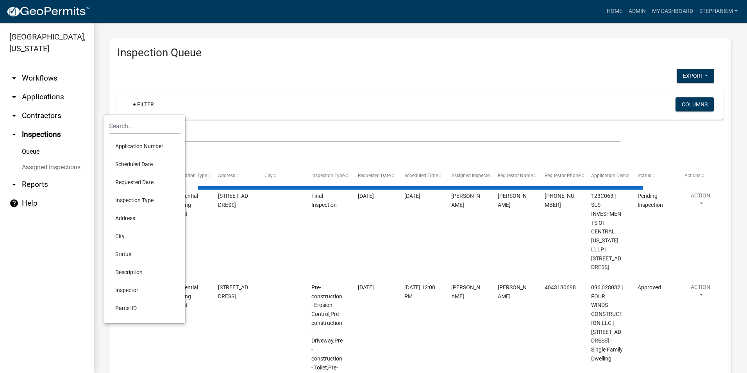
click at [144, 163] on li "Scheduled Date" at bounding box center [144, 164] width 71 height 18
select select "3: 100"
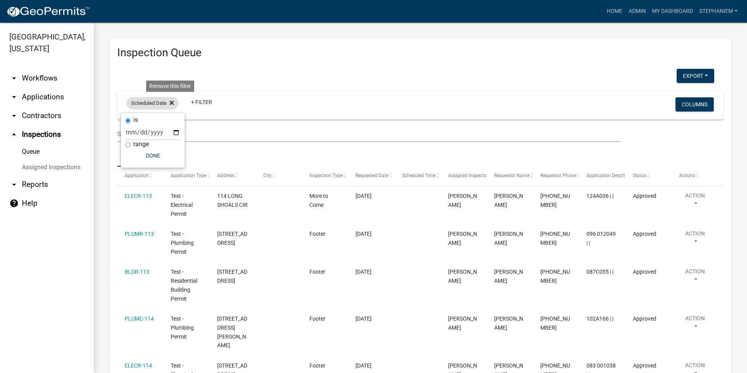
click at [171, 103] on icon at bounding box center [171, 102] width 4 height 4
click at [150, 111] on link "+ Filter" at bounding box center [144, 104] width 34 height 14
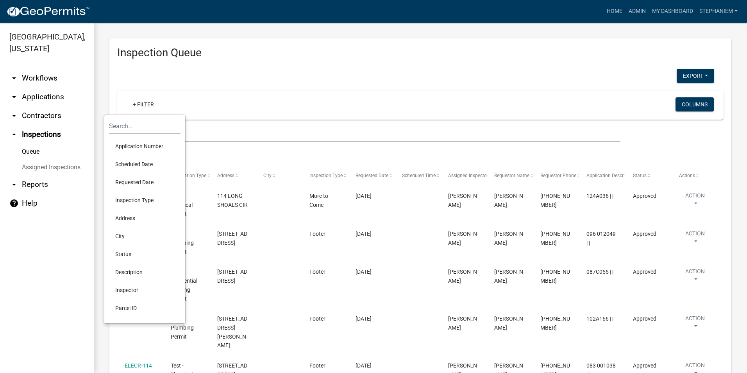
click at [136, 180] on li "Requested Date" at bounding box center [144, 182] width 71 height 18
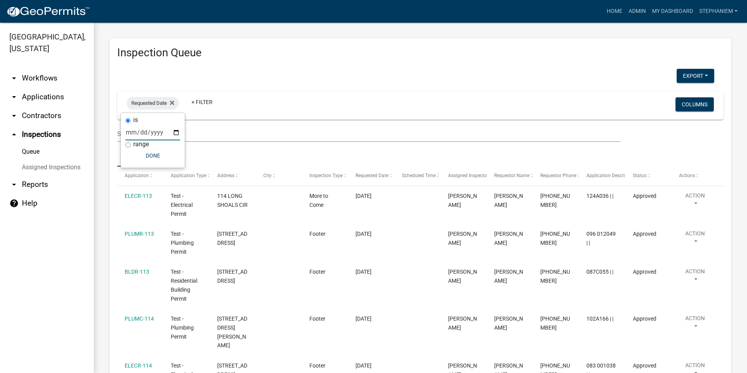
click at [173, 133] on input "date" at bounding box center [152, 132] width 55 height 16
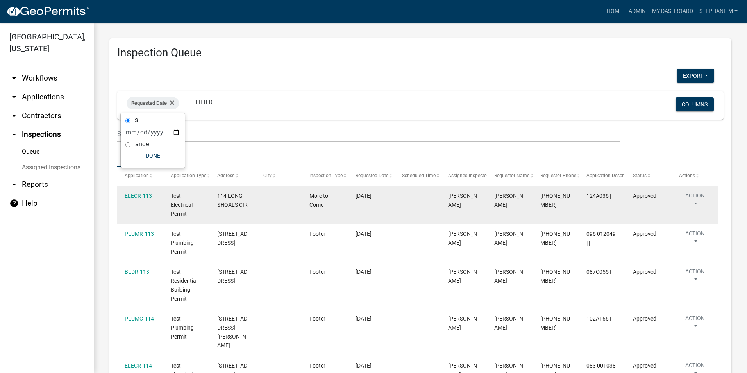
type input "[DATE]"
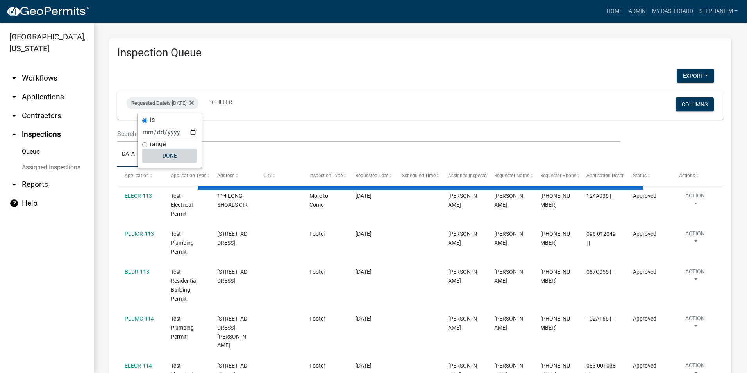
click at [163, 157] on button "Done" at bounding box center [169, 155] width 55 height 14
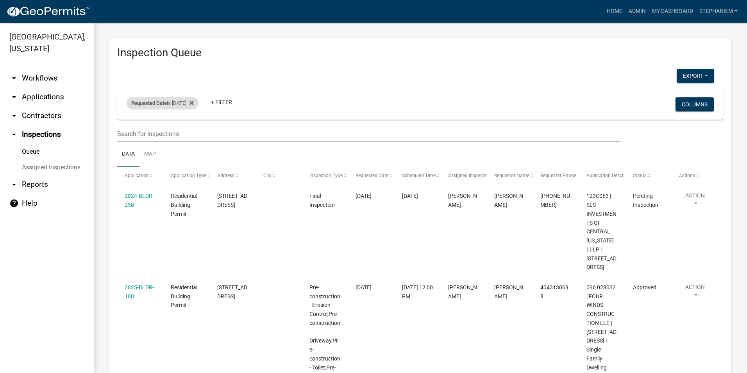
click at [184, 103] on div "Requested Date is [DATE]" at bounding box center [163, 103] width 72 height 12
click at [194, 132] on input "[DATE]" at bounding box center [169, 132] width 55 height 16
type input "[DATE]"
click at [168, 153] on button "Done" at bounding box center [169, 155] width 55 height 14
select select "3: 100"
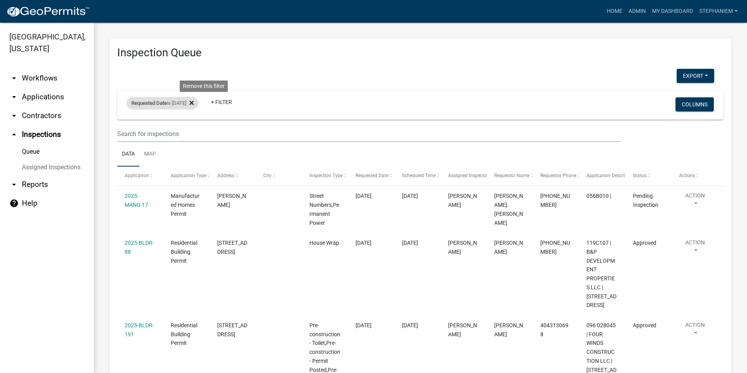
click at [198, 103] on div "Requested Date is [DATE] Remove this filter" at bounding box center [163, 103] width 72 height 12
click at [194, 102] on icon at bounding box center [191, 103] width 4 height 6
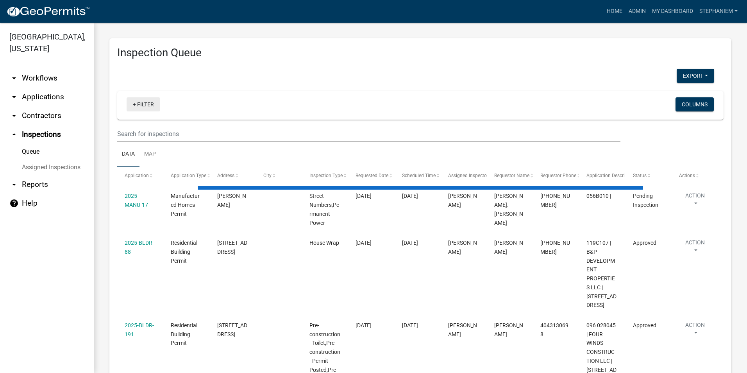
click at [142, 107] on link "+ Filter" at bounding box center [144, 104] width 34 height 14
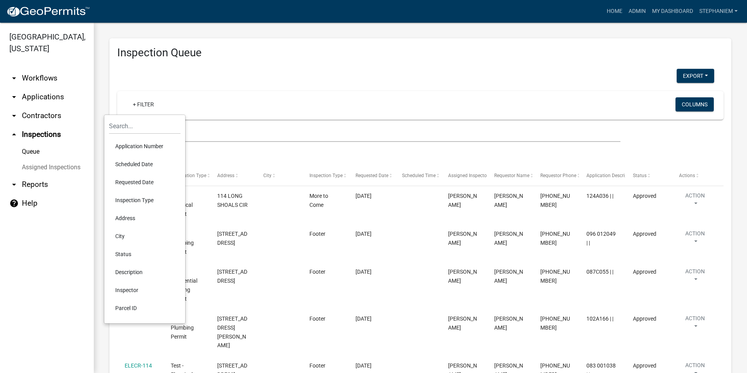
click at [150, 175] on li "Requested Date" at bounding box center [144, 182] width 71 height 18
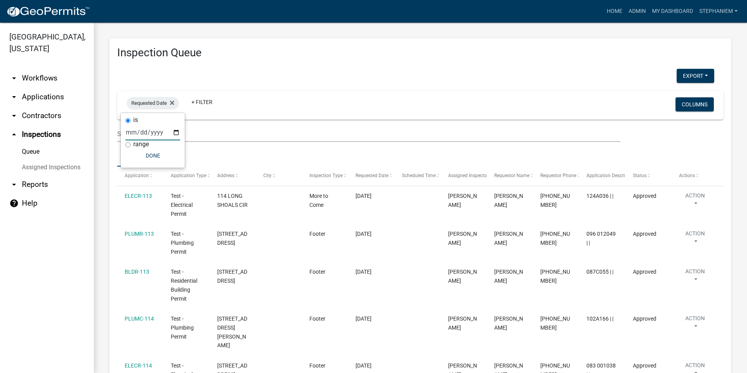
click at [174, 130] on input "date" at bounding box center [152, 132] width 55 height 16
type input "[DATE]"
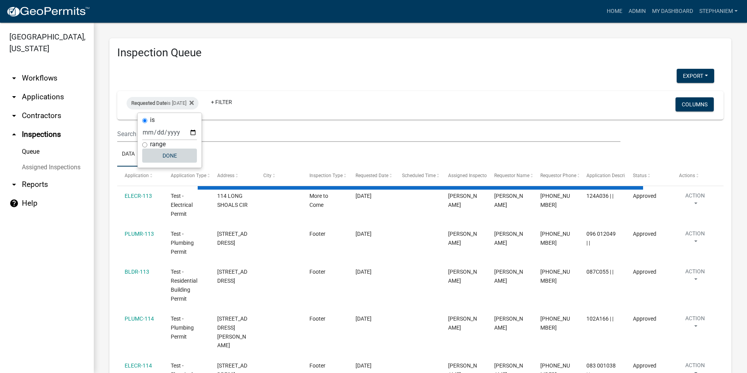
click at [154, 152] on button "Done" at bounding box center [169, 155] width 55 height 14
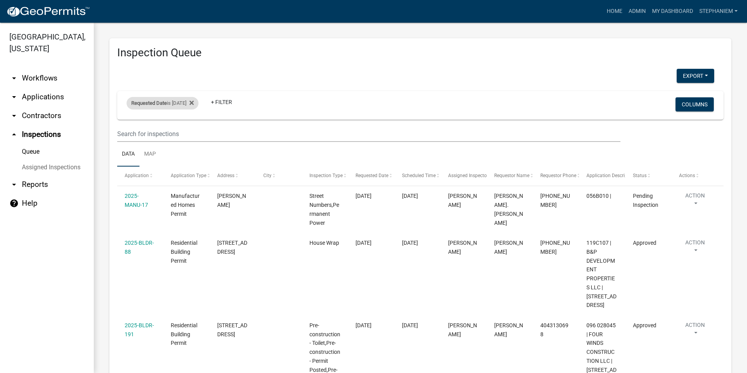
click at [187, 102] on div "Requested Date is [DATE]" at bounding box center [163, 103] width 72 height 12
click at [191, 133] on input "[DATE]" at bounding box center [169, 132] width 55 height 16
type input "[DATE]"
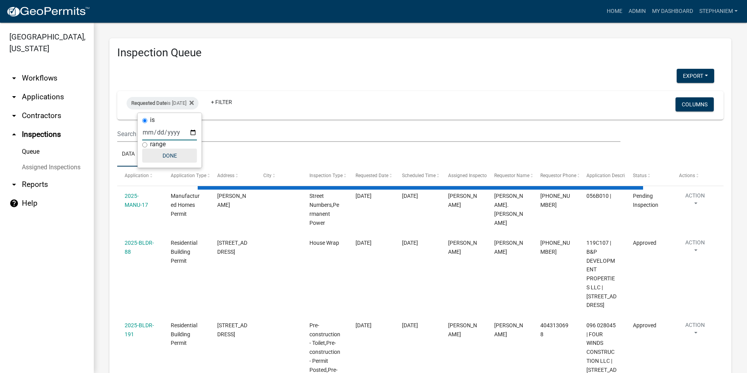
click at [169, 152] on button "Done" at bounding box center [169, 155] width 55 height 14
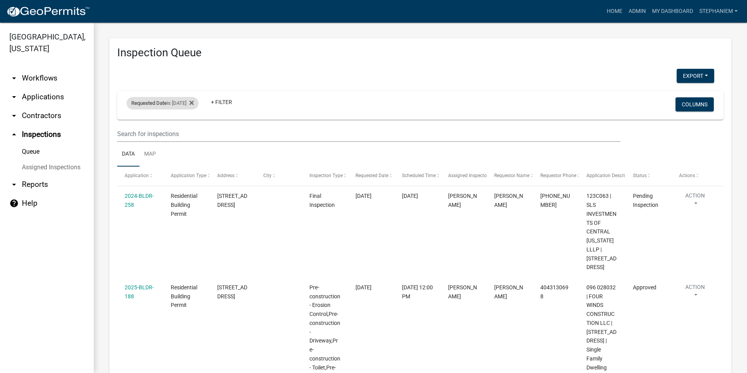
click at [197, 103] on div "Requested Date is [DATE]" at bounding box center [163, 103] width 72 height 12
click at [194, 101] on icon at bounding box center [191, 102] width 4 height 4
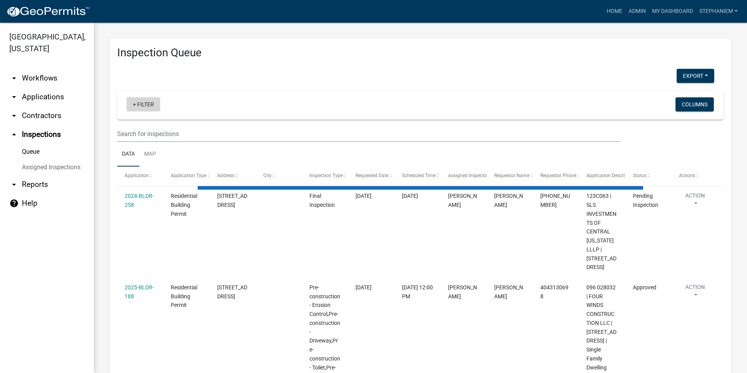
click at [150, 105] on link "+ Filter" at bounding box center [144, 104] width 34 height 14
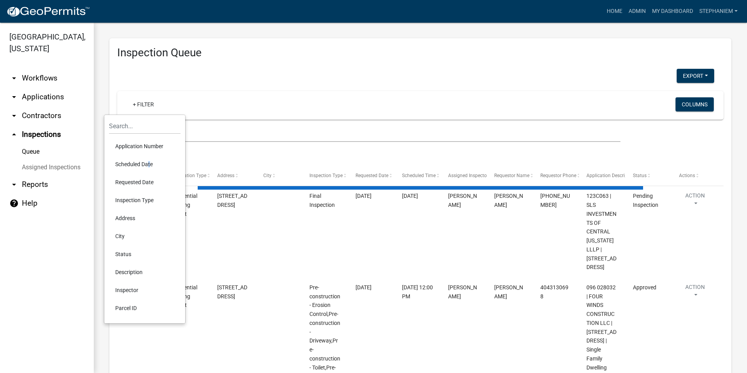
click at [147, 167] on li "Scheduled Date" at bounding box center [144, 164] width 71 height 18
select select "3: 100"
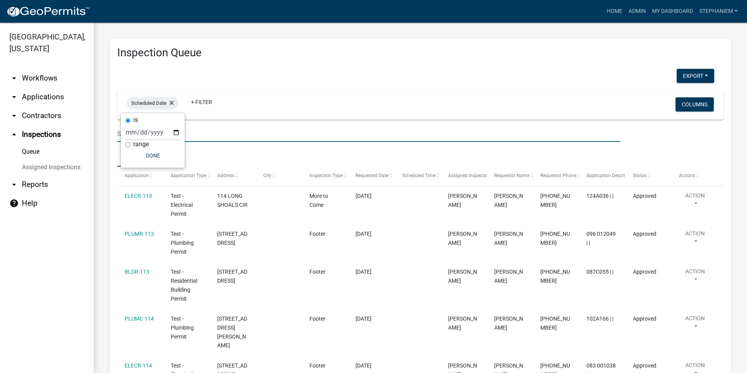
drag, startPoint x: 180, startPoint y: 132, endPoint x: 206, endPoint y: 125, distance: 27.4
click at [209, 126] on input "text" at bounding box center [368, 134] width 503 height 16
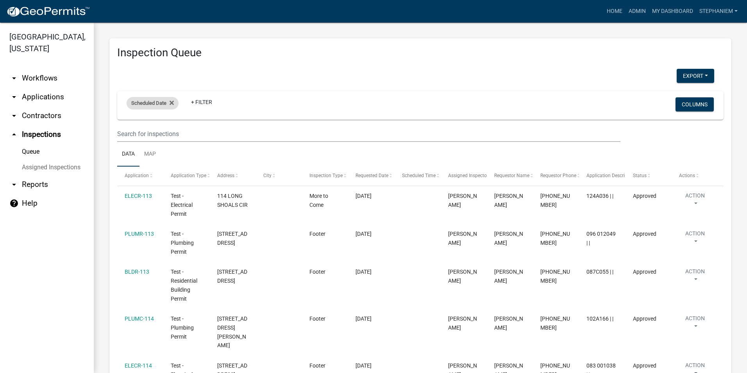
click at [152, 106] on div "Scheduled Date" at bounding box center [153, 103] width 52 height 12
click at [177, 132] on input "date" at bounding box center [152, 132] width 55 height 16
type input "[DATE]"
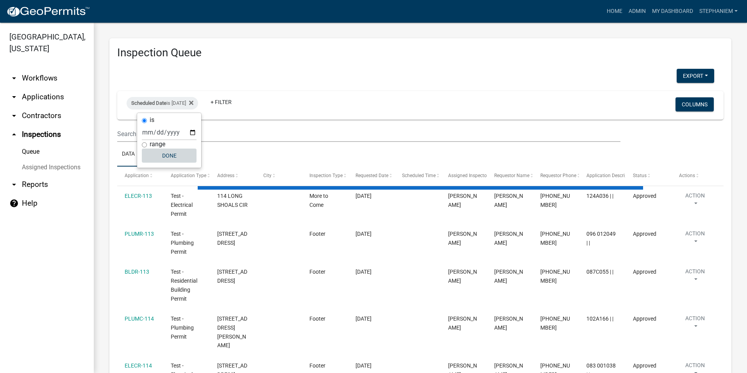
click at [158, 156] on button "Done" at bounding box center [169, 155] width 55 height 14
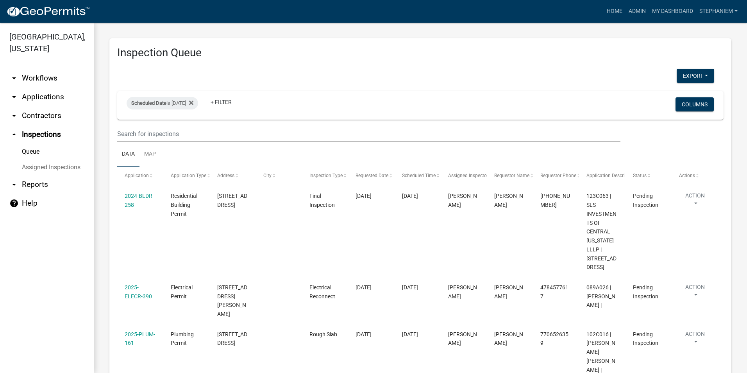
click at [329, 75] on div "Export Excel Format (.xlsx) CSV Format (.csv)" at bounding box center [415, 77] width 608 height 16
